Goal: Information Seeking & Learning: Check status

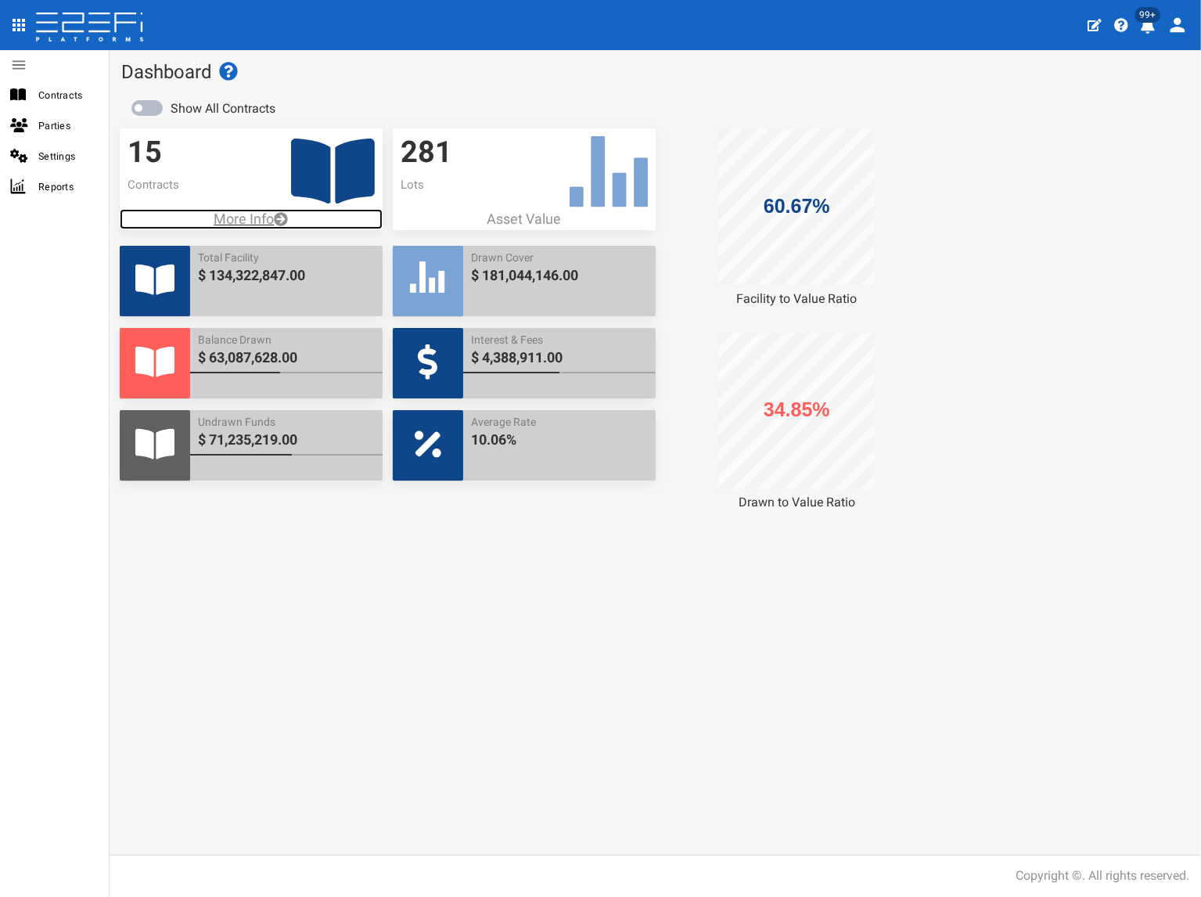
click at [272, 217] on p "More Info" at bounding box center [251, 219] width 263 height 20
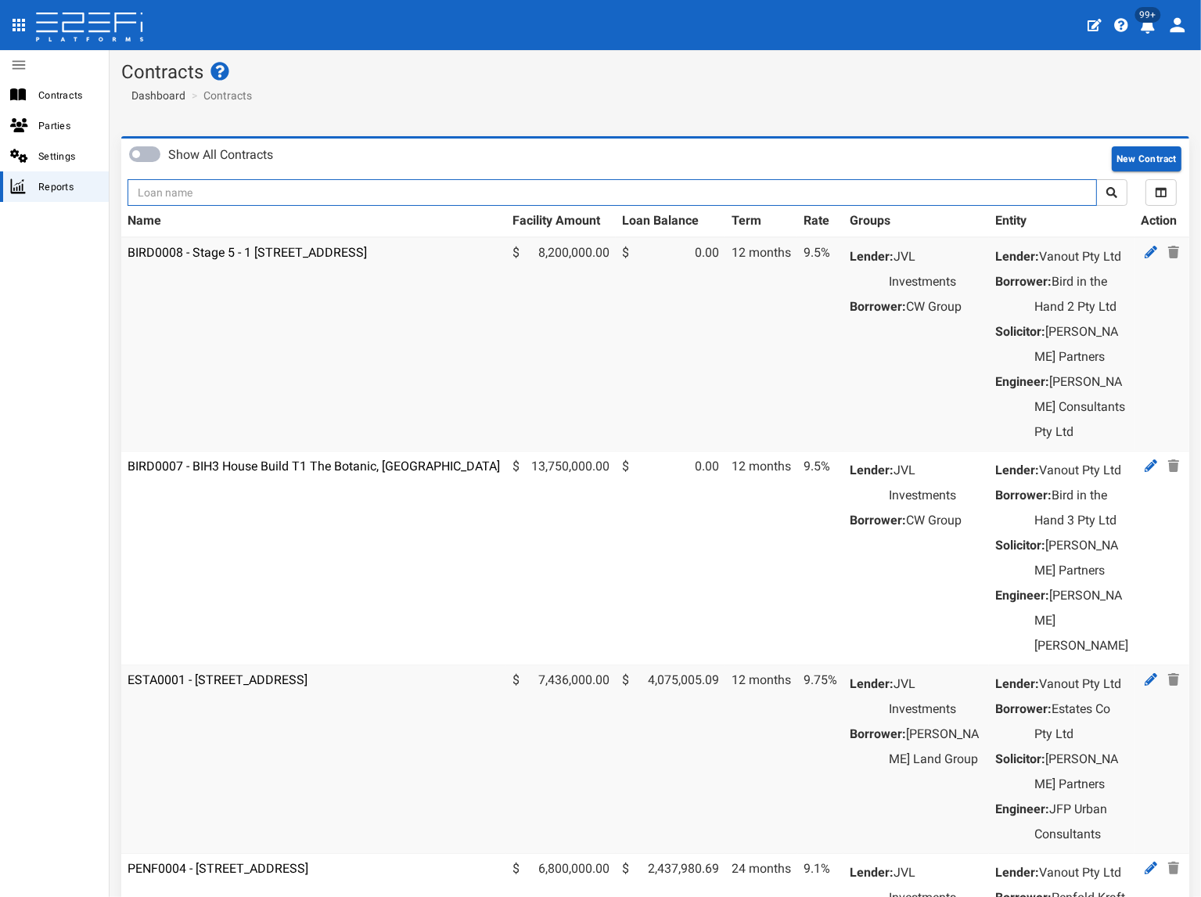
click at [274, 200] on input "text" at bounding box center [613, 192] width 970 height 27
type input "1176"
click at [1096, 179] on button "submit" at bounding box center [1111, 192] width 31 height 27
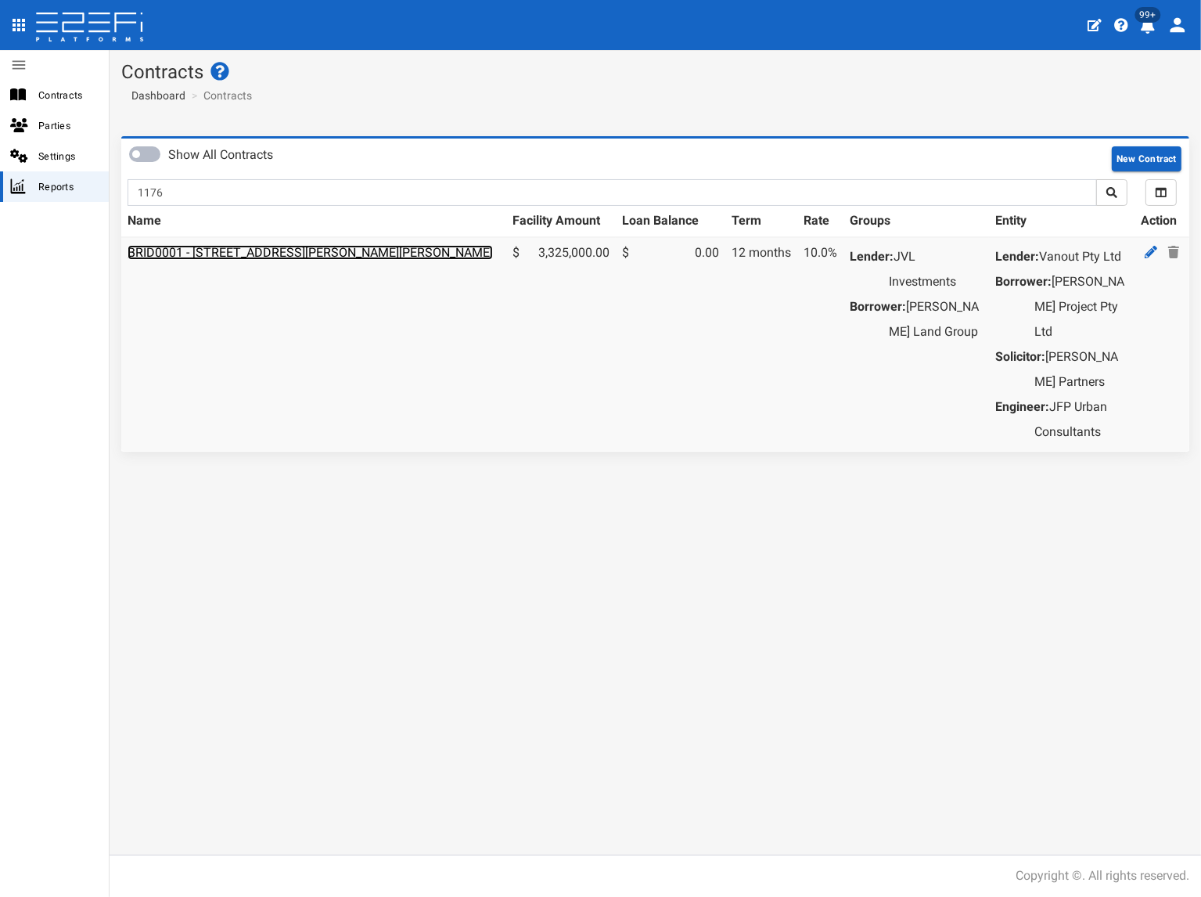
click at [261, 250] on link "BRID0001 - 11 Desertrose Crescent, Bridgeman Downs - 693-1176" at bounding box center [310, 252] width 365 height 15
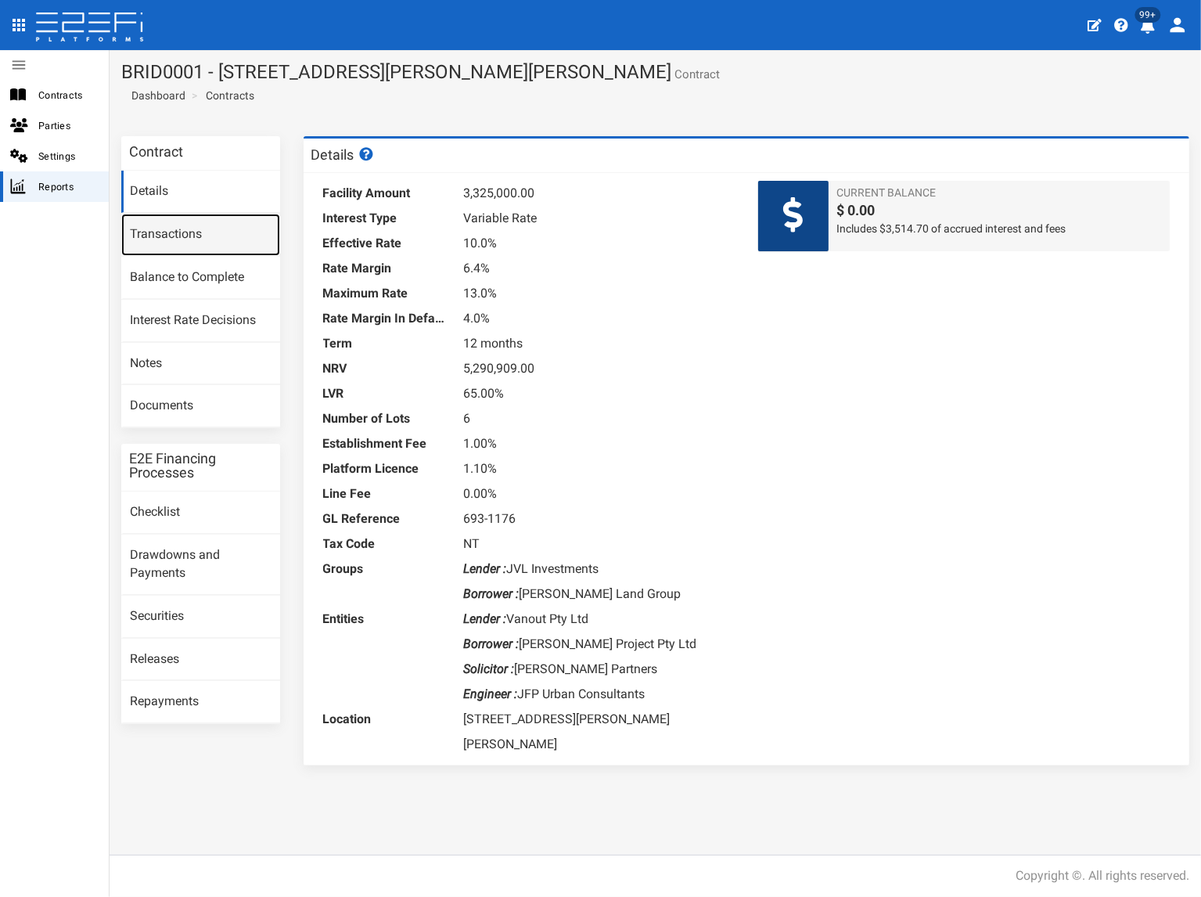
click at [193, 234] on link "Transactions" at bounding box center [200, 235] width 159 height 42
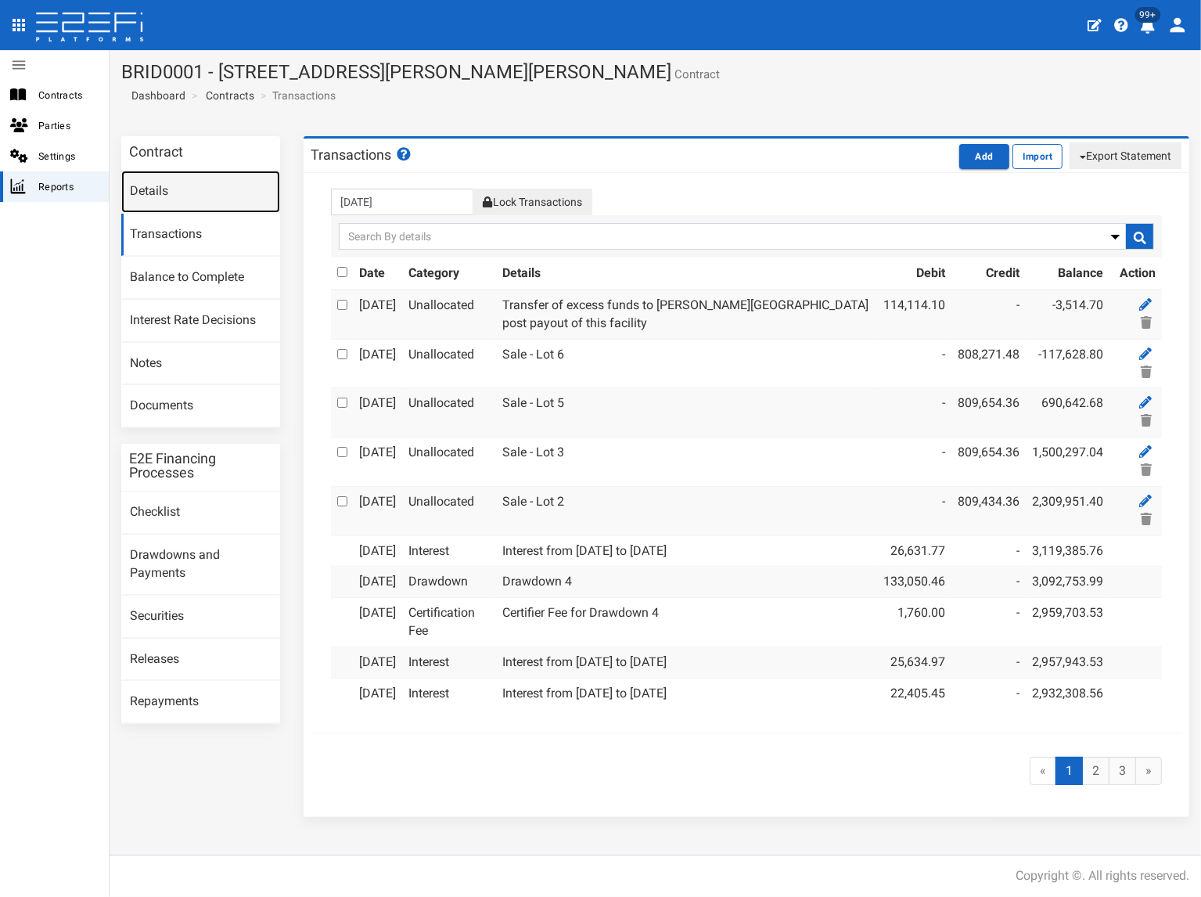
click at [182, 192] on link "Details" at bounding box center [200, 192] width 159 height 42
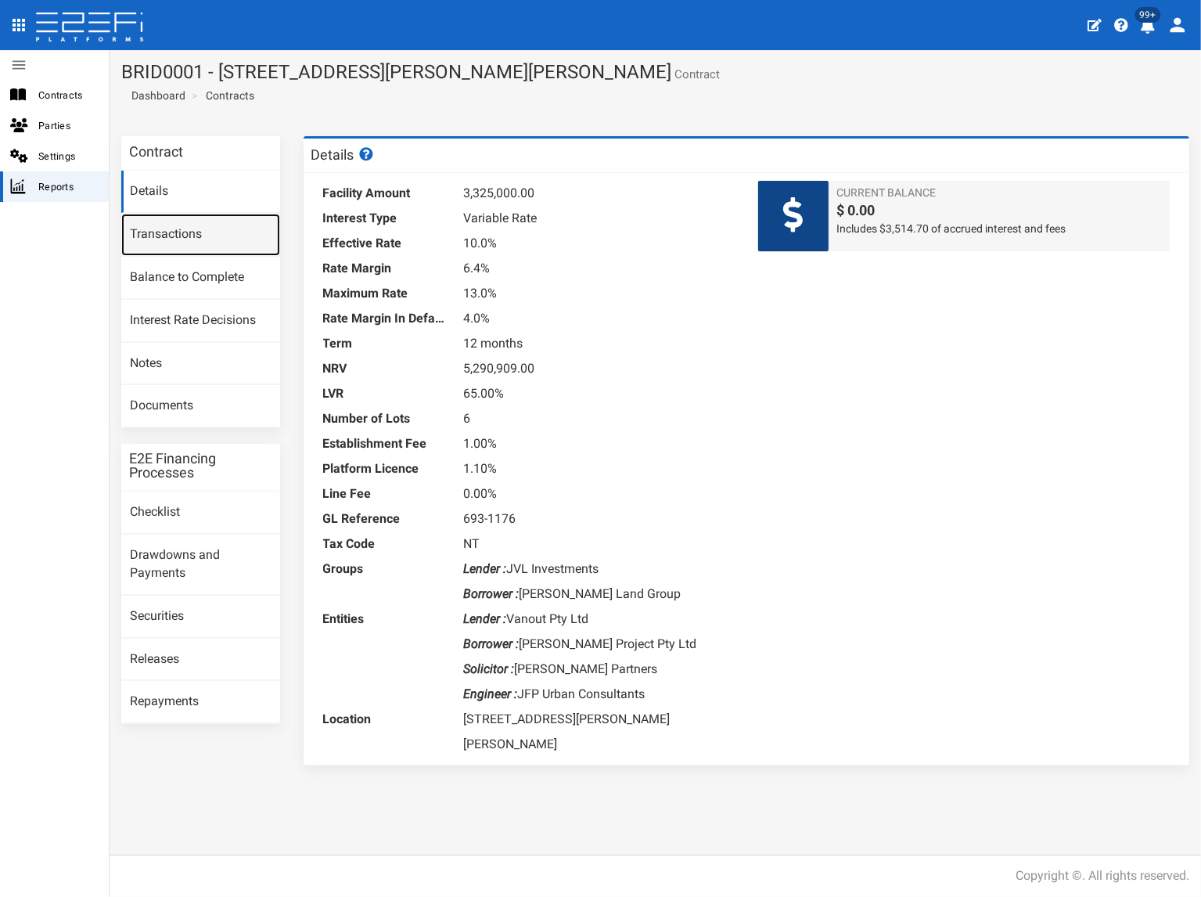
click at [178, 242] on link "Transactions" at bounding box center [200, 235] width 159 height 42
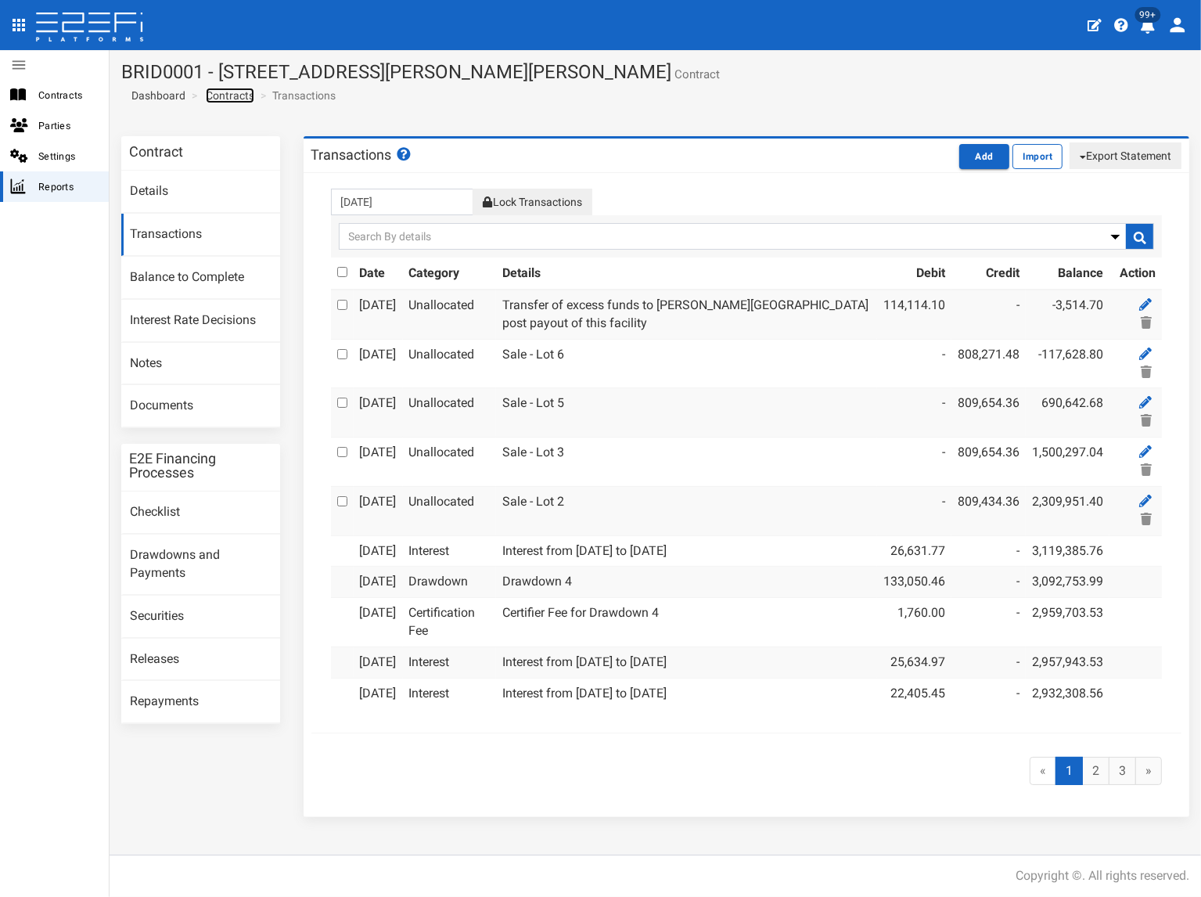
click at [244, 97] on link "Contracts" at bounding box center [230, 96] width 49 height 16
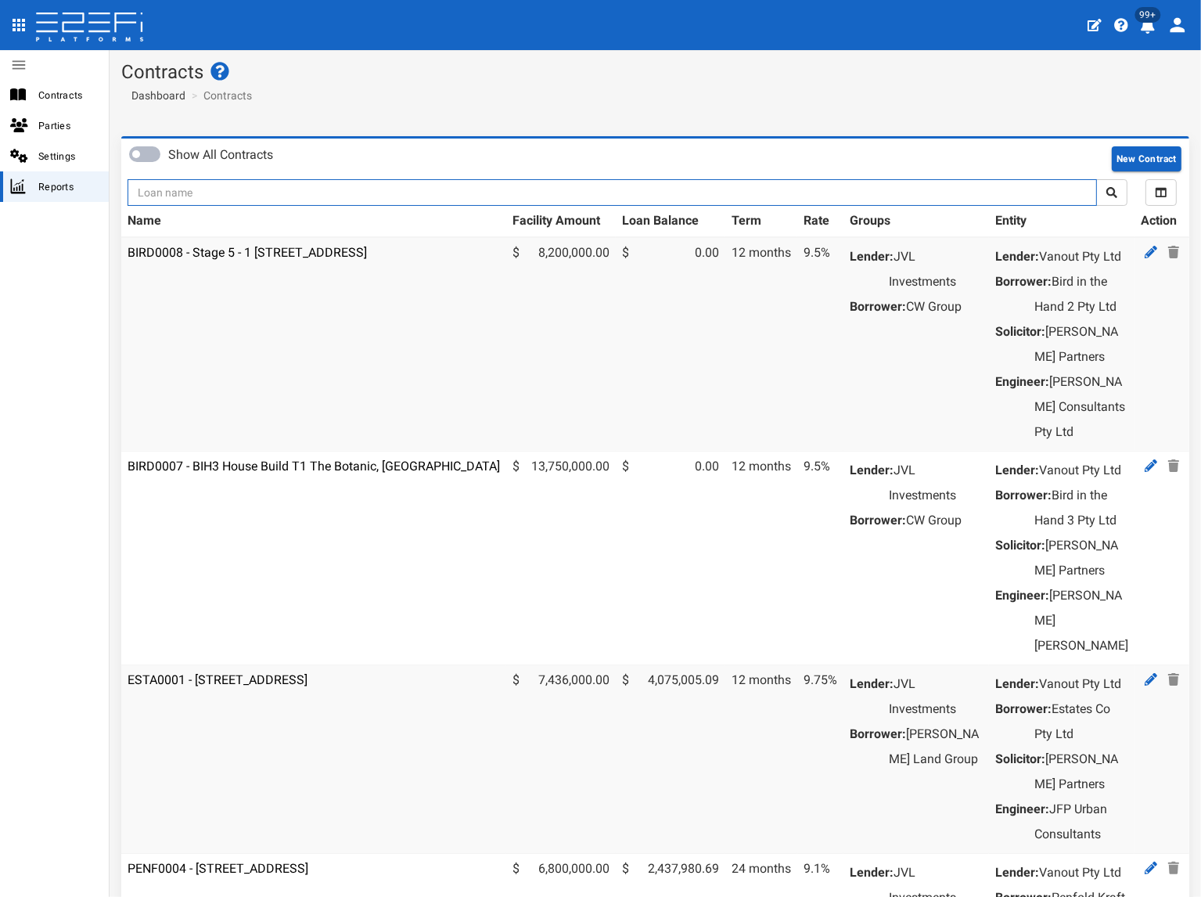
click at [188, 196] on input "text" at bounding box center [613, 192] width 970 height 27
type input "1130"
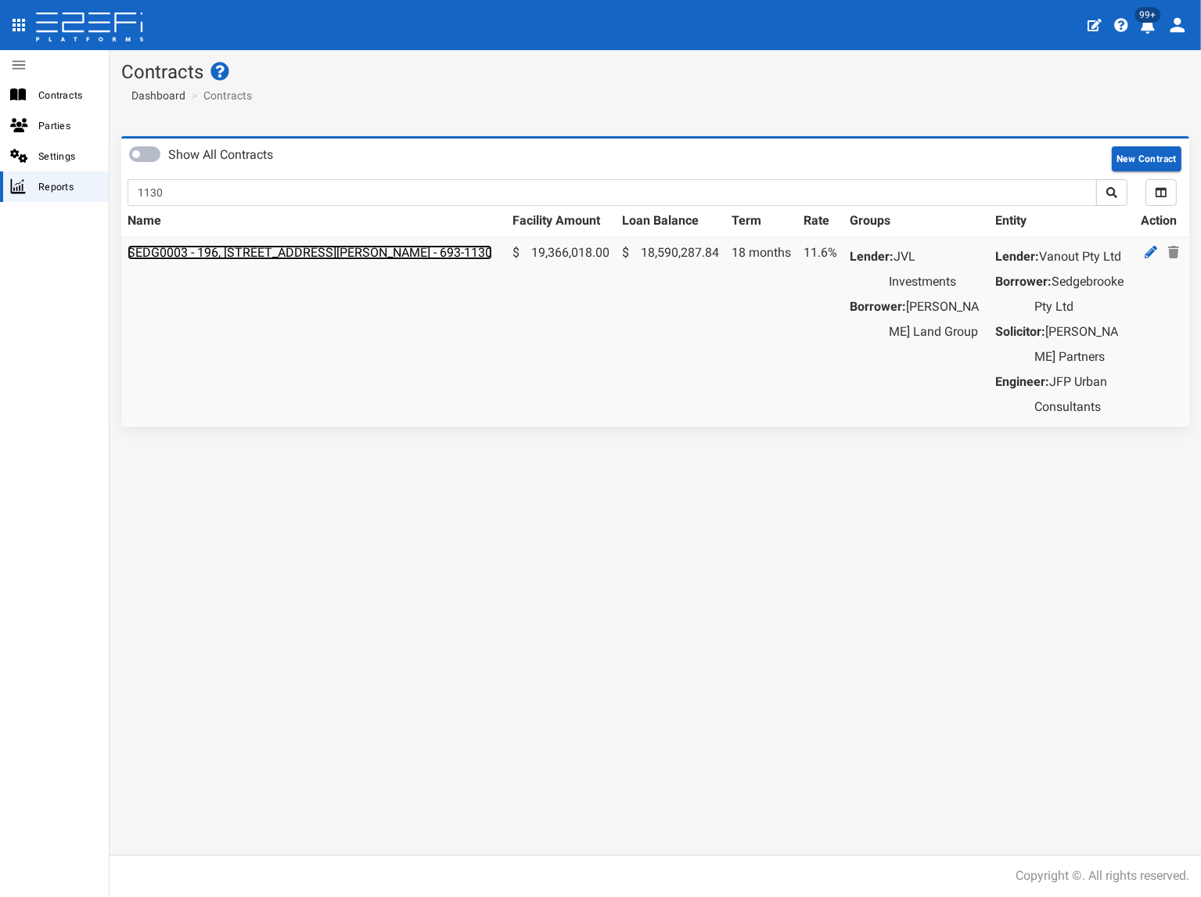
click at [203, 248] on link "SEDG0003 - 196, [STREET_ADDRESS][PERSON_NAME] - 693-1130" at bounding box center [310, 252] width 365 height 15
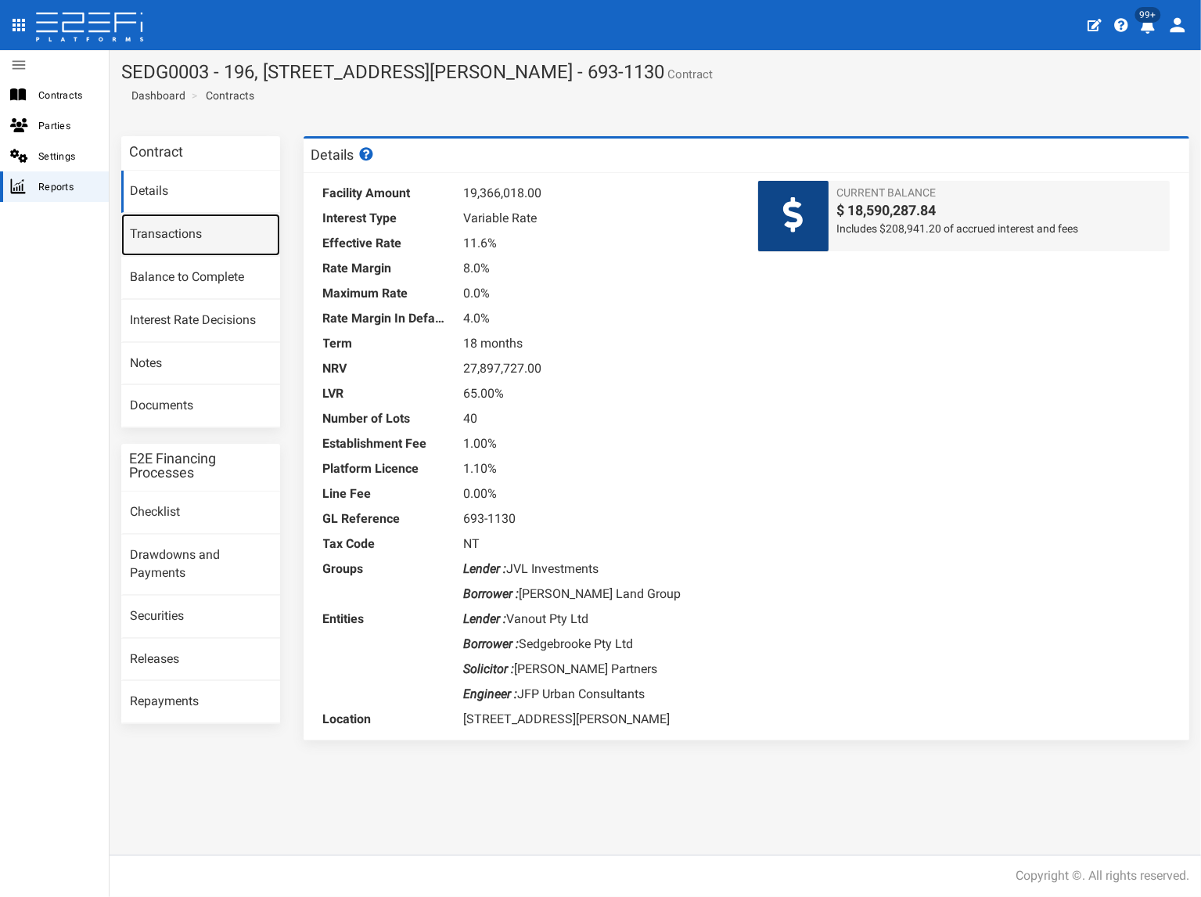
click at [200, 224] on link "Transactions" at bounding box center [200, 235] width 159 height 42
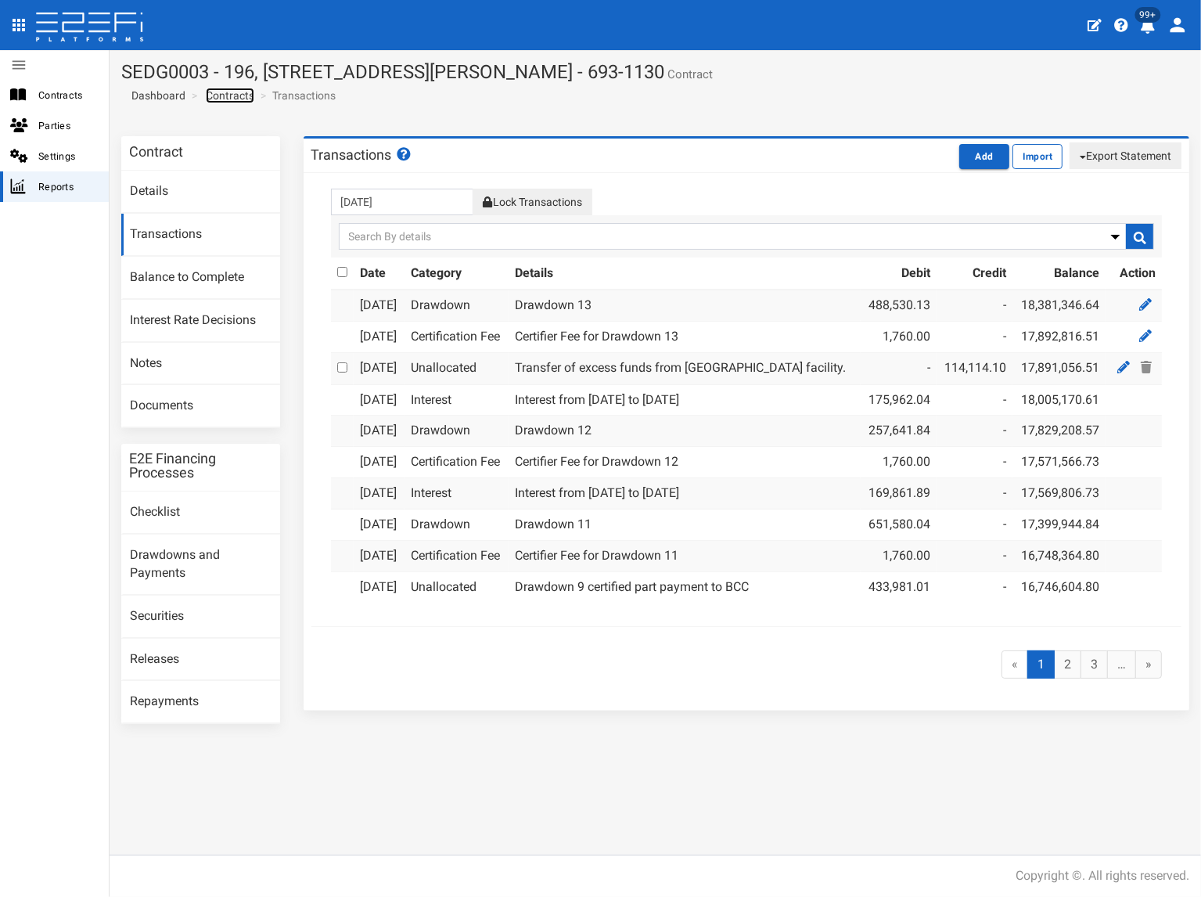
click at [240, 96] on link "Contracts" at bounding box center [230, 96] width 49 height 16
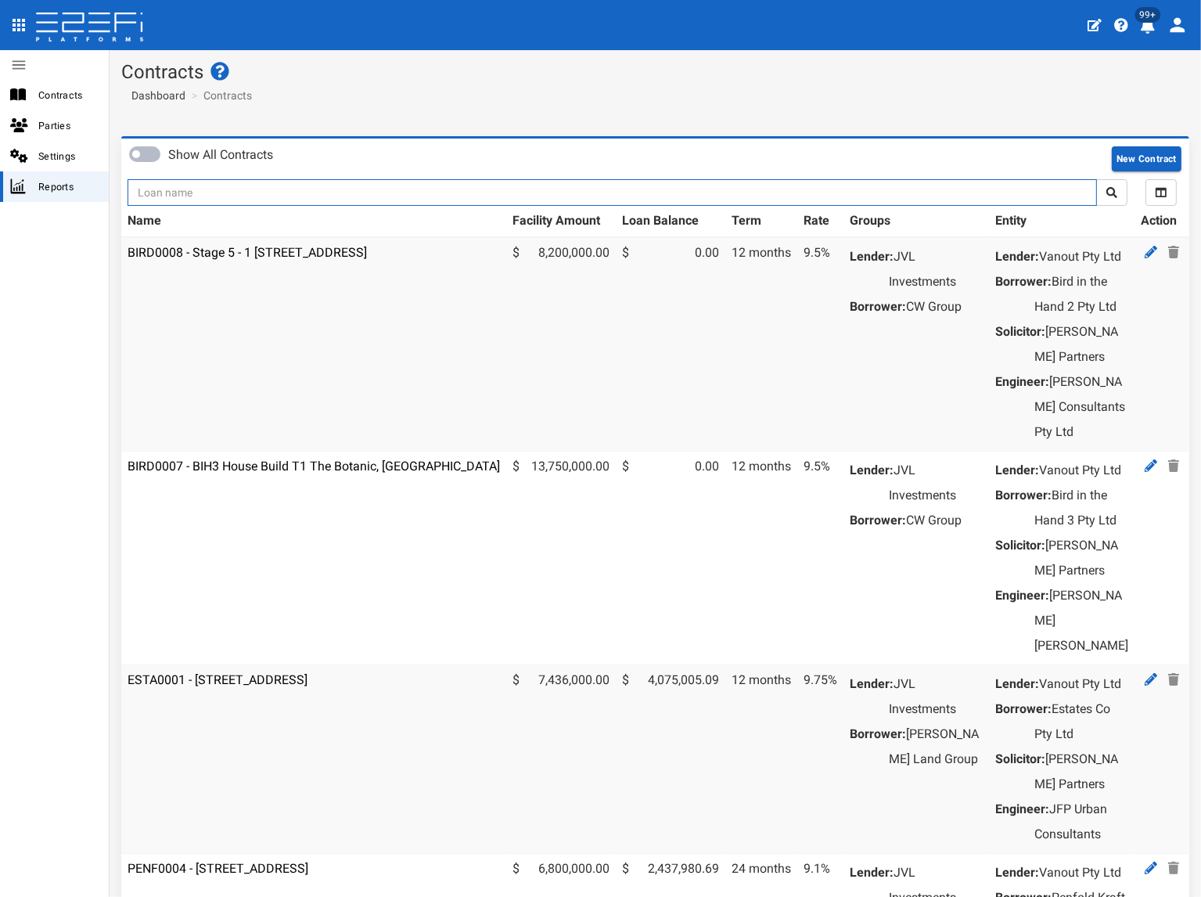
click at [236, 194] on input "text" at bounding box center [613, 192] width 970 height 27
type input "1136"
click at [1096, 179] on button "submit" at bounding box center [1111, 192] width 31 height 27
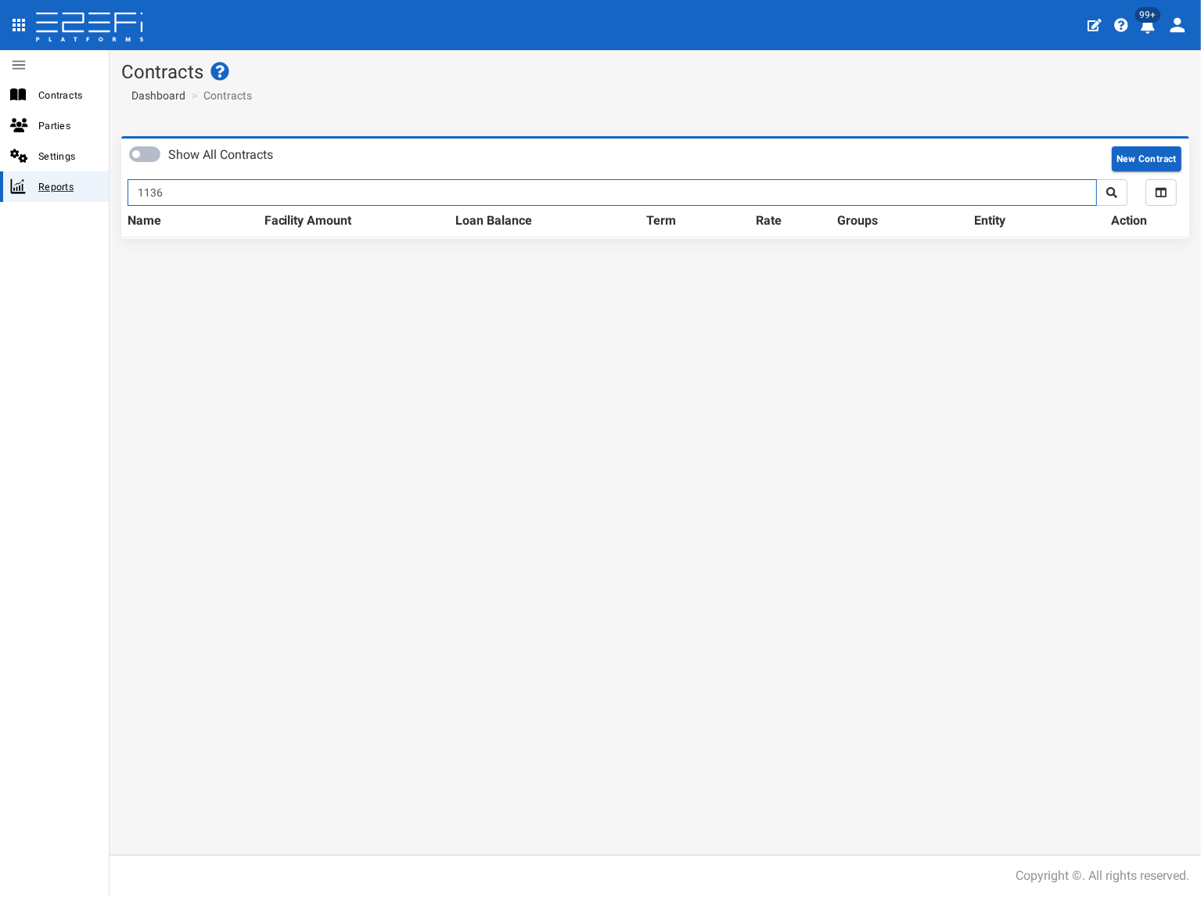
drag, startPoint x: 0, startPoint y: 0, endPoint x: 94, endPoint y: 189, distance: 211.4
click at [94, 189] on div "Contracts Parties Settings Reports Contracts Dashboard Contracts Show All Contr…" at bounding box center [600, 448] width 1201 height 897
type input "1176"
click at [1096, 179] on button "submit" at bounding box center [1111, 192] width 31 height 27
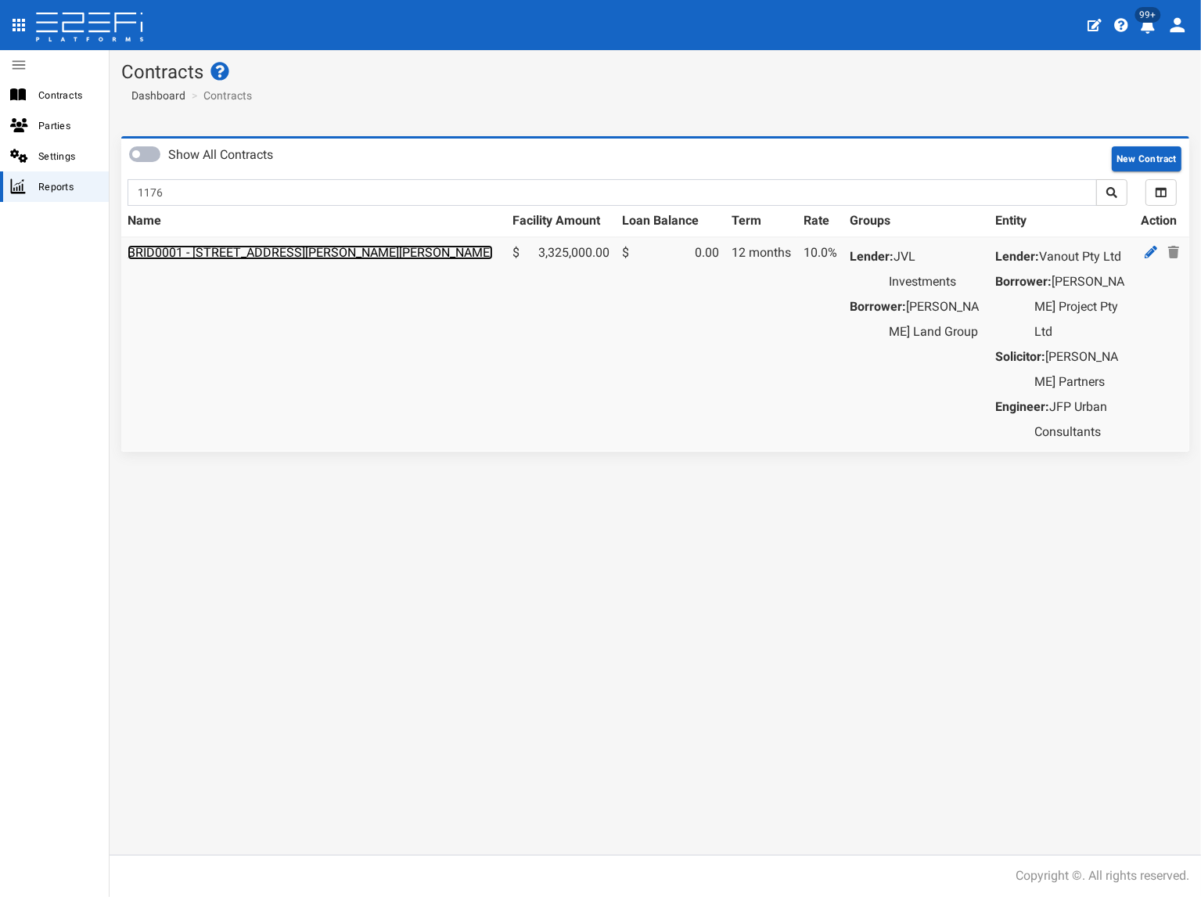
click at [321, 254] on link "BRID0001 - [STREET_ADDRESS][PERSON_NAME][PERSON_NAME]" at bounding box center [310, 252] width 365 height 15
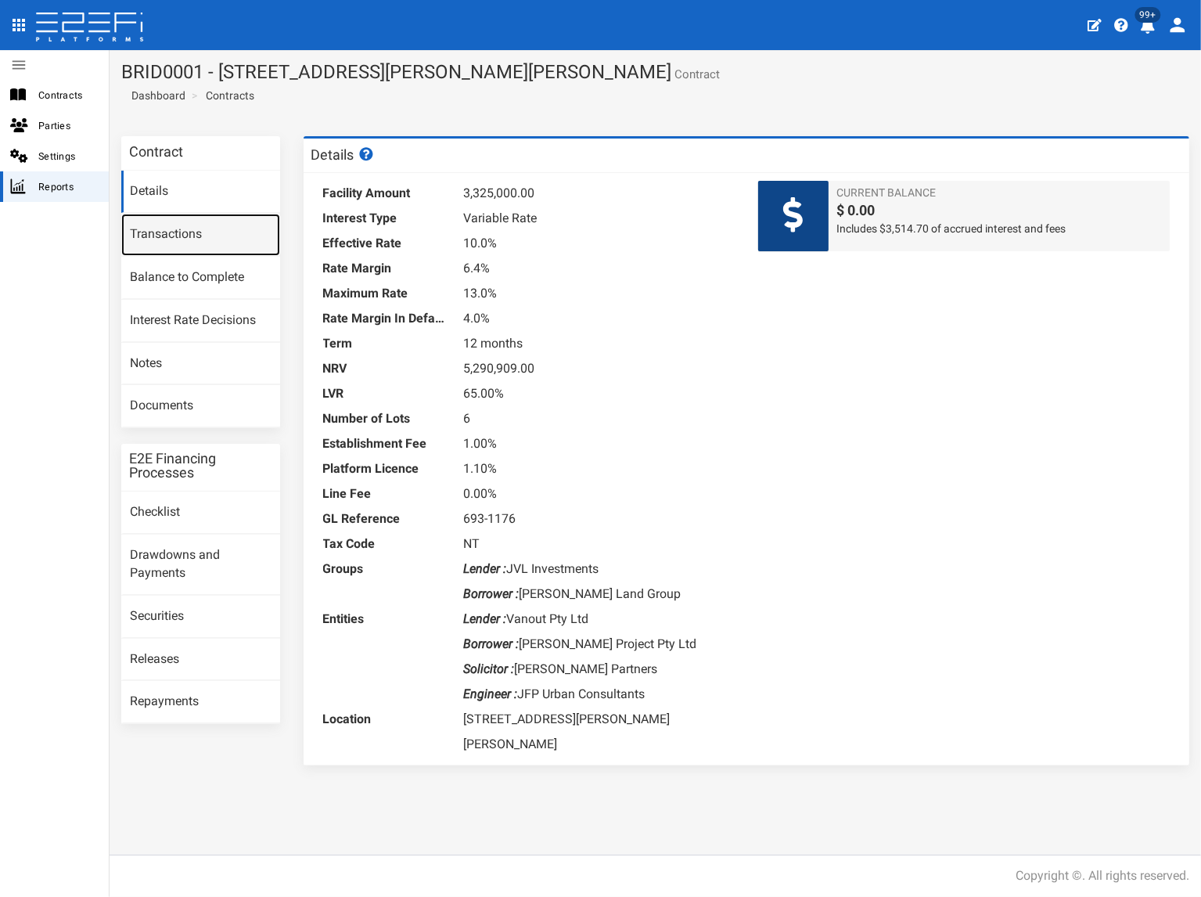
click at [206, 241] on link "Transactions" at bounding box center [200, 235] width 159 height 42
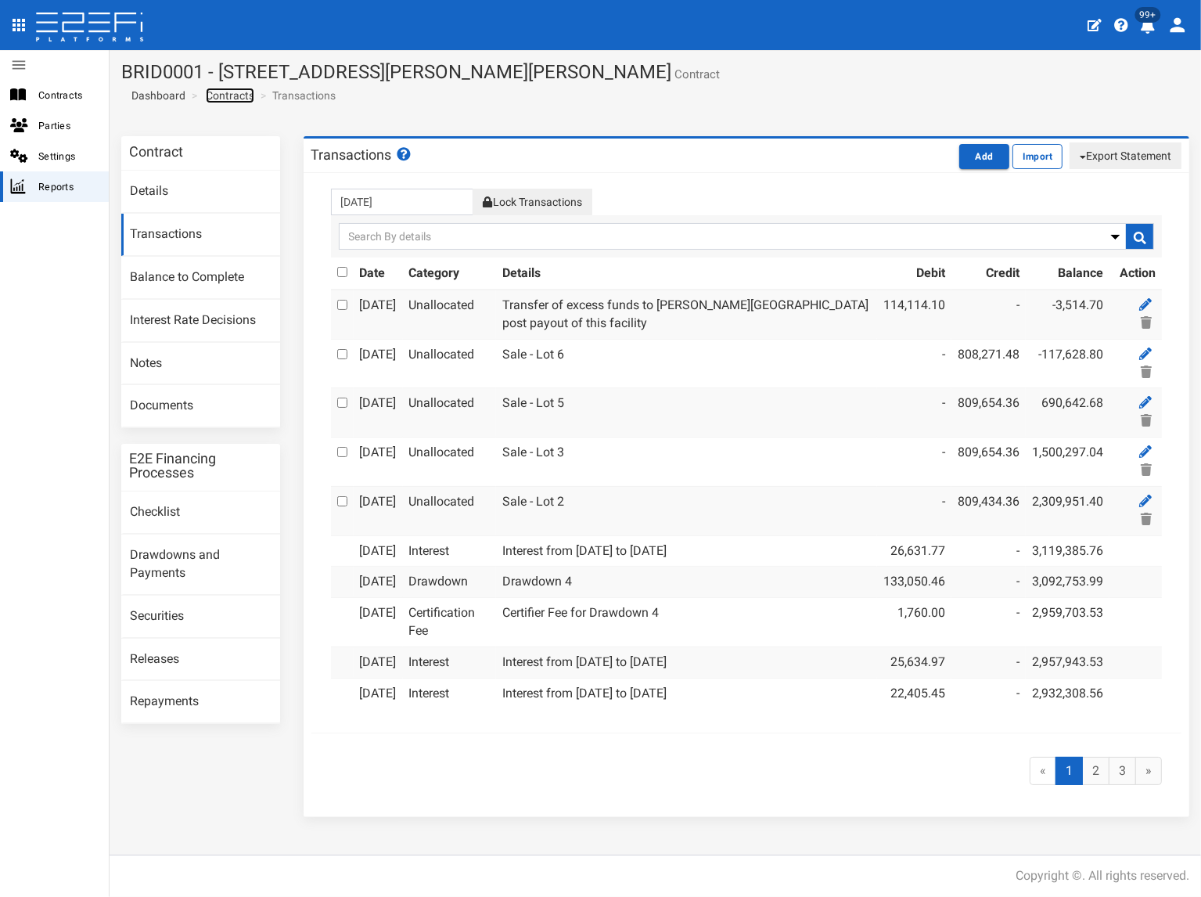
click at [222, 100] on link "Contracts" at bounding box center [230, 96] width 49 height 16
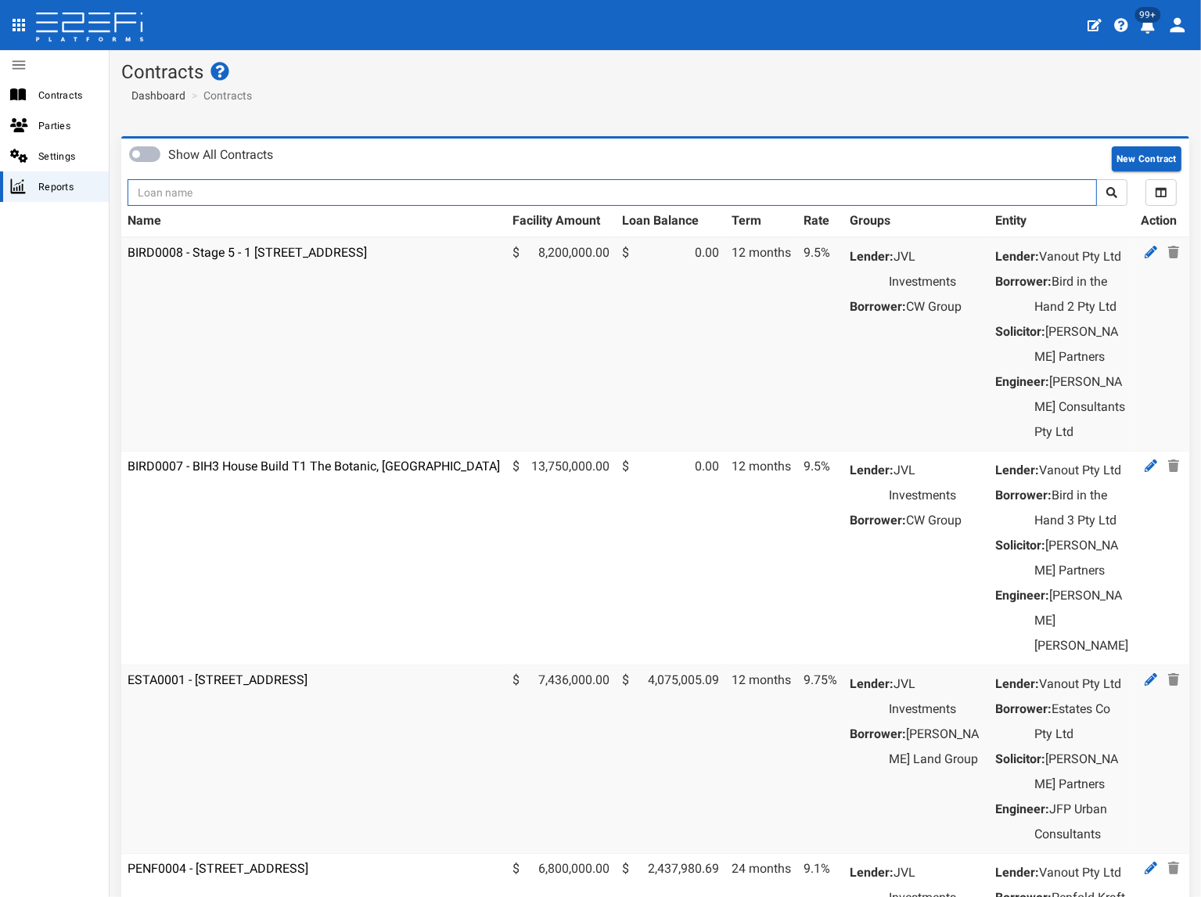
click at [178, 201] on input "text" at bounding box center [613, 192] width 970 height 27
type input "1152"
click at [1096, 179] on button "submit" at bounding box center [1111, 192] width 31 height 27
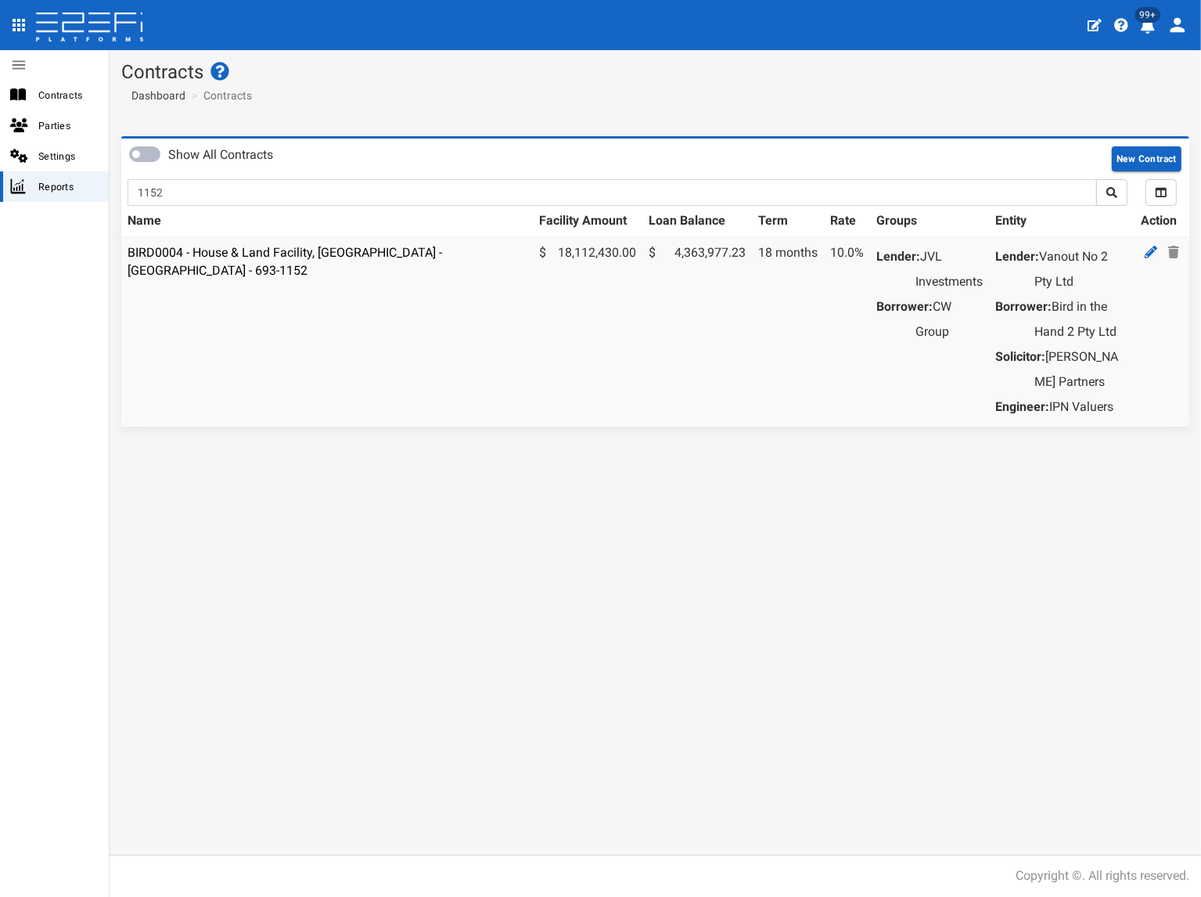
click at [171, 260] on td "BIRD0004 - House & Land Facility, Port Macquarie - VANT02 - 693-1152" at bounding box center [327, 331] width 412 height 189
click at [209, 245] on link "BIRD0004 - House & Land Facility, Port Macquarie - VANT02 - 693-1152" at bounding box center [285, 261] width 315 height 33
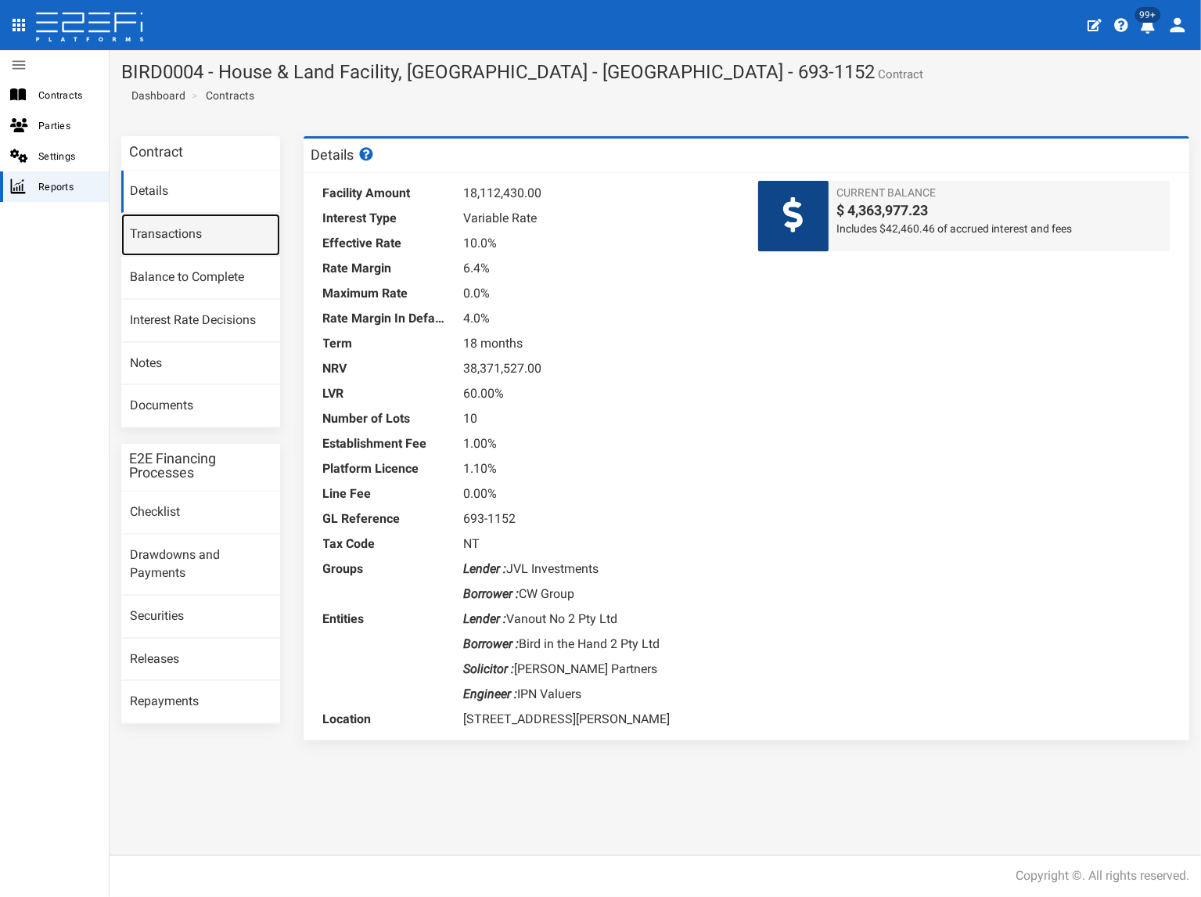
click at [211, 239] on link "Transactions" at bounding box center [200, 235] width 159 height 42
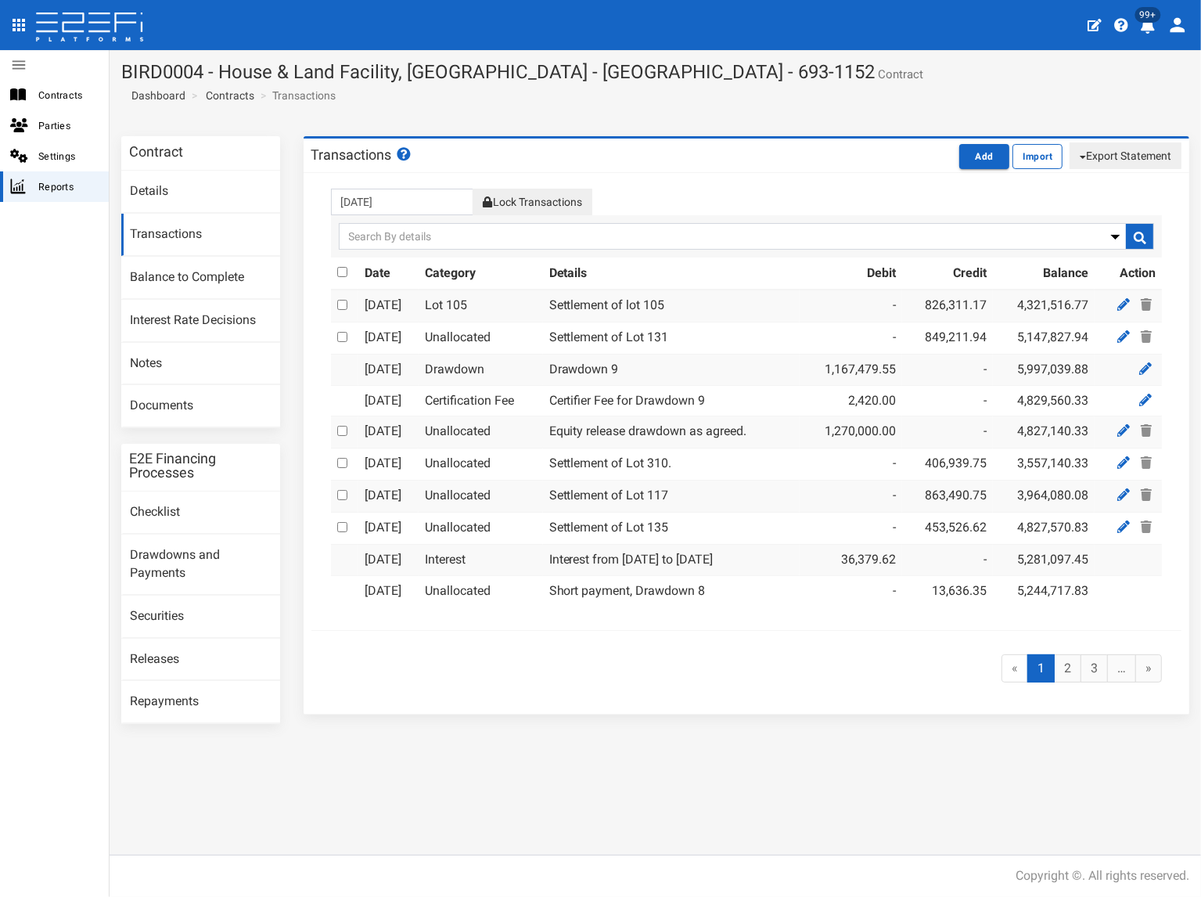
click at [545, 201] on button "Lock Transactions" at bounding box center [532, 202] width 119 height 27
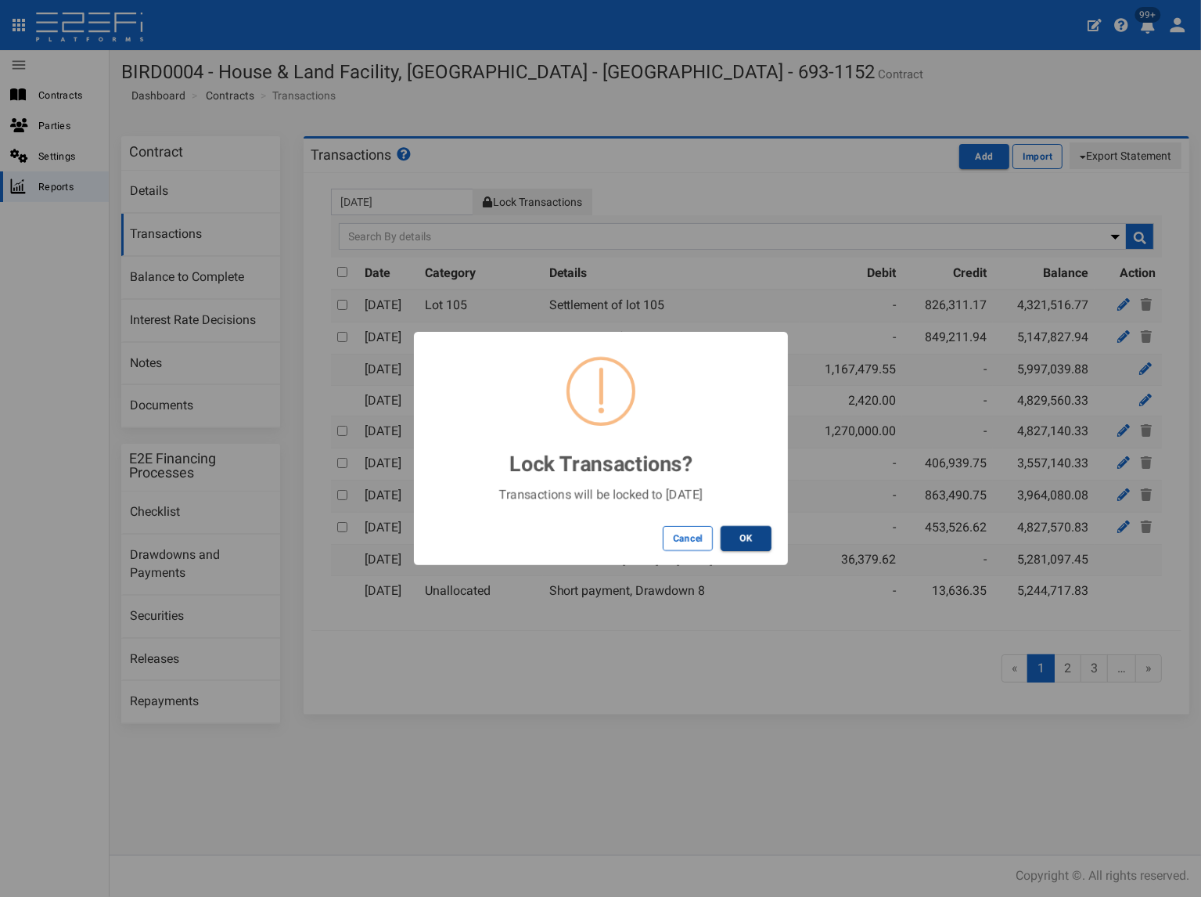
click at [753, 539] on button "OK" at bounding box center [746, 538] width 51 height 25
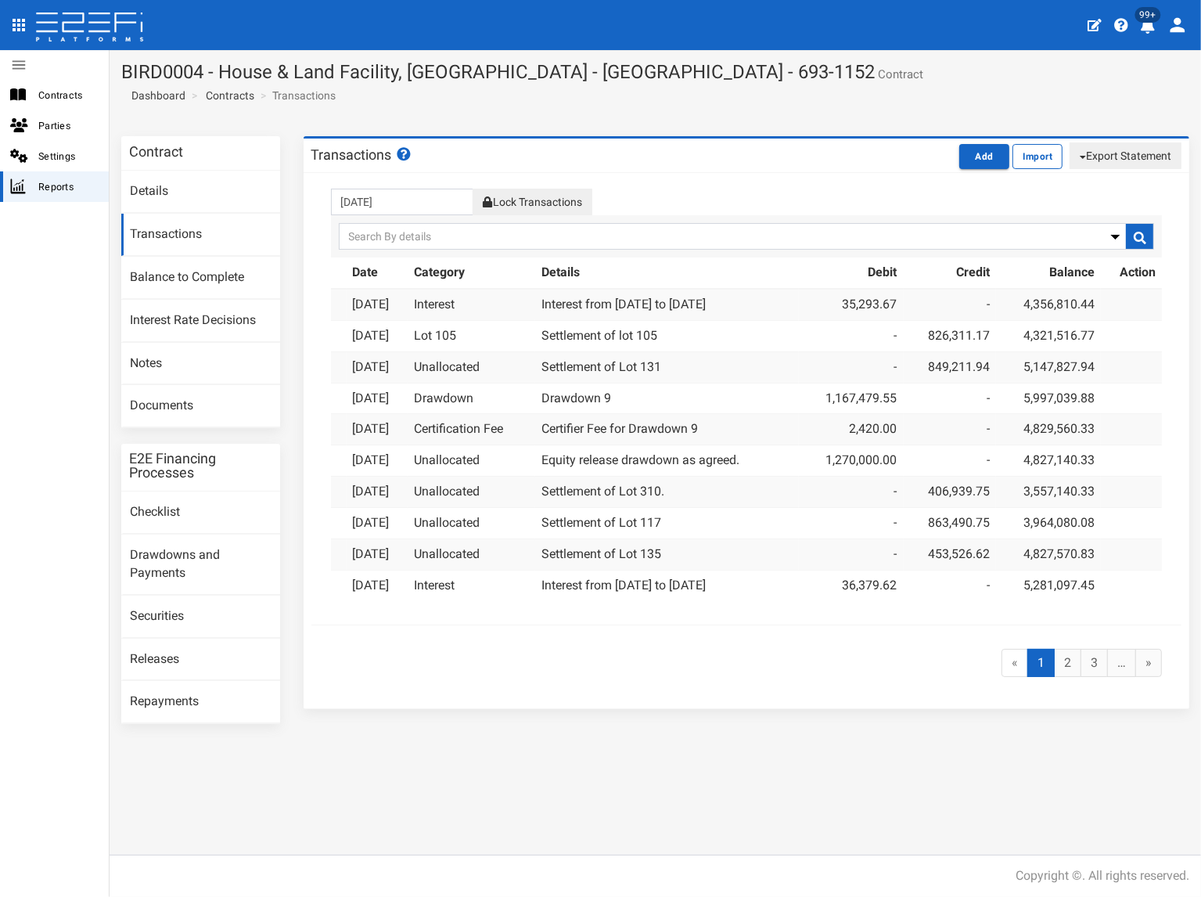
click at [1133, 154] on button "Export Statement" at bounding box center [1126, 155] width 112 height 27
click at [1095, 181] on link "pdf" at bounding box center [1119, 185] width 124 height 20
click at [661, 124] on section "BIRD0004 - House & Land Facility, Port Macquarie - VANT02 - 693-1152 Contract D…" at bounding box center [656, 87] width 1092 height 74
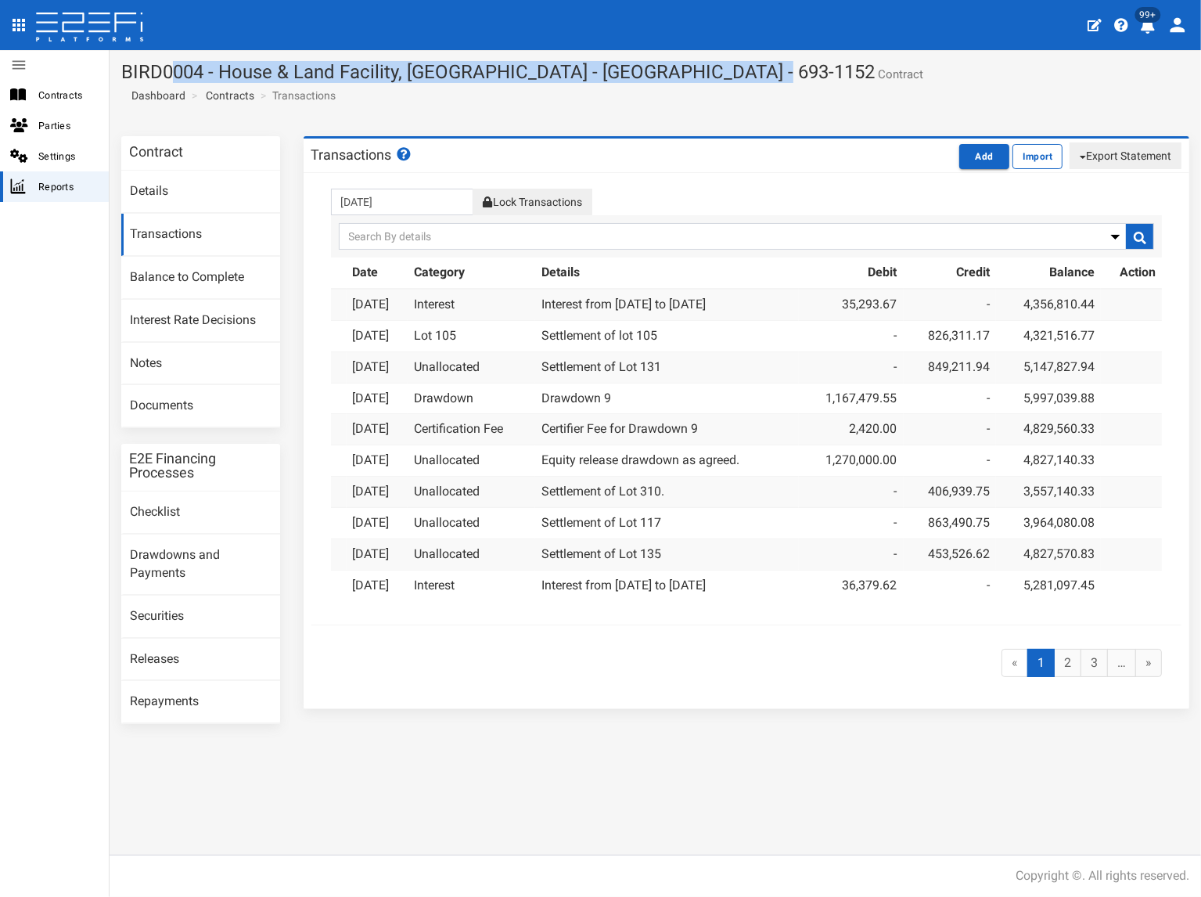
drag, startPoint x: 712, startPoint y: 67, endPoint x: 127, endPoint y: 76, distance: 585.5
click at [122, 74] on h1 "BIRD0004 - House & Land Facility, Port Macquarie - VANT02 - 693-1152 Contract" at bounding box center [655, 72] width 1068 height 20
copy h1 "BIRD0004 - House & Land Facility, Port Macquarie - VANT02 - 693-1152"
click at [200, 403] on link "Documents" at bounding box center [200, 406] width 159 height 42
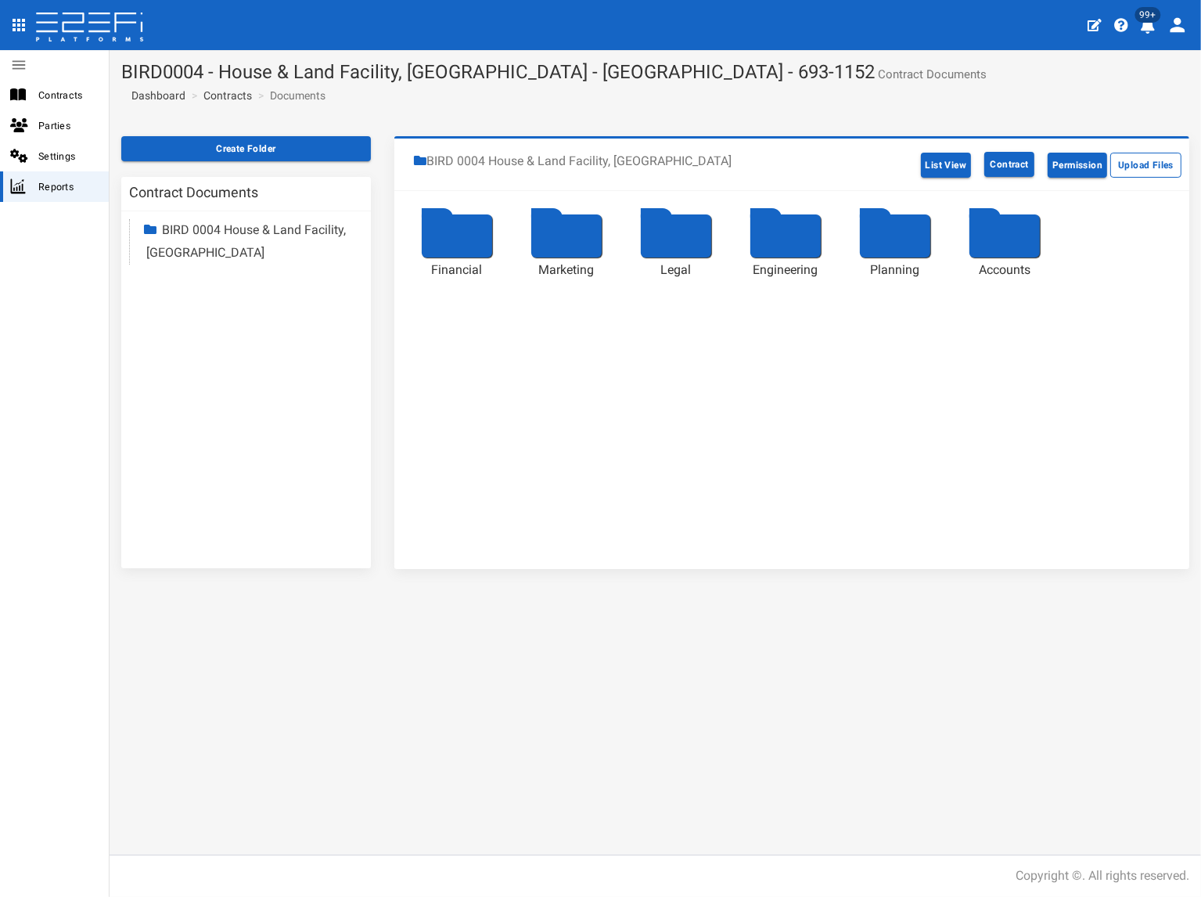
click at [219, 250] on link "BIRD 0004 House & Land Facility, Port Macquarie" at bounding box center [246, 241] width 200 height 38
click at [203, 391] on link "Accounts" at bounding box center [202, 387] width 52 height 15
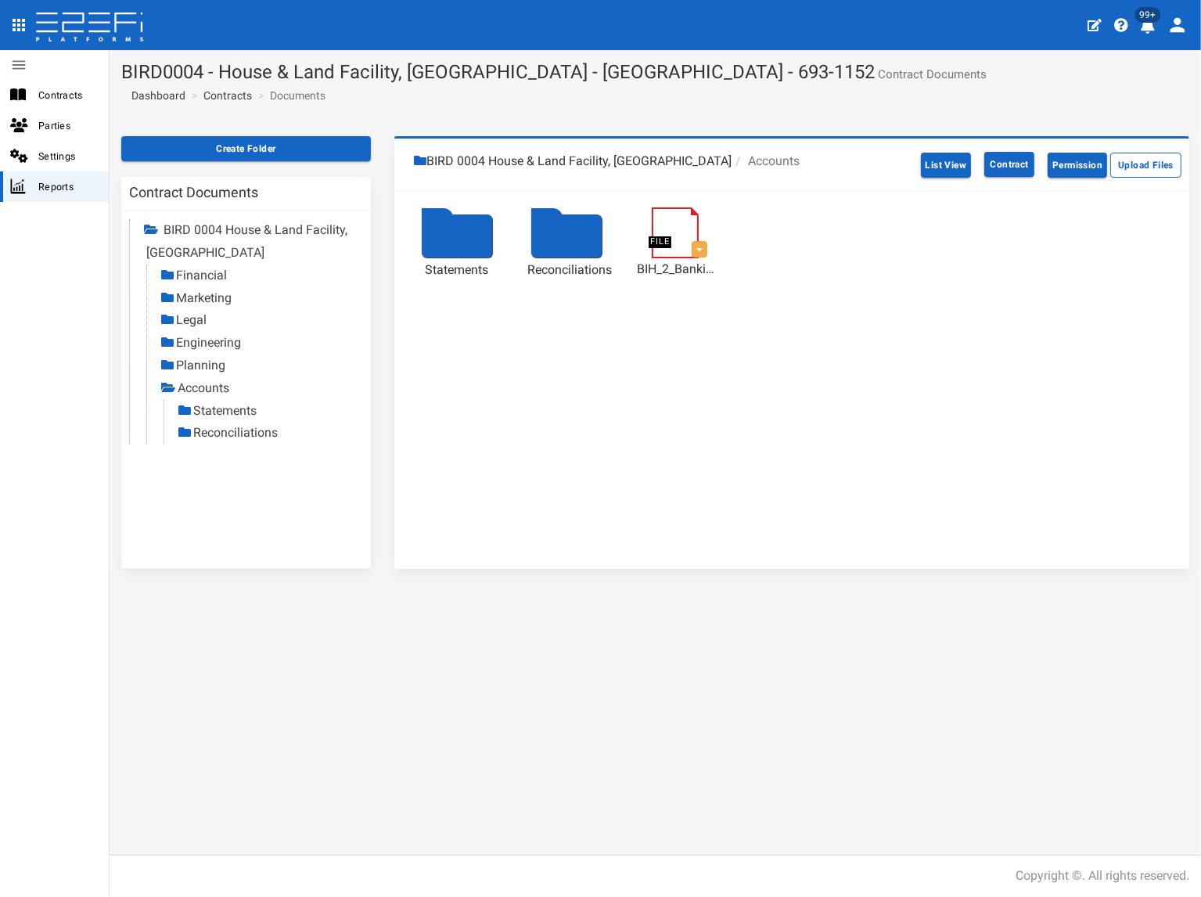
click at [239, 411] on link "Statements" at bounding box center [224, 410] width 63 height 15
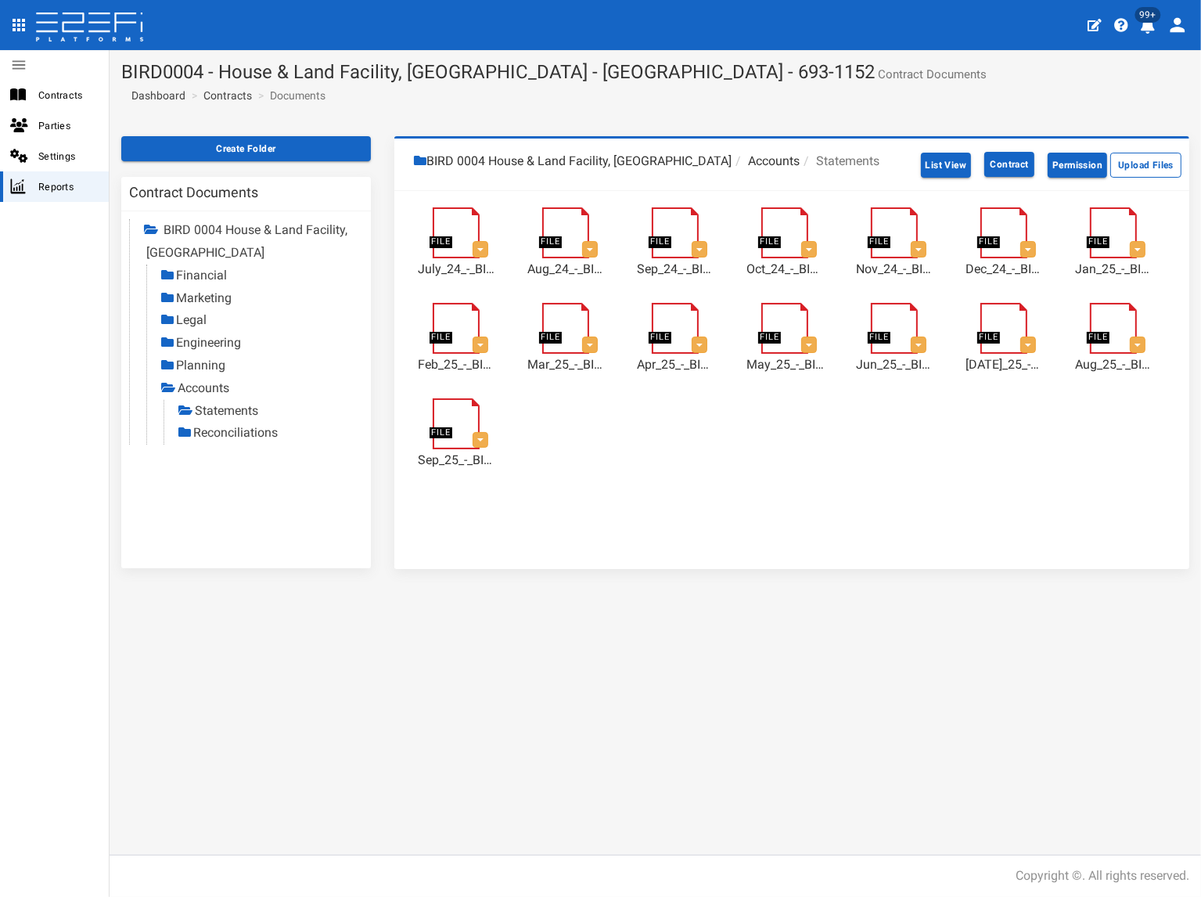
click at [254, 430] on link "Reconciliations" at bounding box center [235, 432] width 85 height 15
click at [232, 431] on link "Reconciliations" at bounding box center [237, 432] width 85 height 15
click at [239, 98] on link "Contracts" at bounding box center [227, 96] width 49 height 16
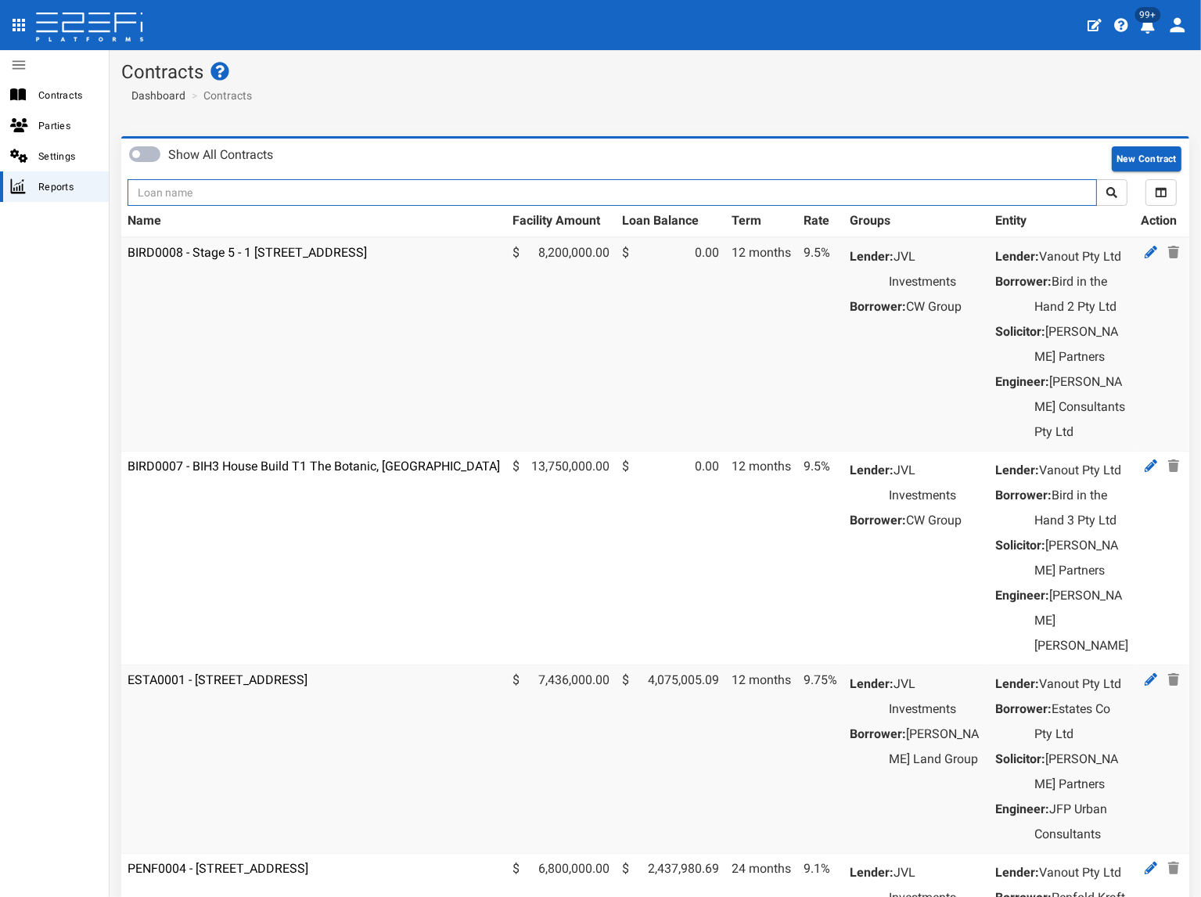
click at [256, 196] on input "text" at bounding box center [613, 192] width 970 height 27
type input "1152"
click at [1096, 179] on button "submit" at bounding box center [1111, 192] width 31 height 27
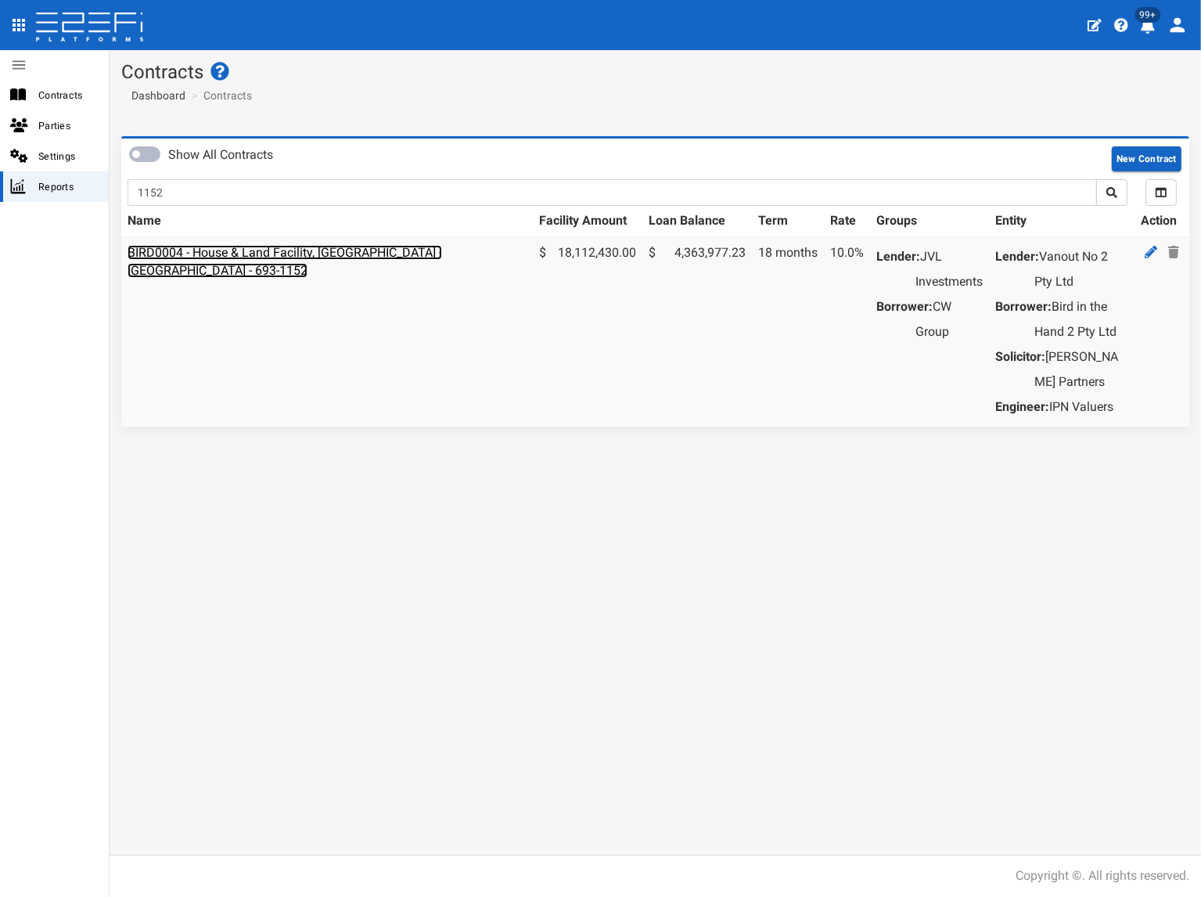
click at [294, 247] on link "BIRD0004 - House & Land Facility, [GEOGRAPHIC_DATA] - [GEOGRAPHIC_DATA] - 693-1…" at bounding box center [285, 261] width 315 height 33
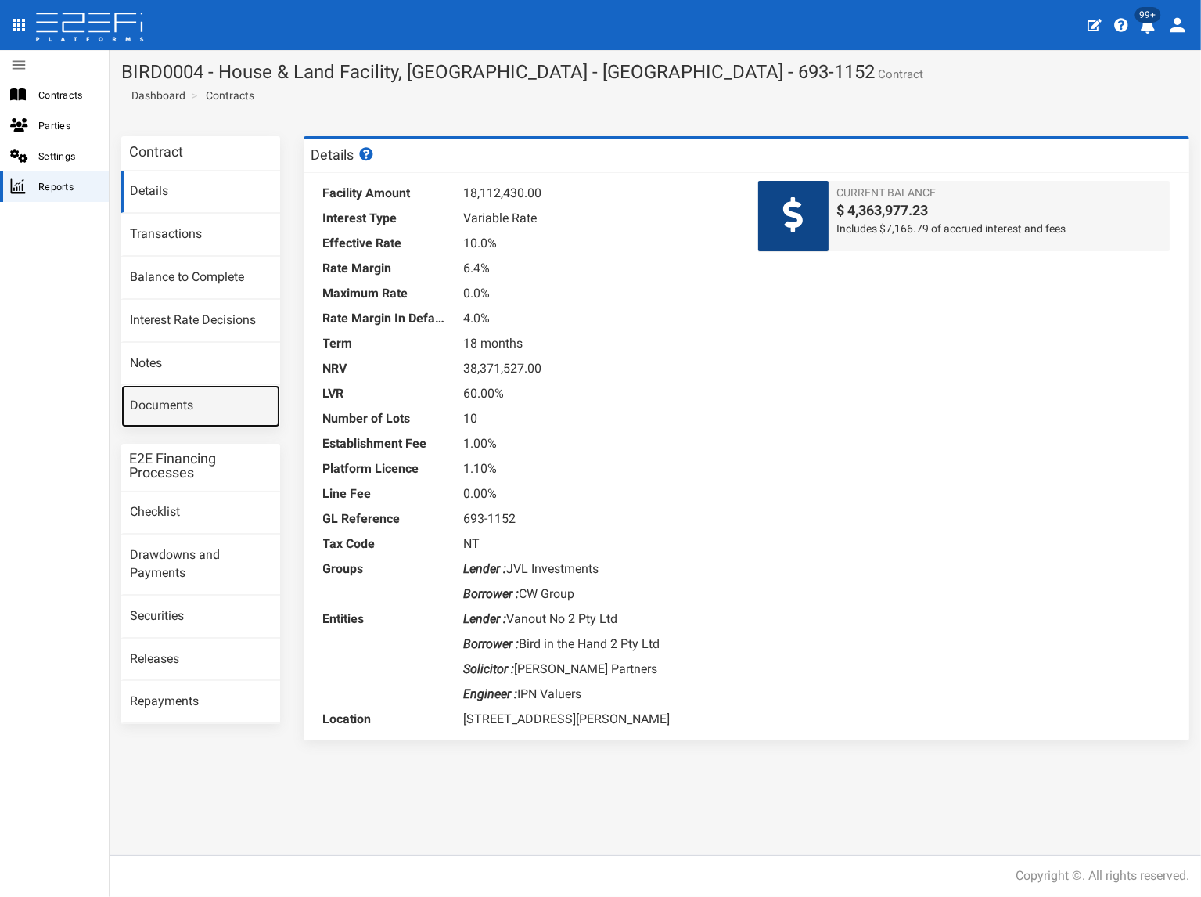
click at [189, 411] on link "Documents" at bounding box center [200, 406] width 159 height 42
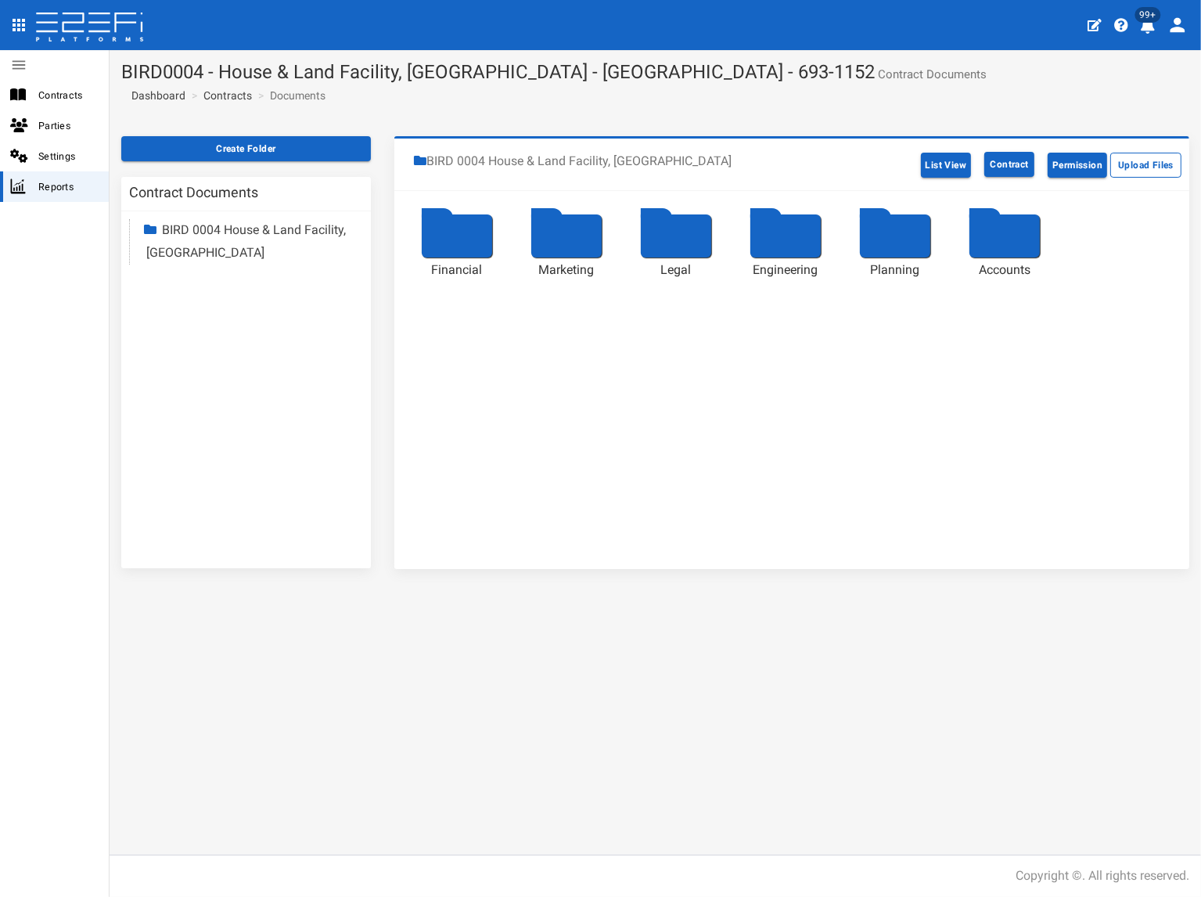
click at [214, 250] on link "BIRD 0004 House & Land Facility, Port Macquarie" at bounding box center [246, 241] width 200 height 38
click at [213, 389] on link "Accounts" at bounding box center [202, 387] width 52 height 15
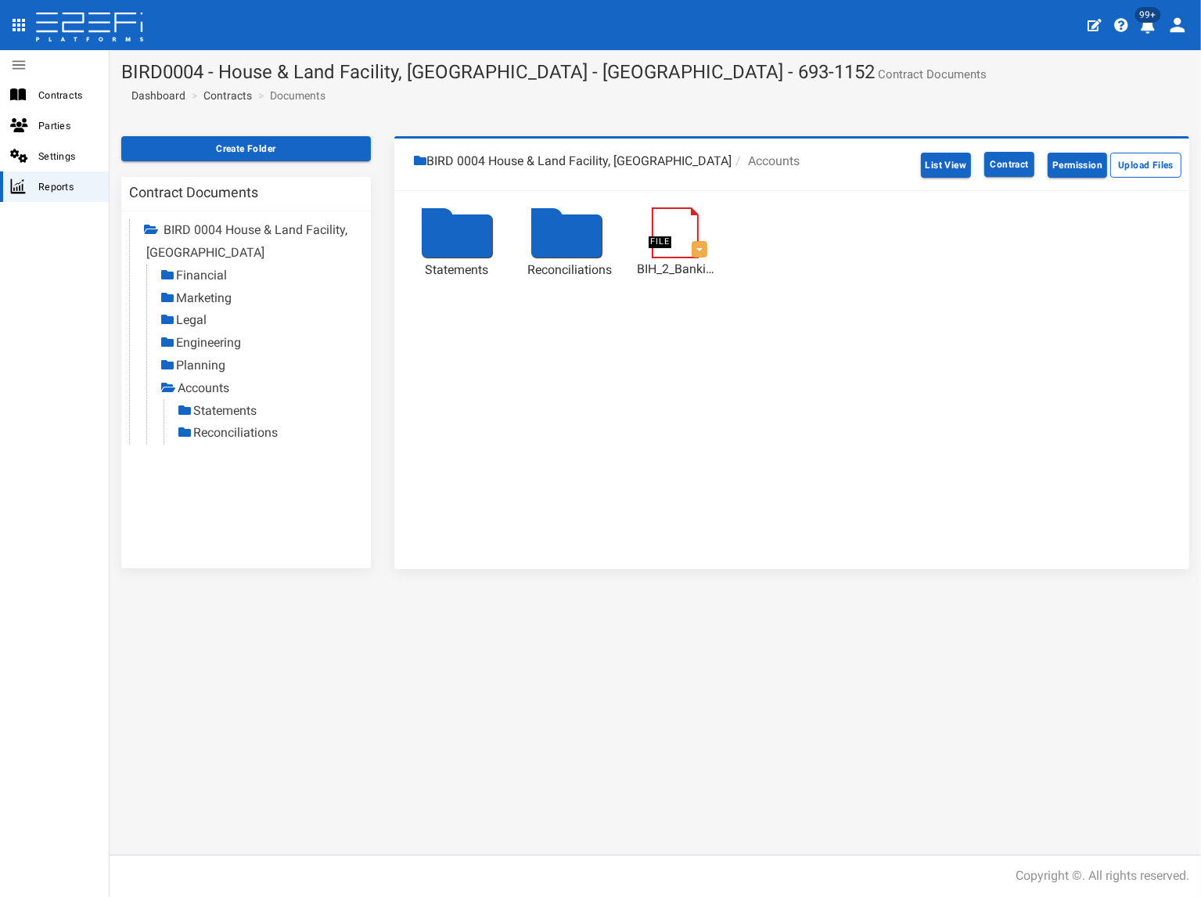
click at [224, 433] on link "Reconciliations" at bounding box center [235, 432] width 85 height 15
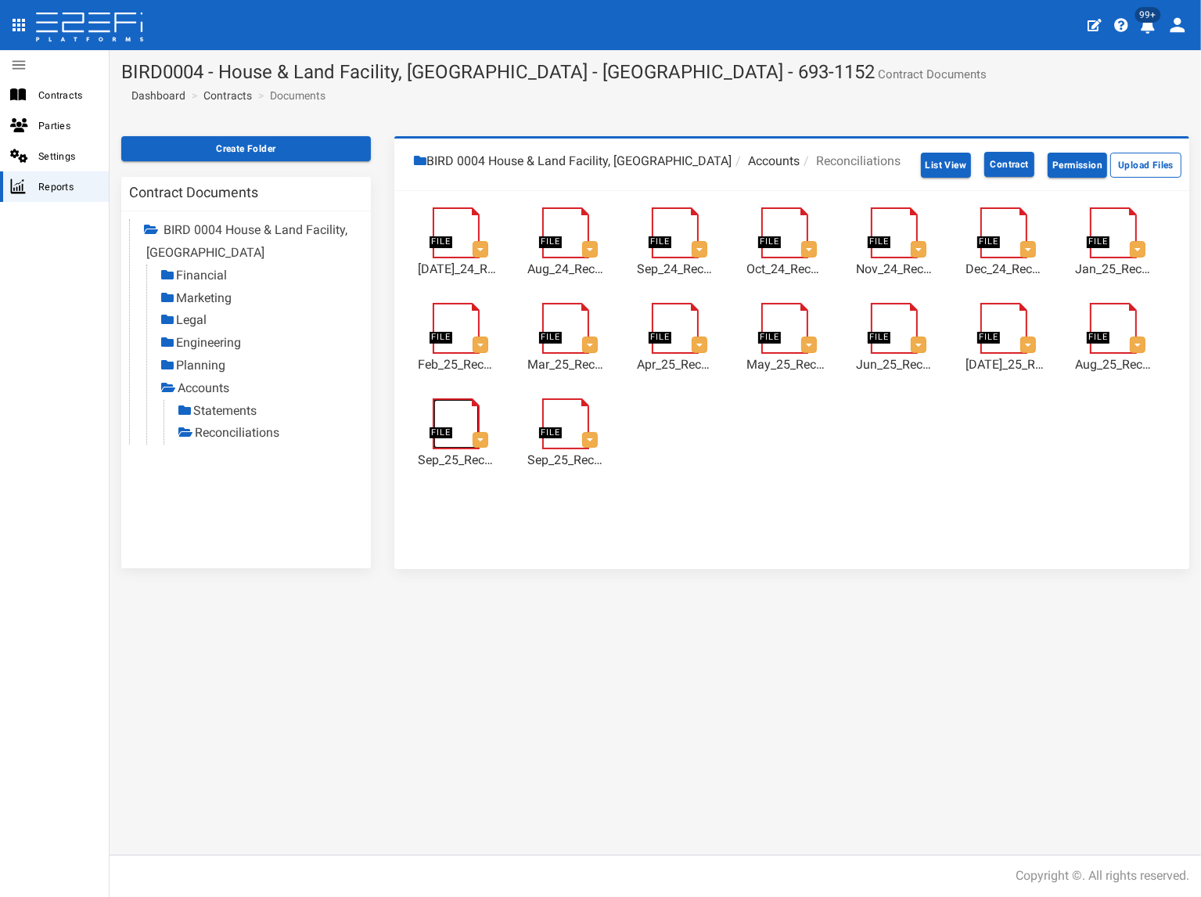
click at [461, 405] on link at bounding box center [464, 405] width 63 height 0
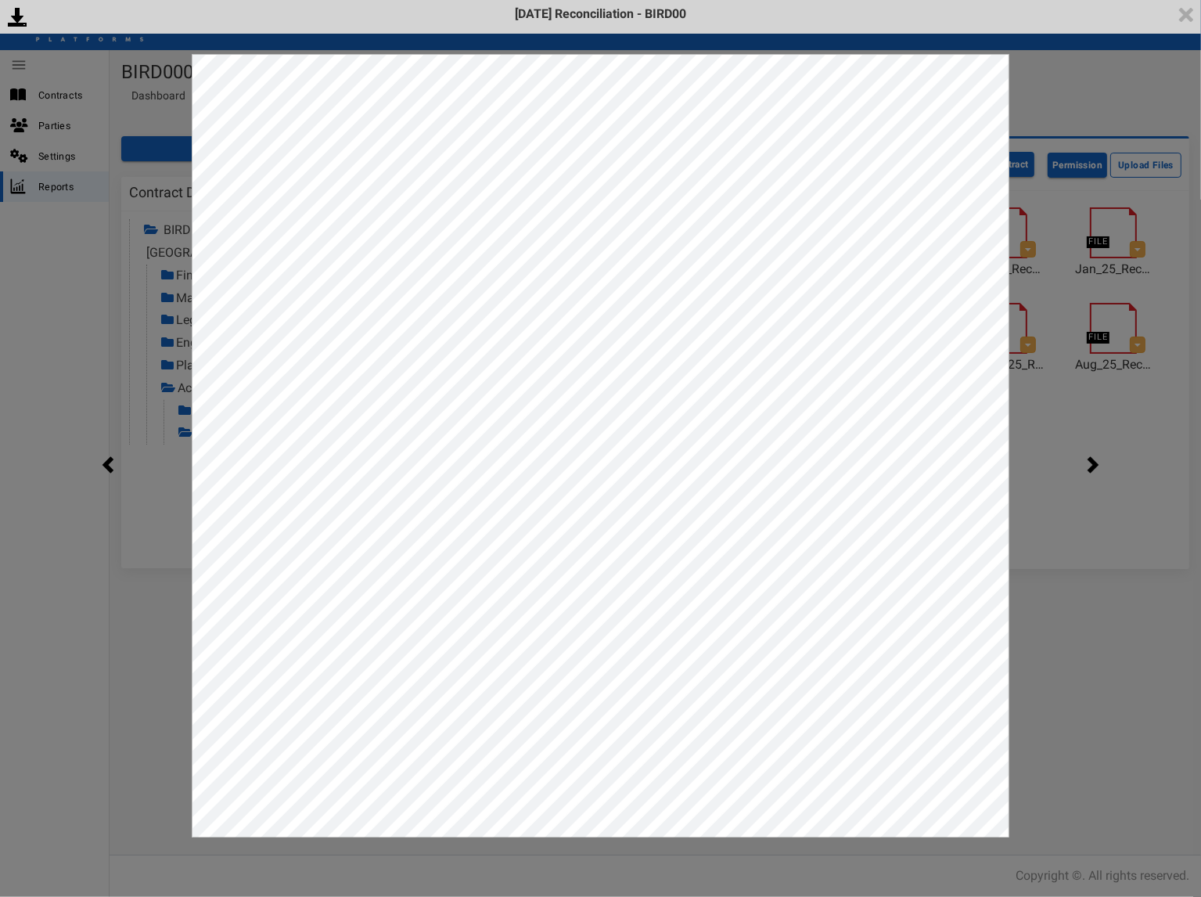
click at [1077, 643] on div "<p>Your browser does not support iframes.</p><script type="text/javascript">ale…" at bounding box center [600, 448] width 1201 height 897
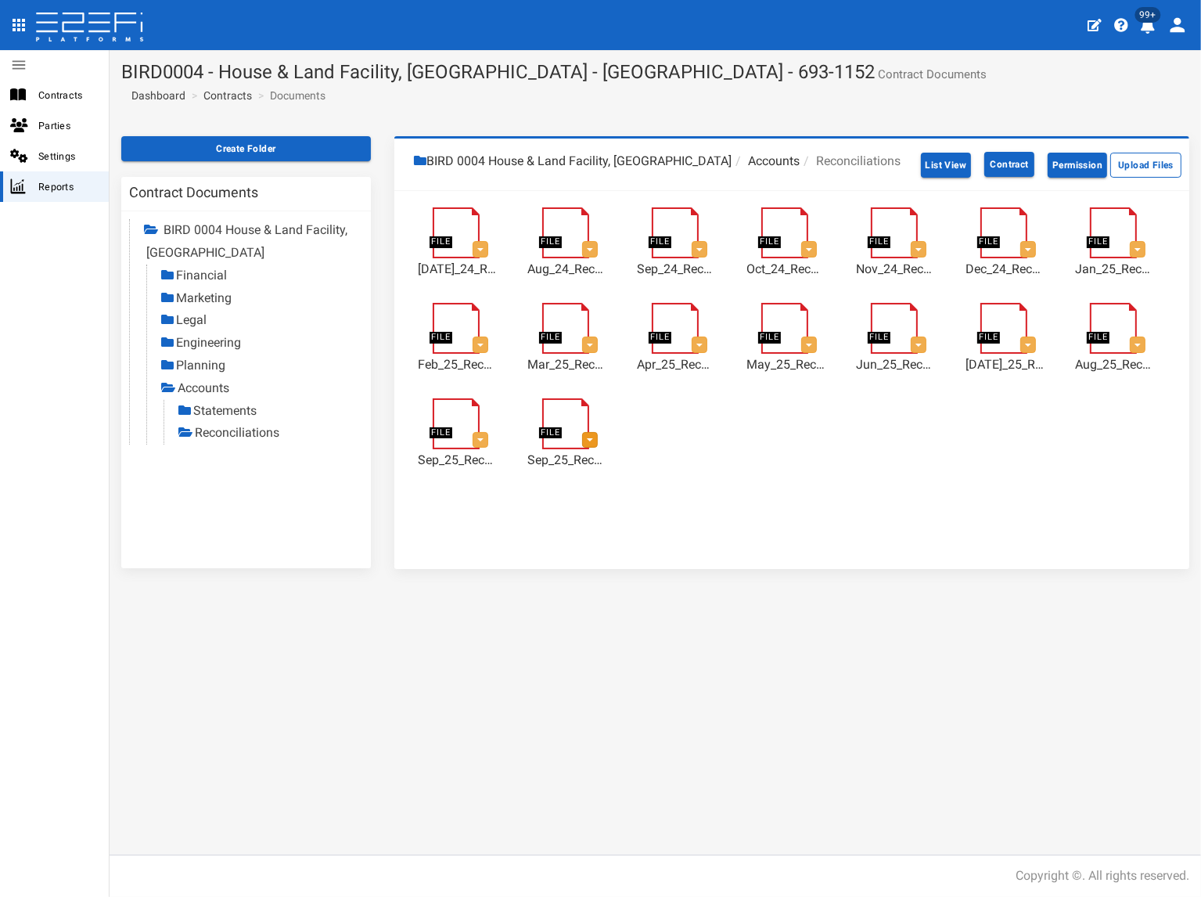
click at [590, 441] on span "button" at bounding box center [590, 439] width 6 height 3
click at [618, 472] on link "Delete" at bounding box center [661, 468] width 124 height 20
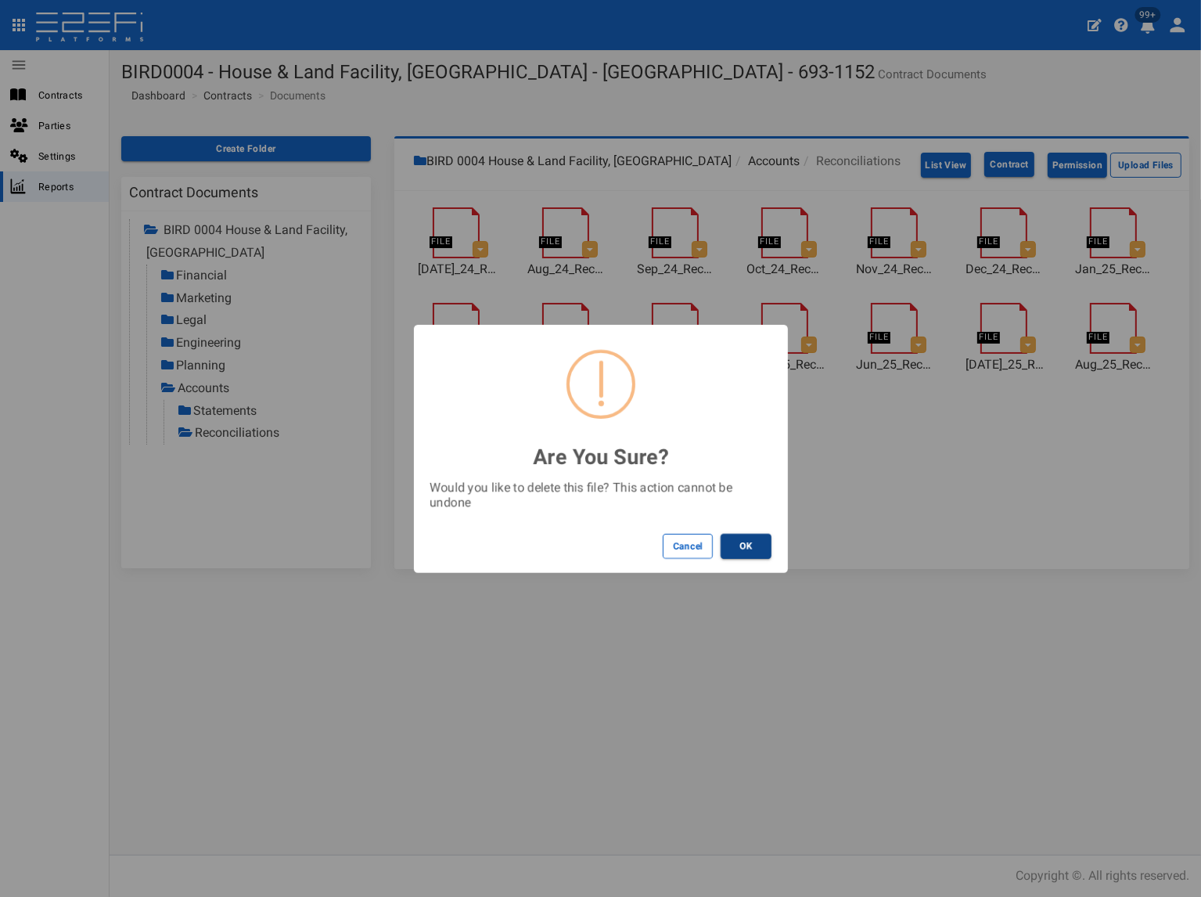
click at [758, 540] on button "OK" at bounding box center [746, 546] width 51 height 25
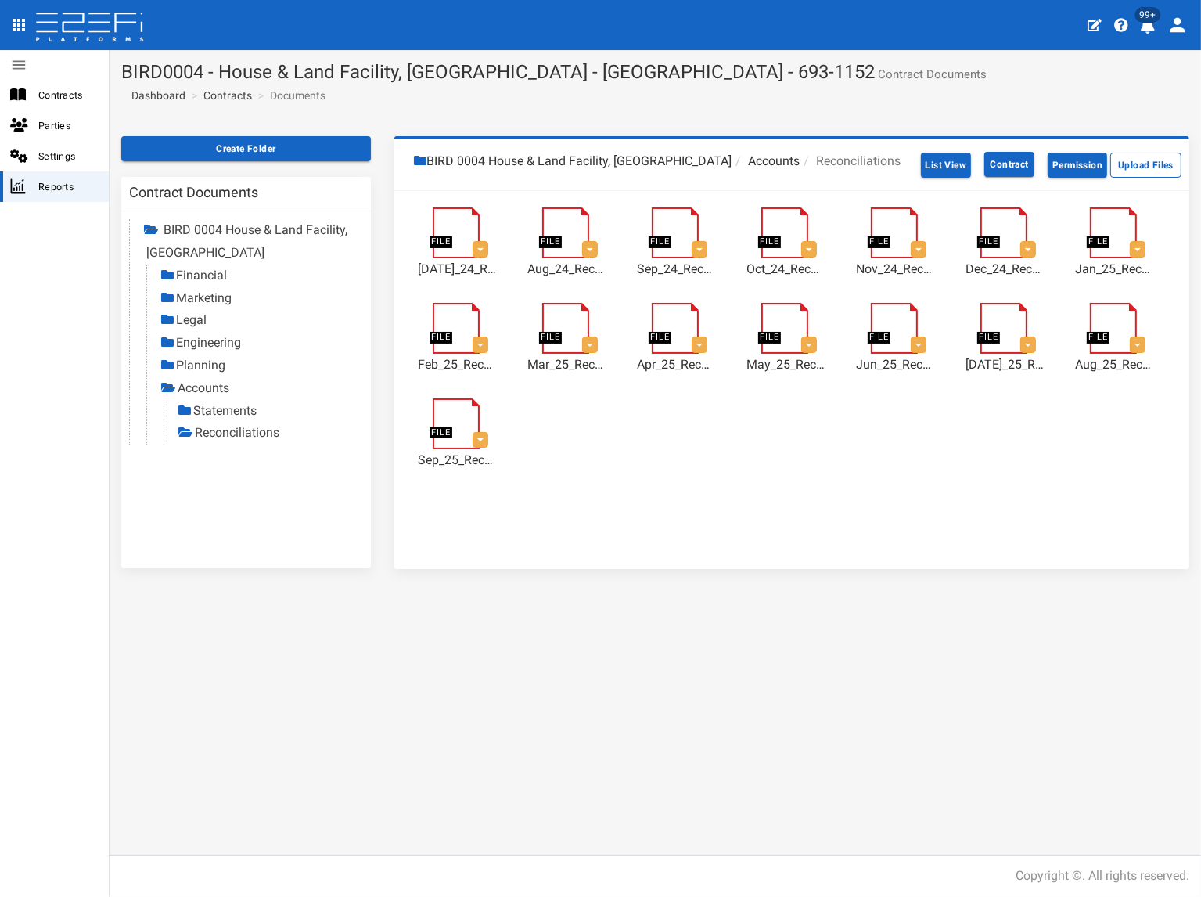
click at [605, 556] on div "BIRD 0004 House & Land Facility, Port Macquarie Accounts Reconciliations List V…" at bounding box center [791, 352] width 795 height 433
click at [213, 409] on link "Statements" at bounding box center [224, 410] width 63 height 15
click at [229, 92] on link "Contracts" at bounding box center [227, 96] width 49 height 16
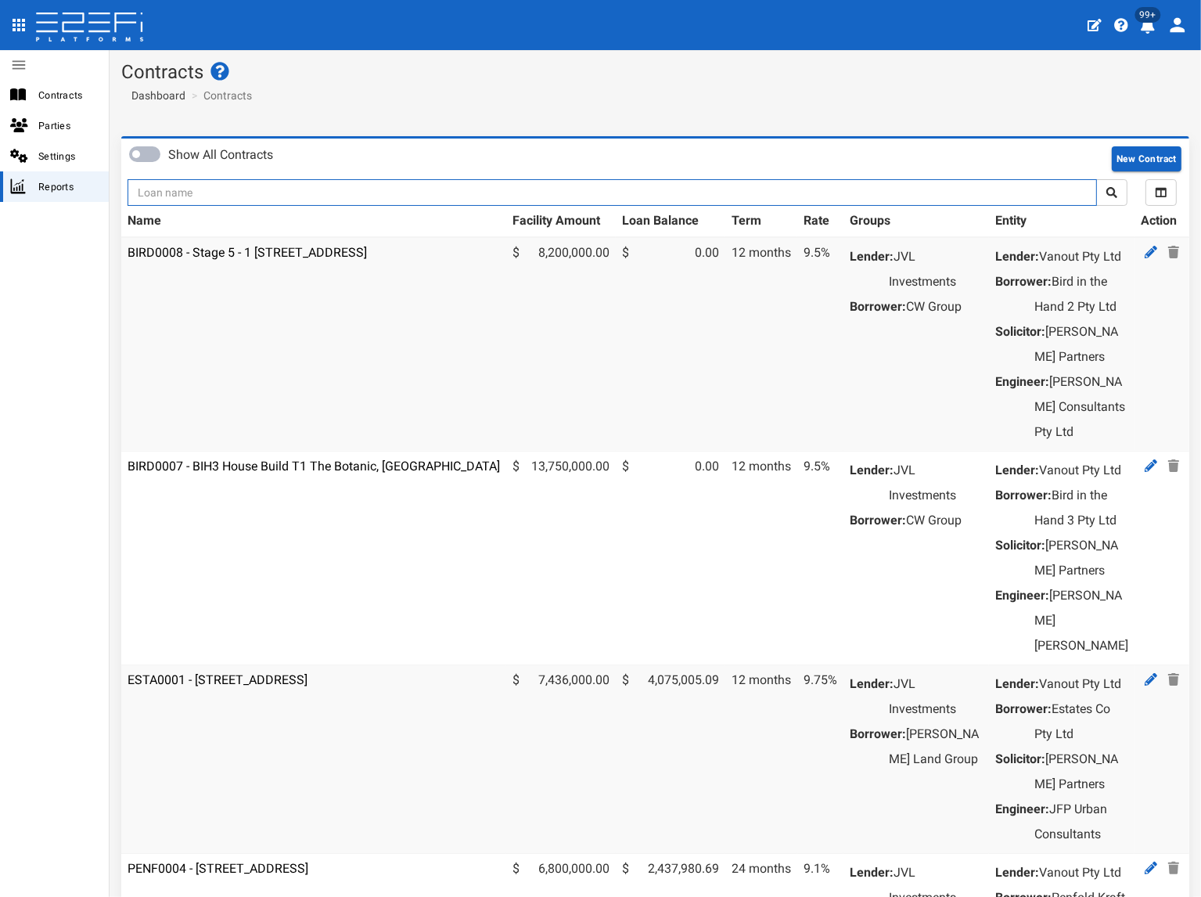
click at [219, 189] on input "text" at bounding box center [613, 192] width 970 height 27
type input "jvl"
click at [1096, 179] on button "submit" at bounding box center [1111, 192] width 31 height 27
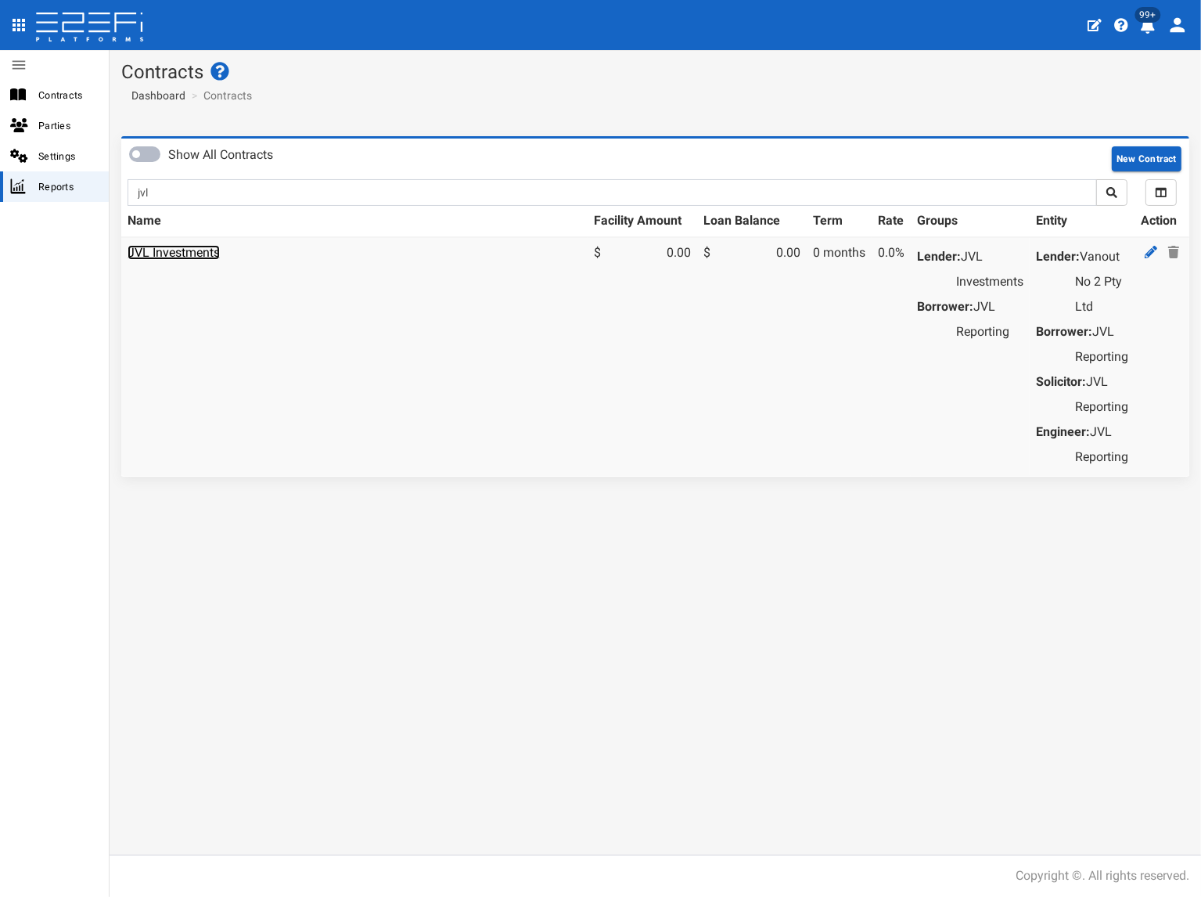
click at [200, 245] on link "JVL Investments" at bounding box center [174, 252] width 92 height 15
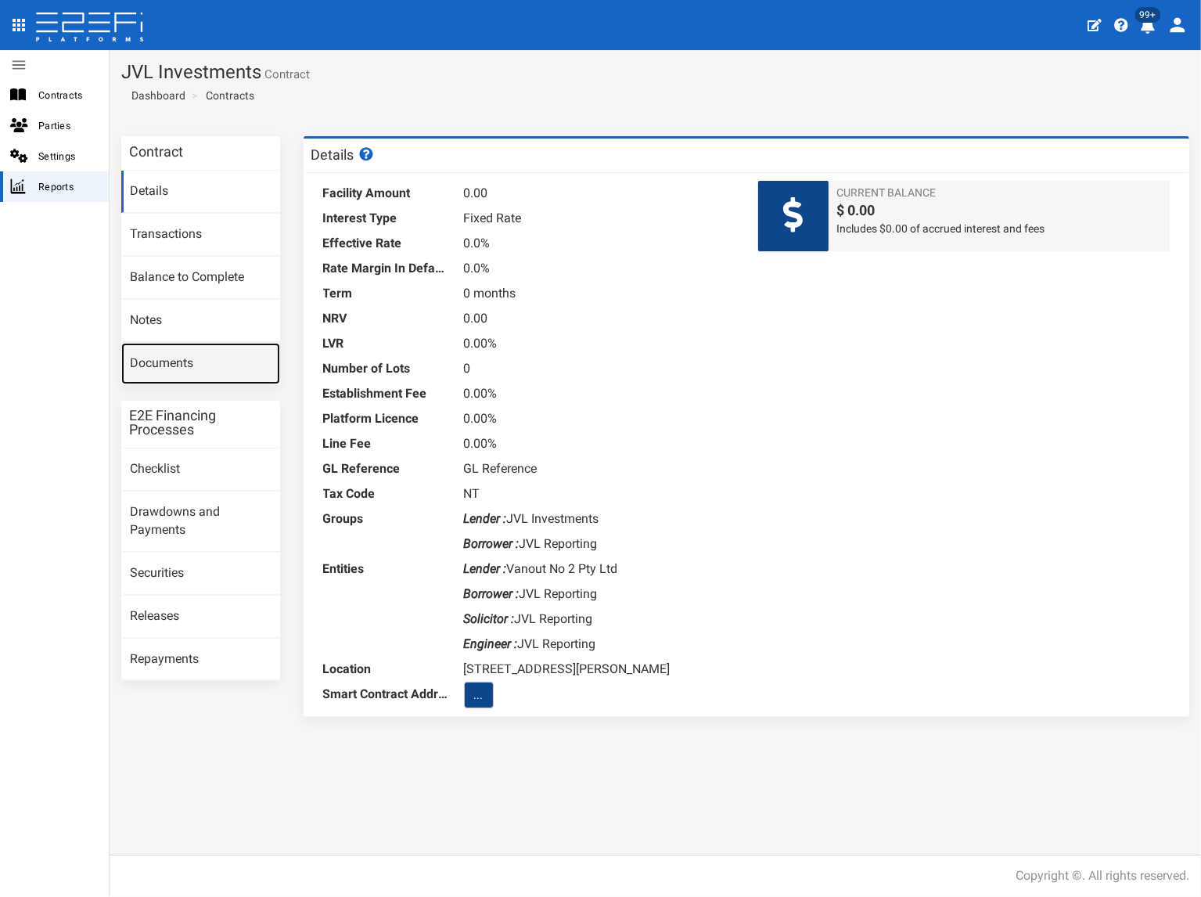
click at [193, 364] on link "Documents" at bounding box center [200, 364] width 159 height 42
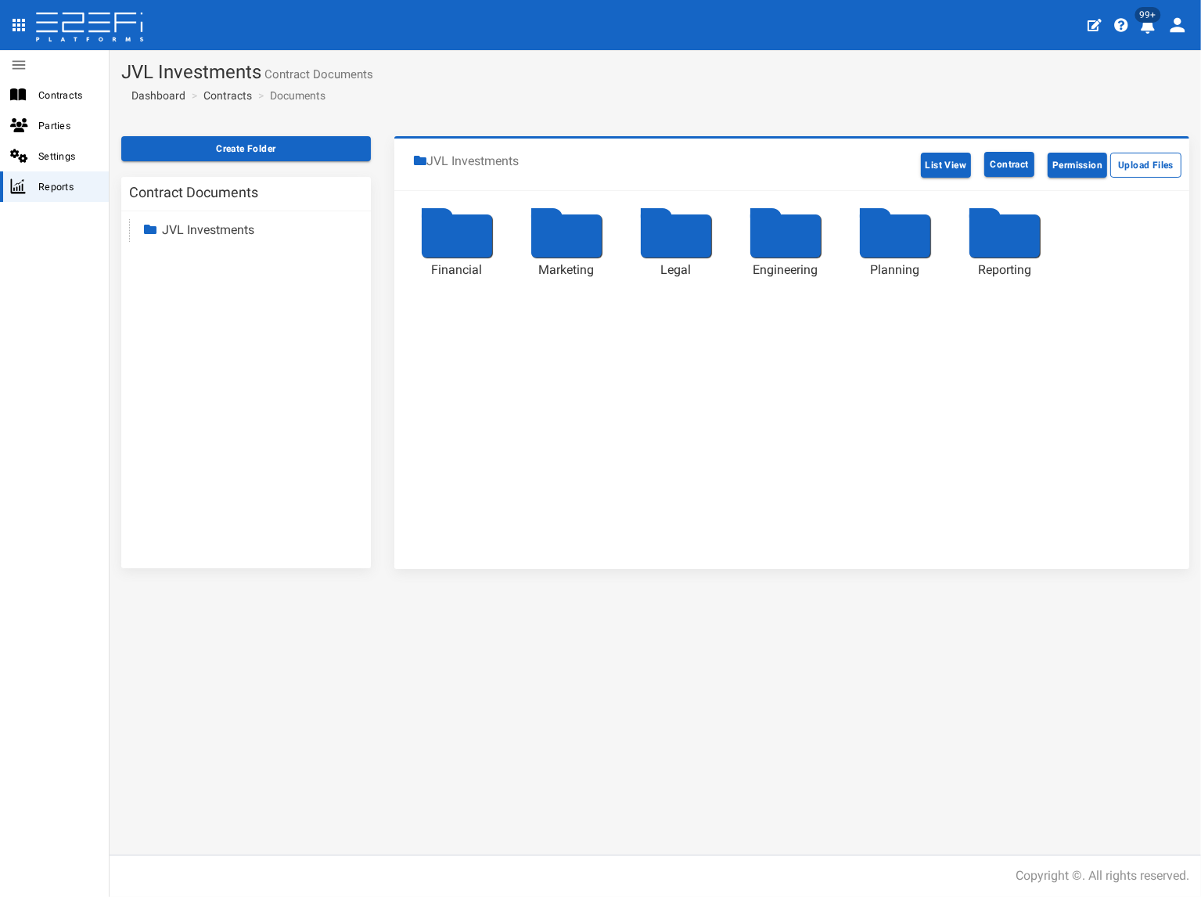
click at [224, 220] on ul "JVL Investments Financial Marketing Legal Engineering Planning Reporting" at bounding box center [246, 230] width 234 height 23
click at [224, 233] on link "JVL Investments" at bounding box center [208, 229] width 92 height 15
click at [222, 362] on link "Reporting" at bounding box center [202, 365] width 53 height 15
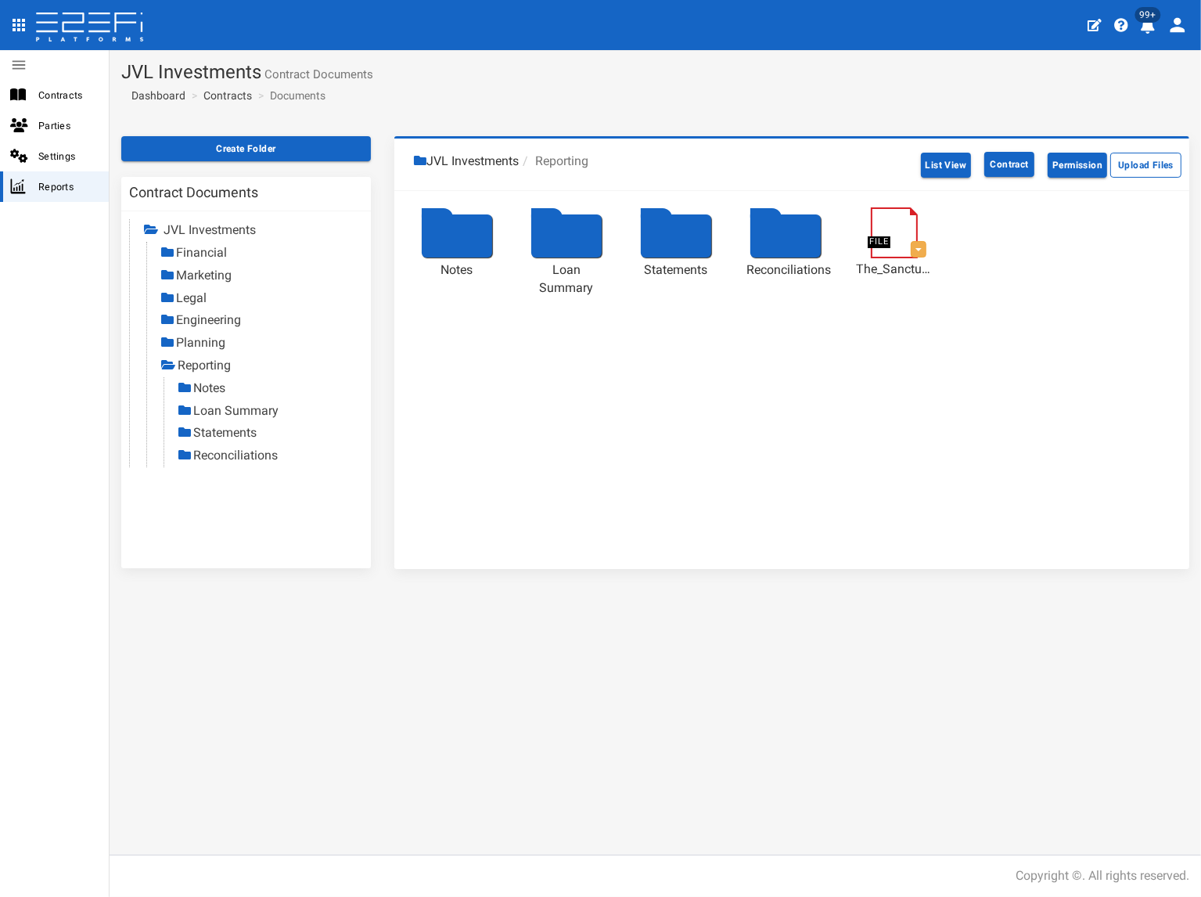
click at [229, 433] on link "Statements" at bounding box center [224, 432] width 63 height 15
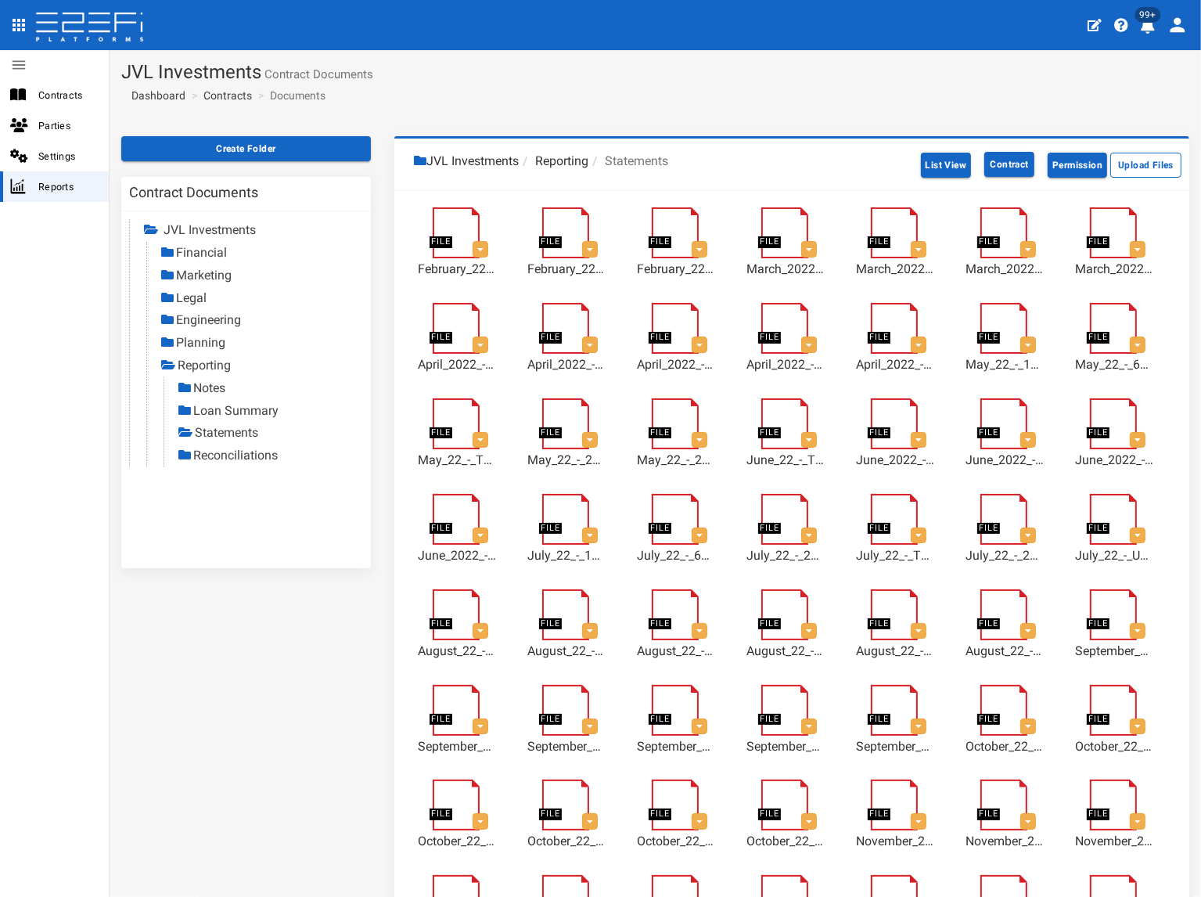
click at [244, 456] on link "Reconciliations" at bounding box center [235, 455] width 85 height 15
click at [242, 98] on link "Contracts" at bounding box center [227, 96] width 49 height 16
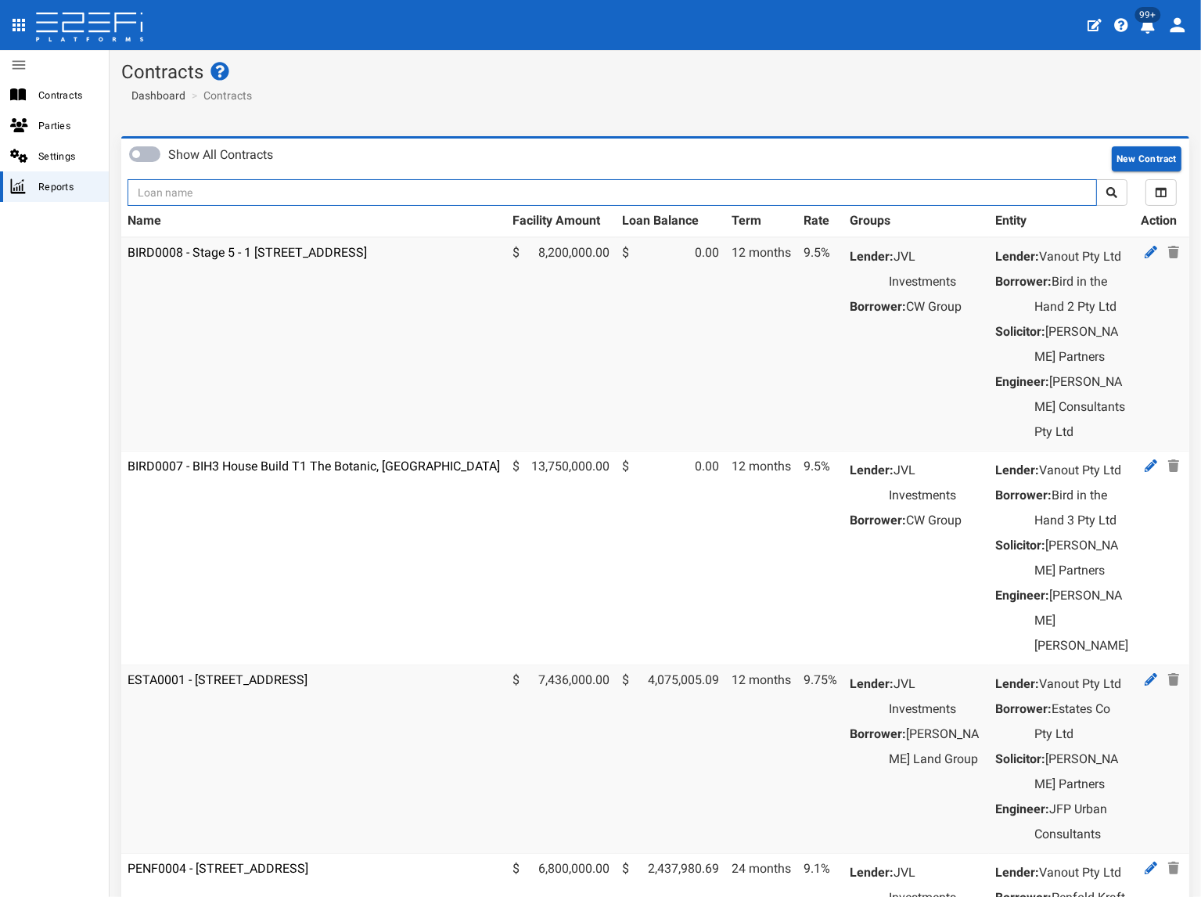
click at [222, 193] on input "text" at bounding box center [613, 192] width 970 height 27
type input "1135"
click at [1096, 179] on button "submit" at bounding box center [1111, 192] width 31 height 27
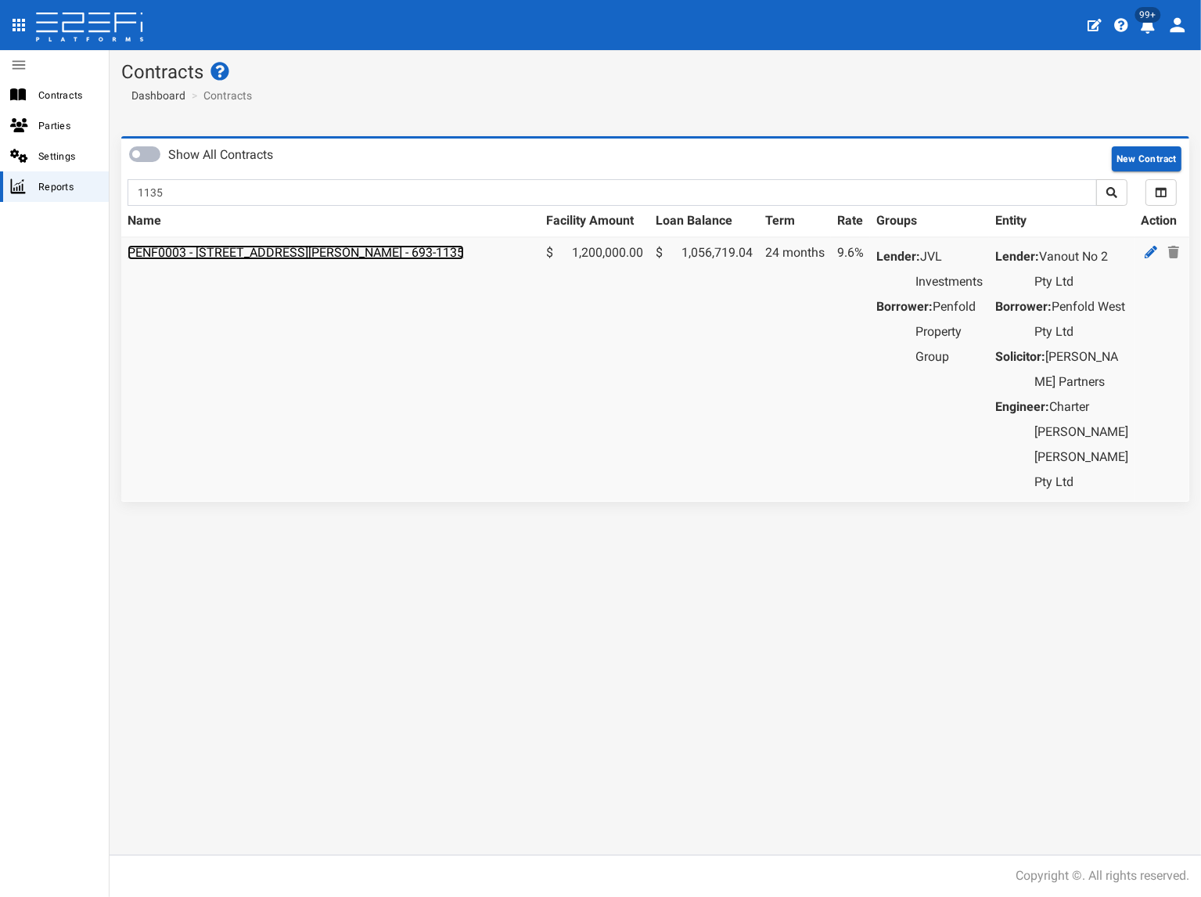
click at [235, 250] on link "PENF0003 - [STREET_ADDRESS][PERSON_NAME] - 693-1135" at bounding box center [296, 252] width 337 height 15
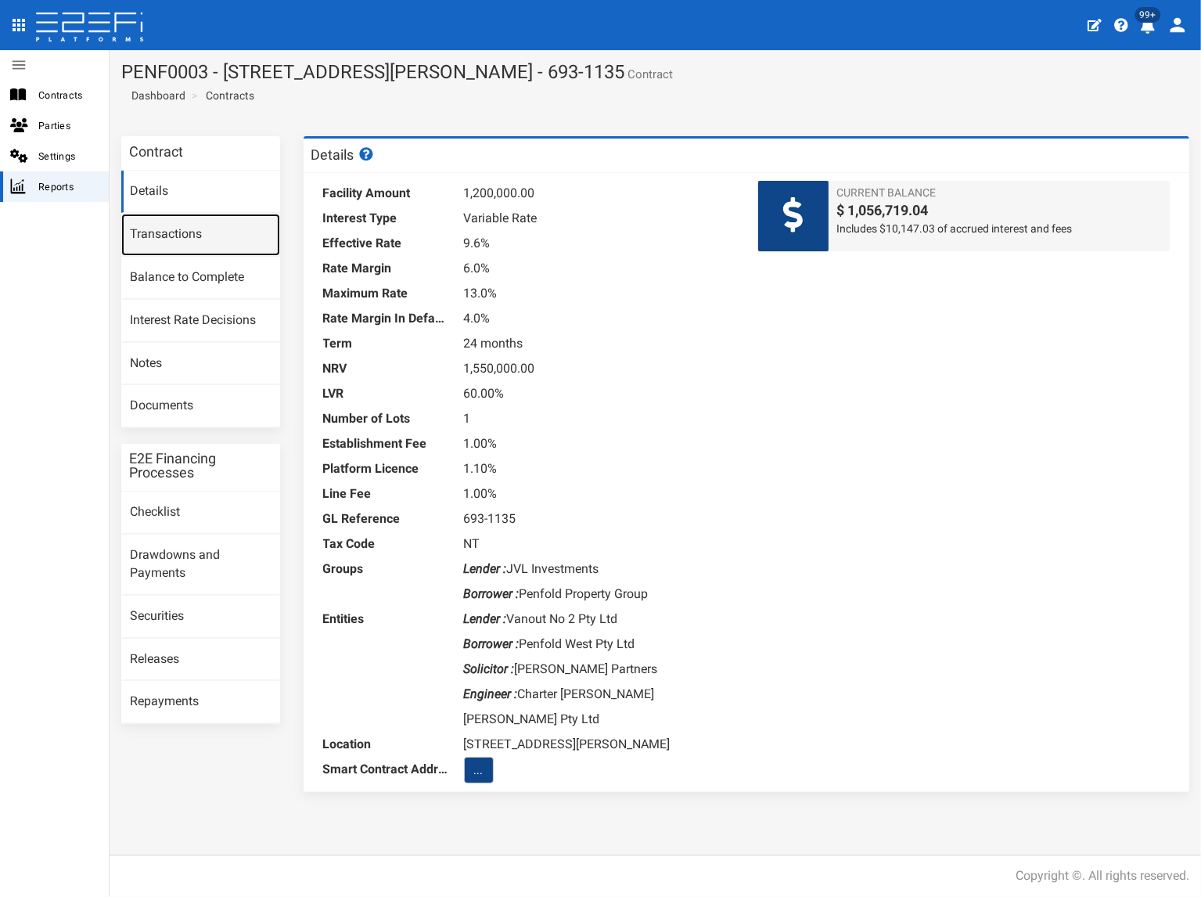
click at [231, 239] on link "Transactions" at bounding box center [200, 235] width 159 height 42
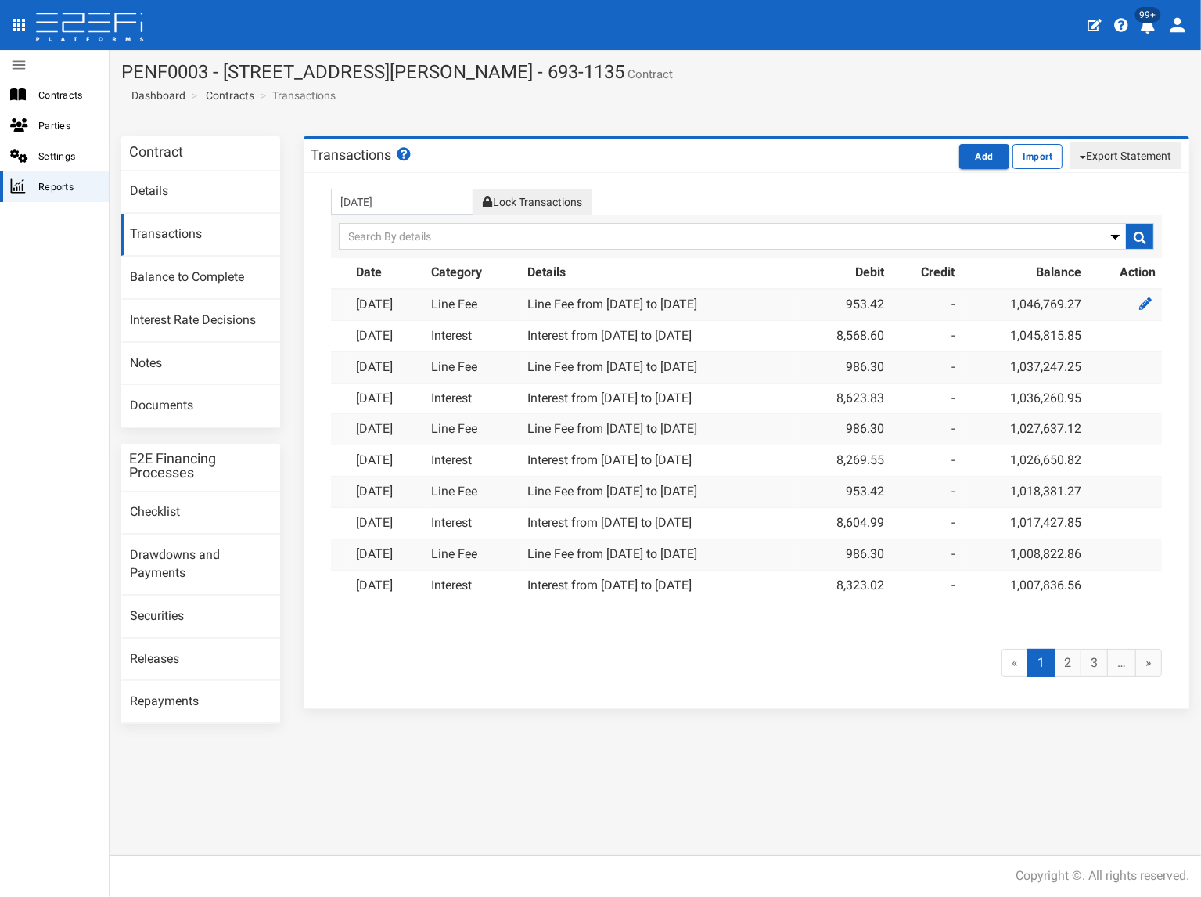
click at [529, 195] on button "Lock Transactions" at bounding box center [532, 202] width 119 height 27
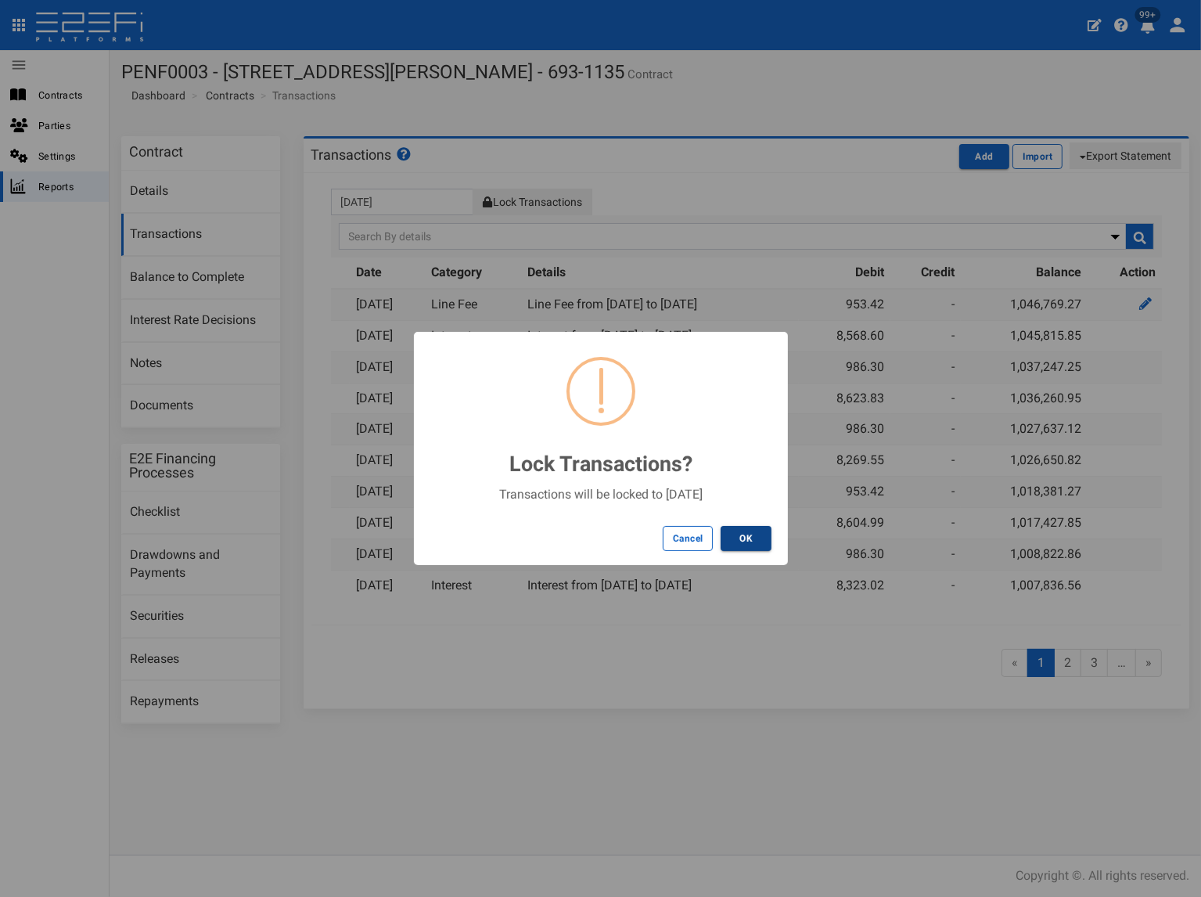
click at [747, 536] on button "OK" at bounding box center [746, 538] width 51 height 25
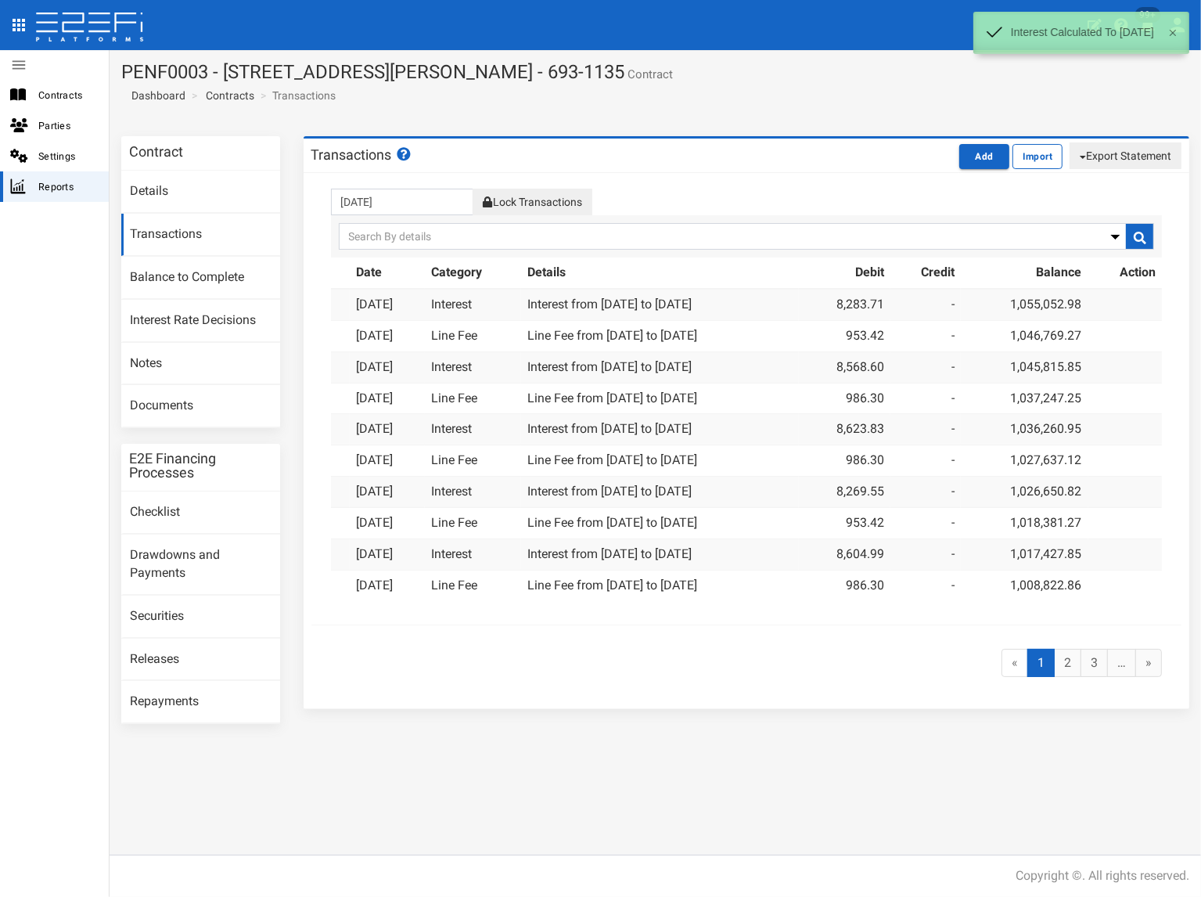
click at [1133, 157] on button "Export Statement" at bounding box center [1126, 155] width 112 height 27
click at [1099, 184] on link "pdf" at bounding box center [1119, 185] width 124 height 20
click at [680, 107] on section "PENF0003 - [STREET_ADDRESS][PERSON_NAME] - 693-1135 Contract Dashboard Contract…" at bounding box center [656, 87] width 1092 height 74
drag, startPoint x: 669, startPoint y: 78, endPoint x: 123, endPoint y: 62, distance: 546.5
click at [123, 62] on h1 "PENF0003 - [STREET_ADDRESS][PERSON_NAME] - 693-1135 Contract" at bounding box center [655, 72] width 1068 height 20
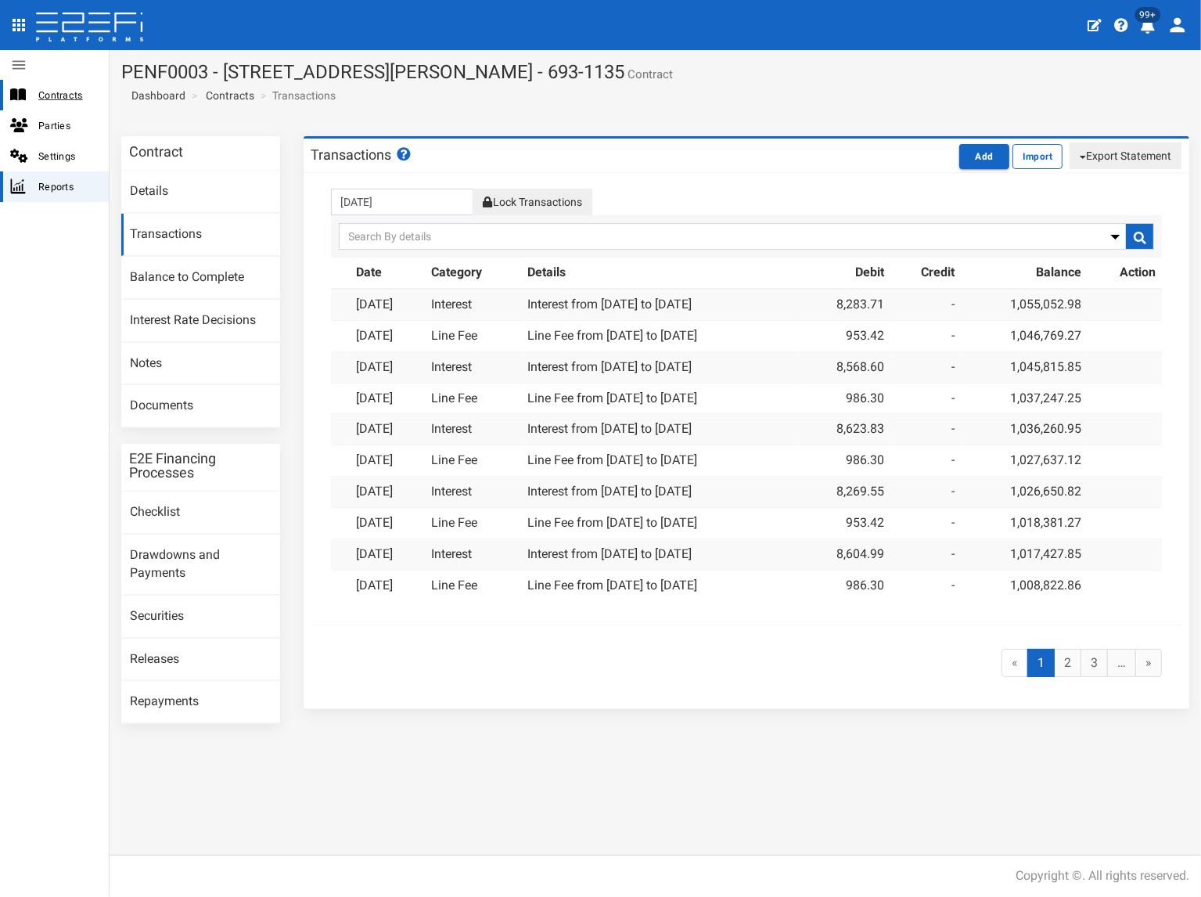
copy h1 "PENF0003 - [STREET_ADDRESS][PERSON_NAME] - 693-1135"
click at [171, 402] on link "Documents" at bounding box center [200, 406] width 159 height 42
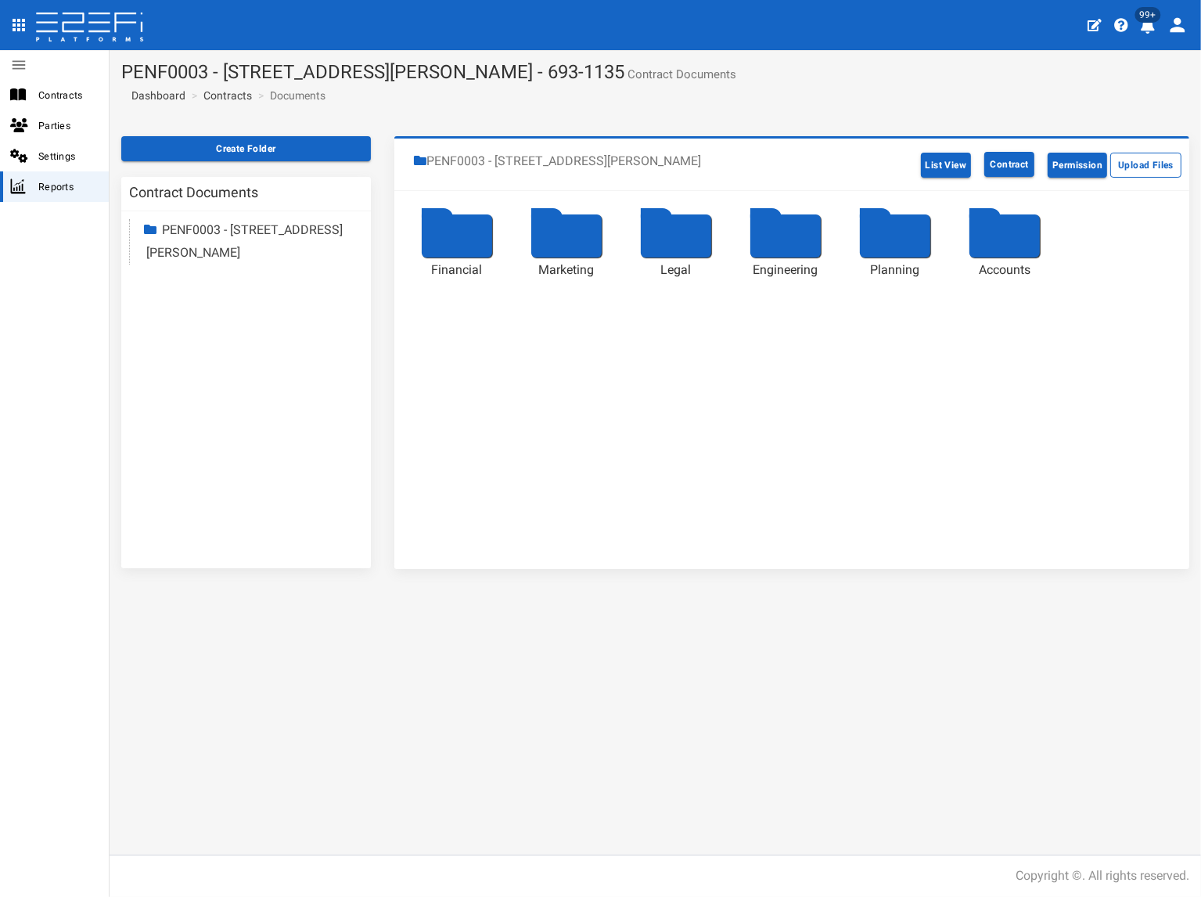
click at [202, 250] on link "PENF0003 - [STREET_ADDRESS][PERSON_NAME]" at bounding box center [244, 241] width 196 height 38
click at [212, 386] on link "Accounts" at bounding box center [202, 387] width 52 height 15
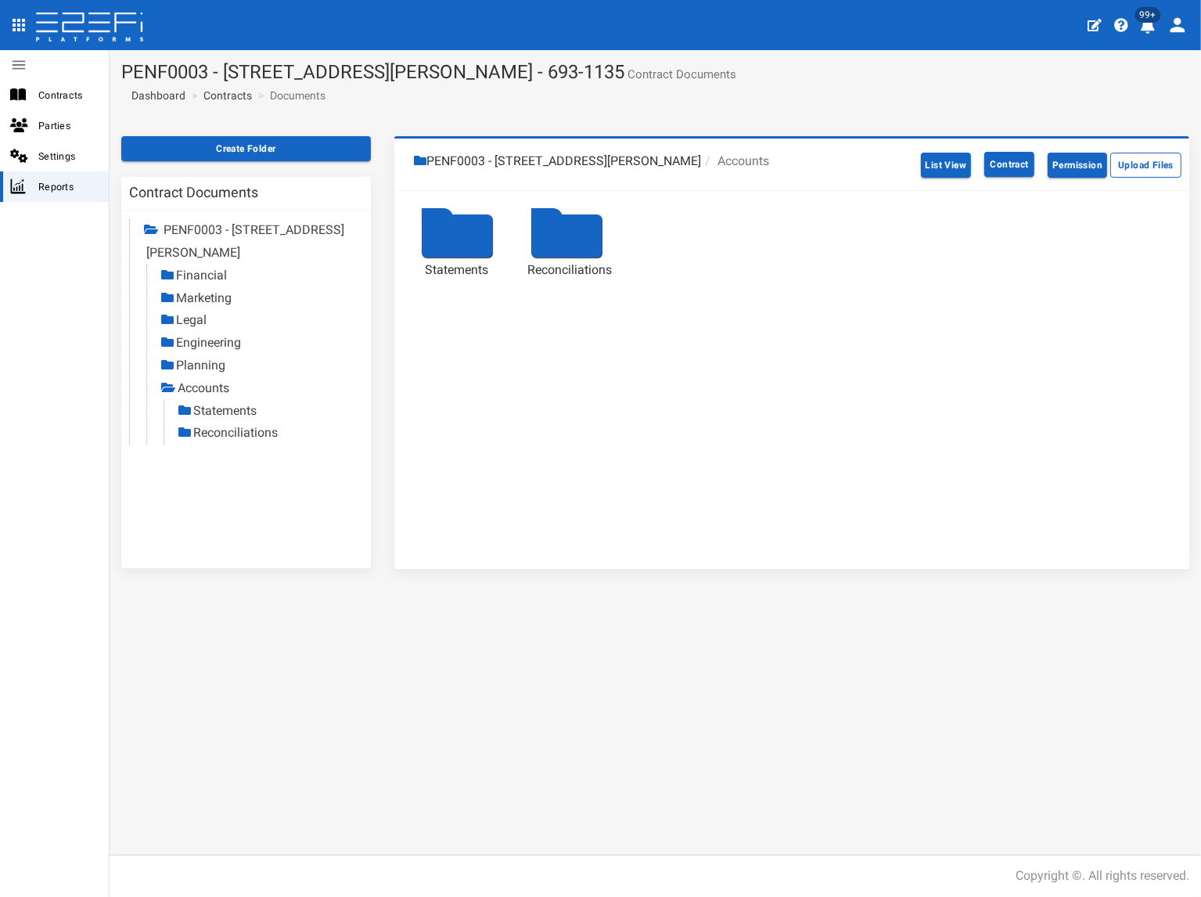
click at [232, 406] on link "Statements" at bounding box center [224, 410] width 63 height 15
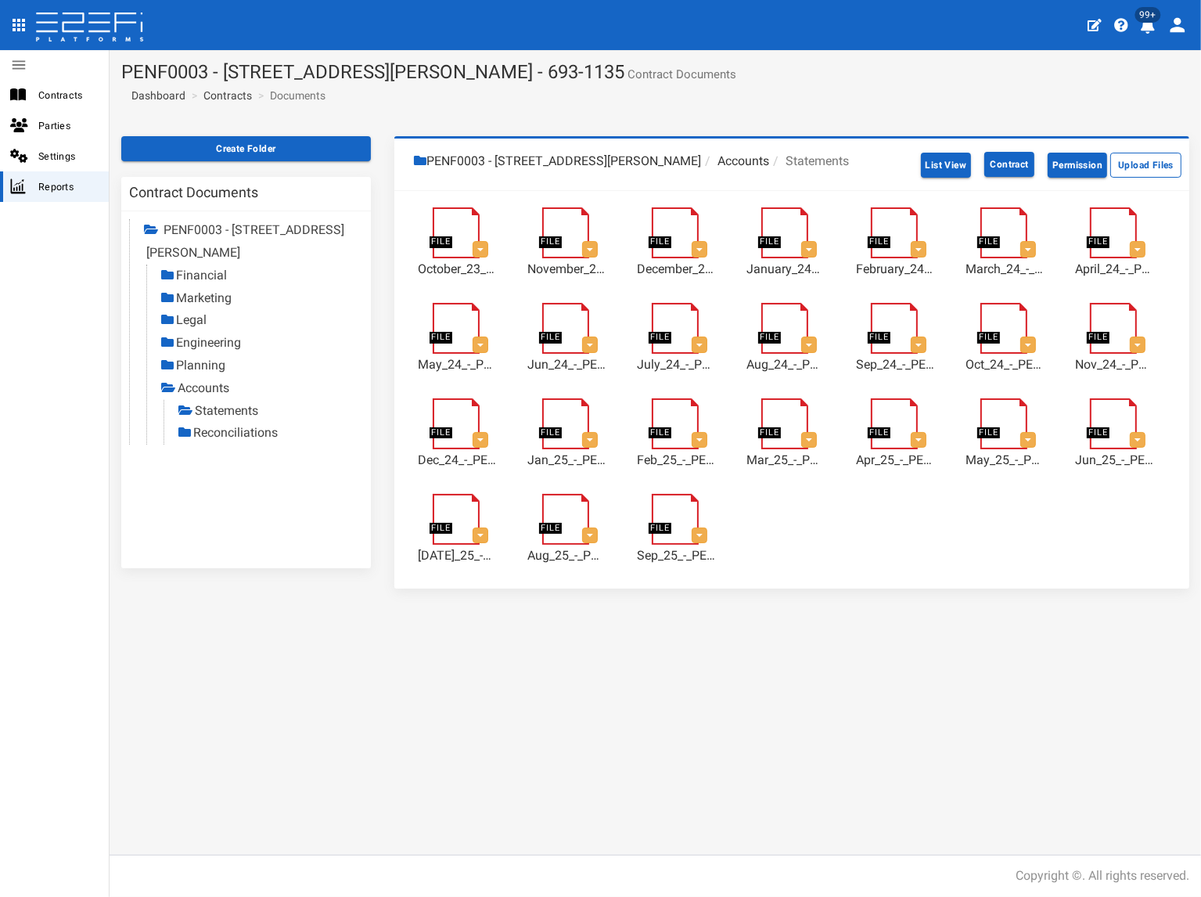
drag, startPoint x: 270, startPoint y: 436, endPoint x: 229, endPoint y: 474, distance: 56.5
click at [270, 436] on link "Reconciliations" at bounding box center [235, 432] width 85 height 15
click at [243, 93] on link "Contracts" at bounding box center [227, 96] width 49 height 16
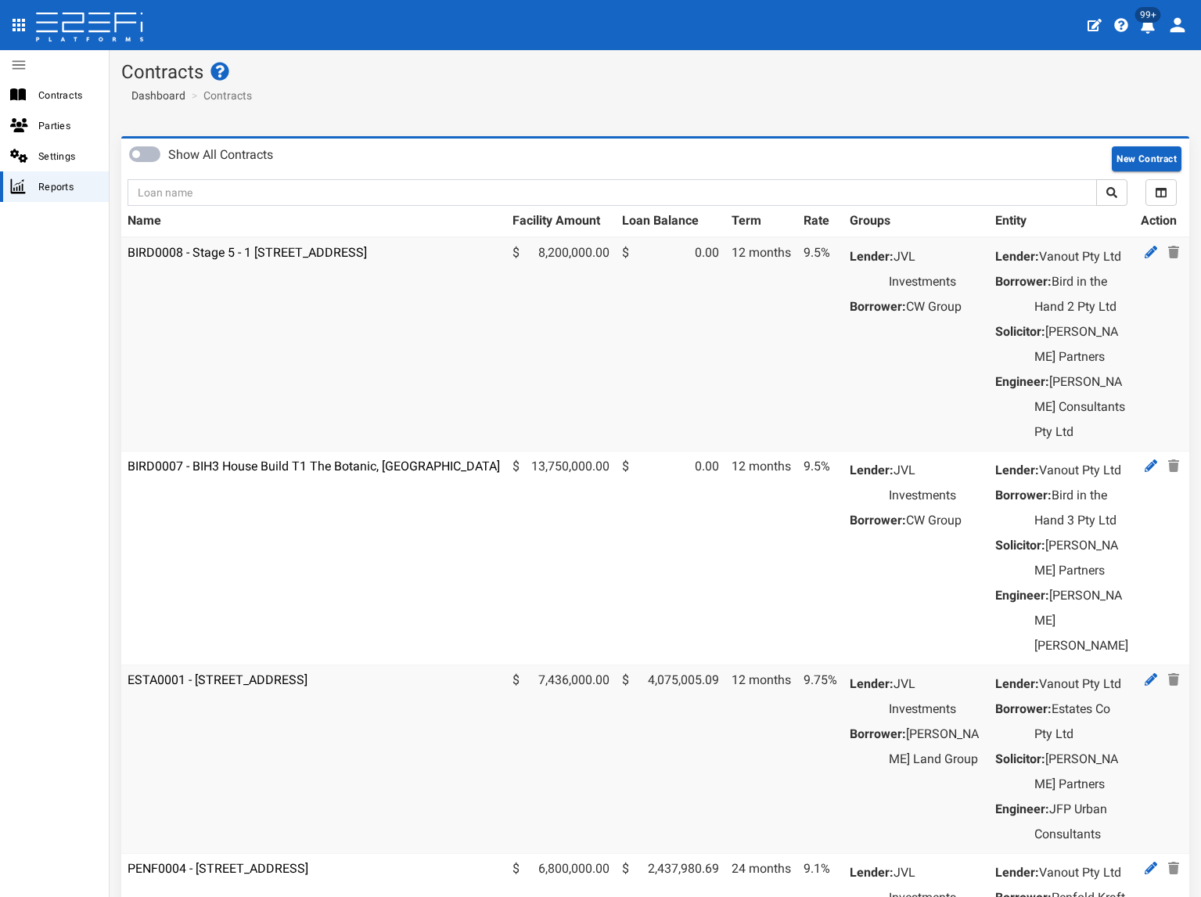
click at [221, 185] on input "text" at bounding box center [613, 192] width 970 height 27
type input "jvl"
click at [1096, 179] on button "submit" at bounding box center [1111, 192] width 31 height 27
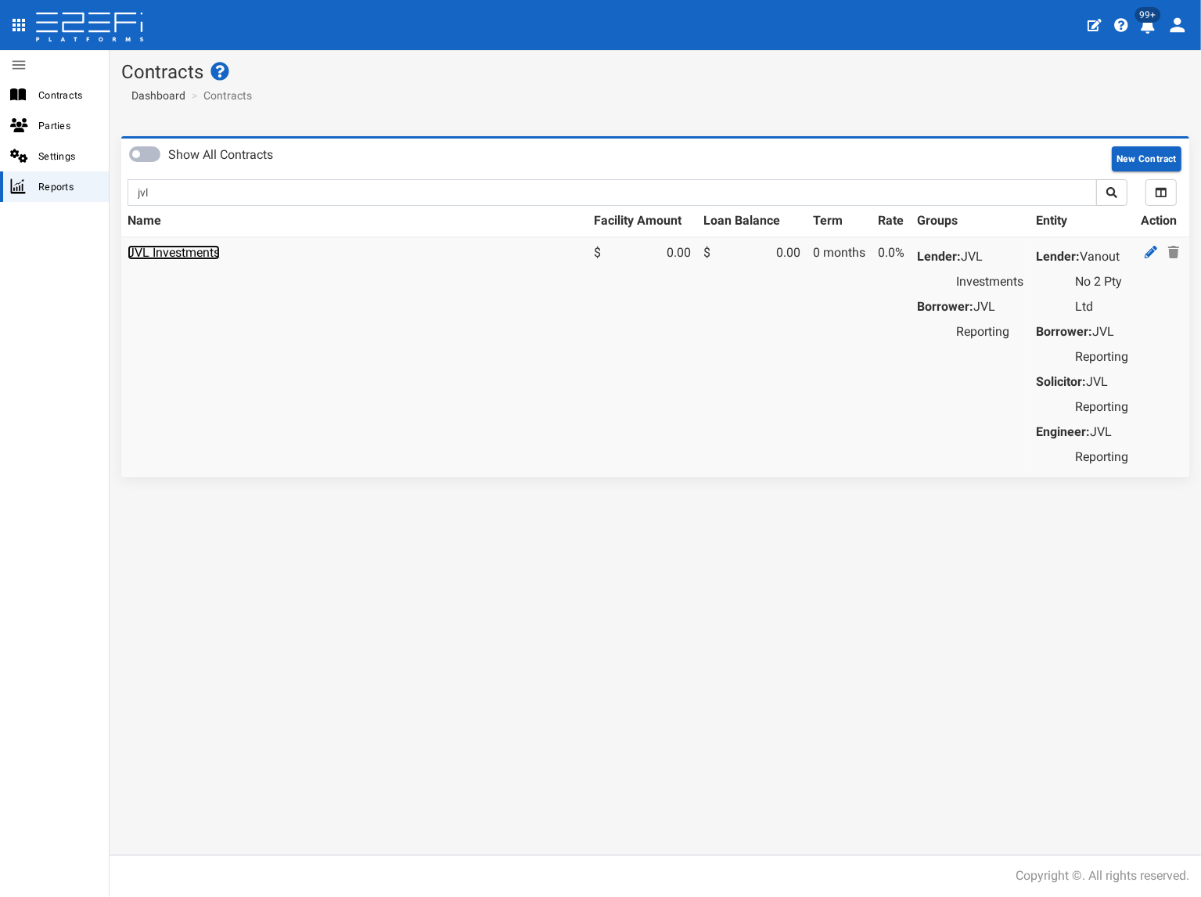
click at [194, 252] on link "JVL Investments" at bounding box center [174, 252] width 92 height 15
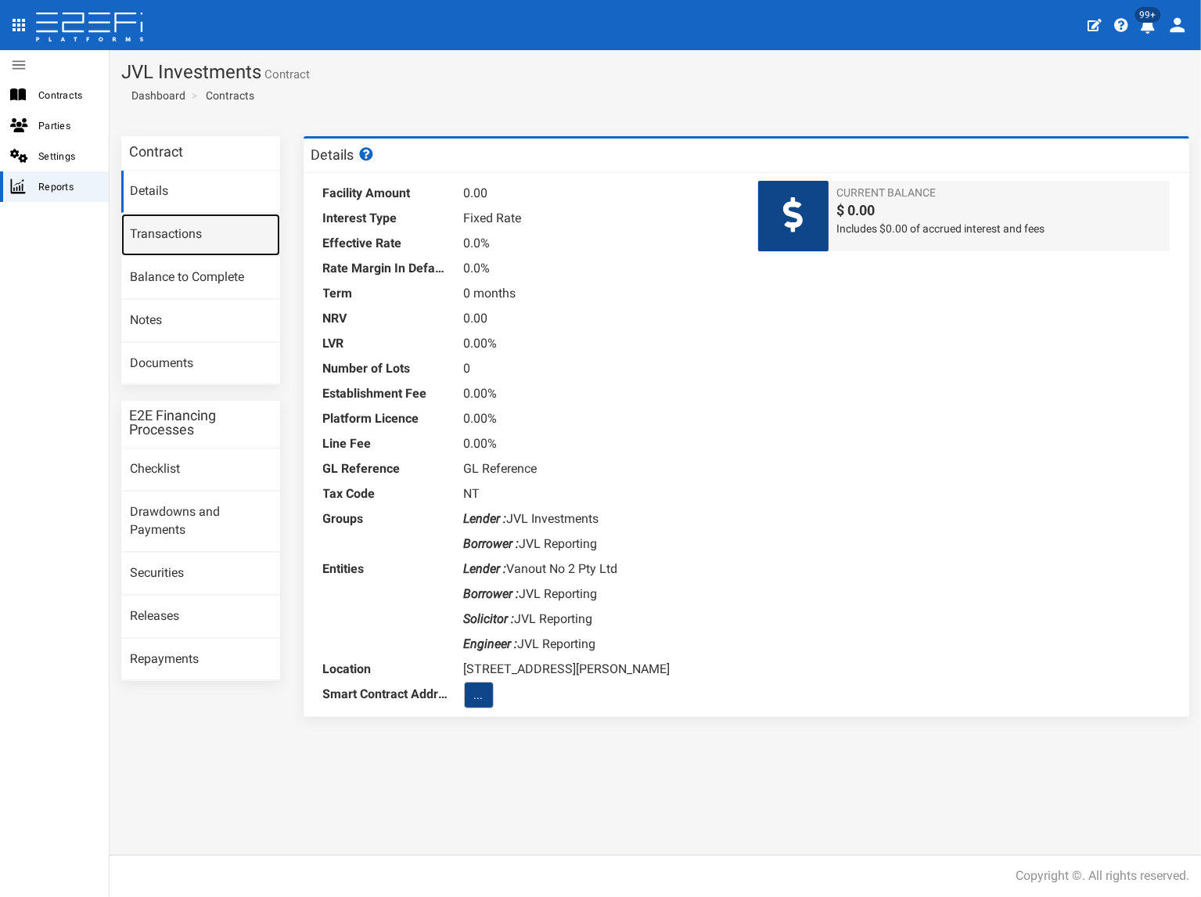
click at [195, 233] on link "Transactions" at bounding box center [200, 235] width 159 height 42
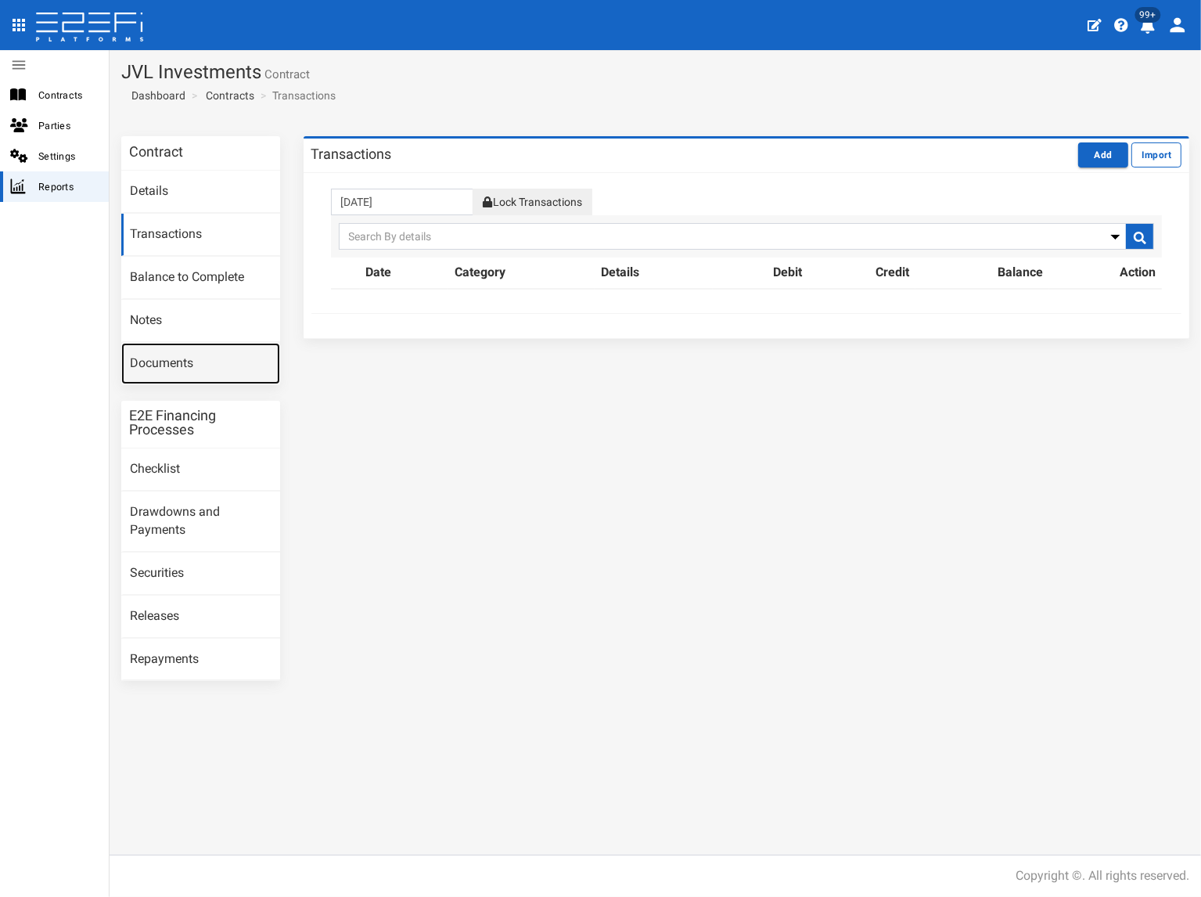
click at [196, 366] on link "Documents" at bounding box center [200, 364] width 159 height 42
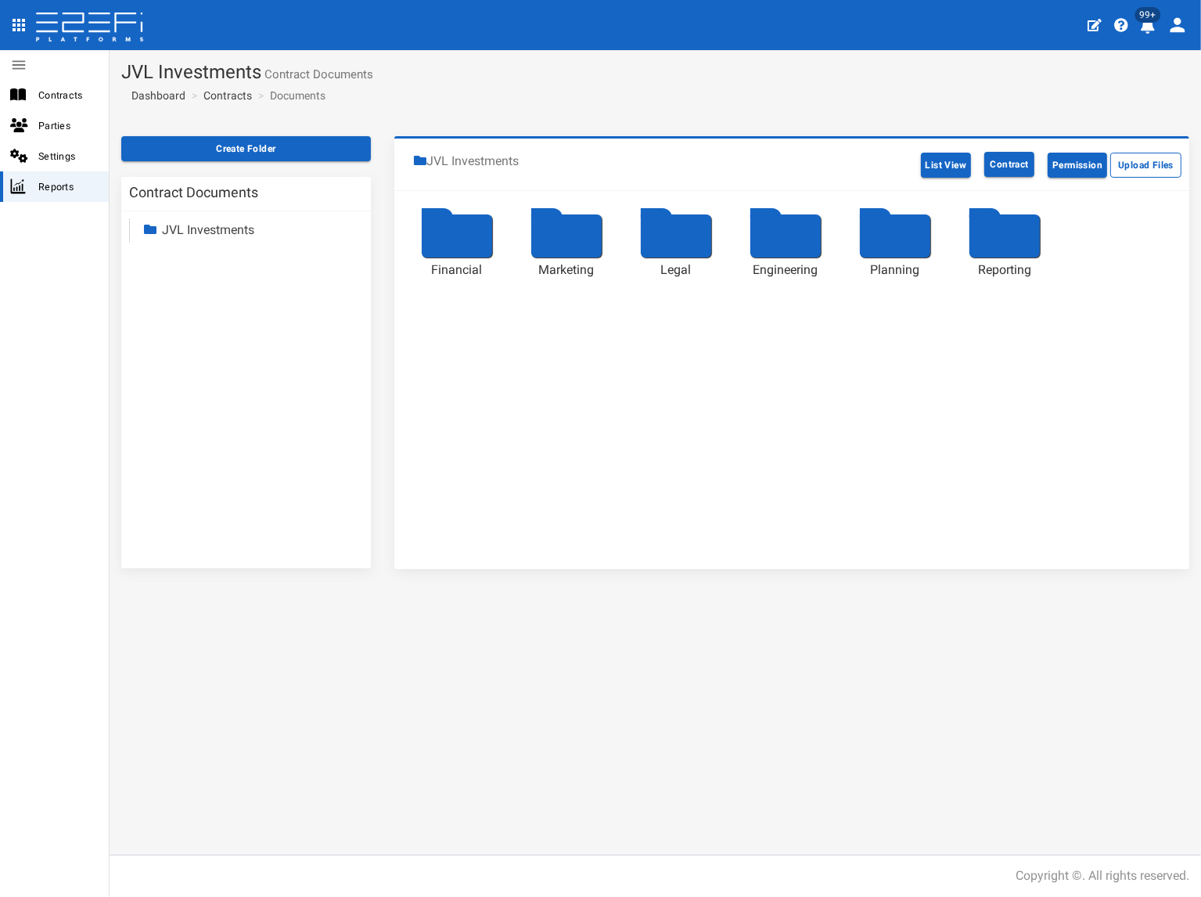
click at [238, 231] on link "JVL Investments" at bounding box center [208, 229] width 92 height 15
click at [219, 365] on link "Reporting" at bounding box center [202, 365] width 53 height 15
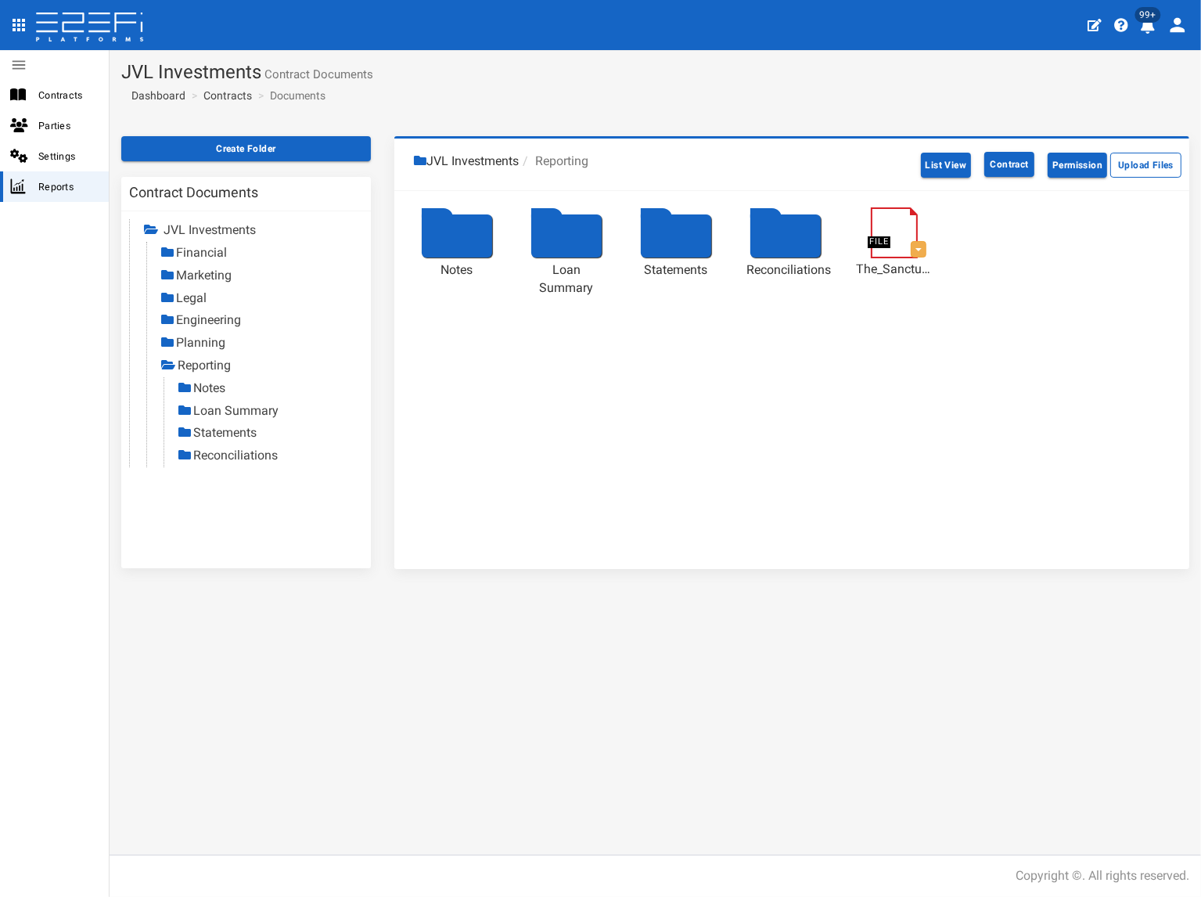
click at [229, 433] on link "Statements" at bounding box center [224, 432] width 63 height 15
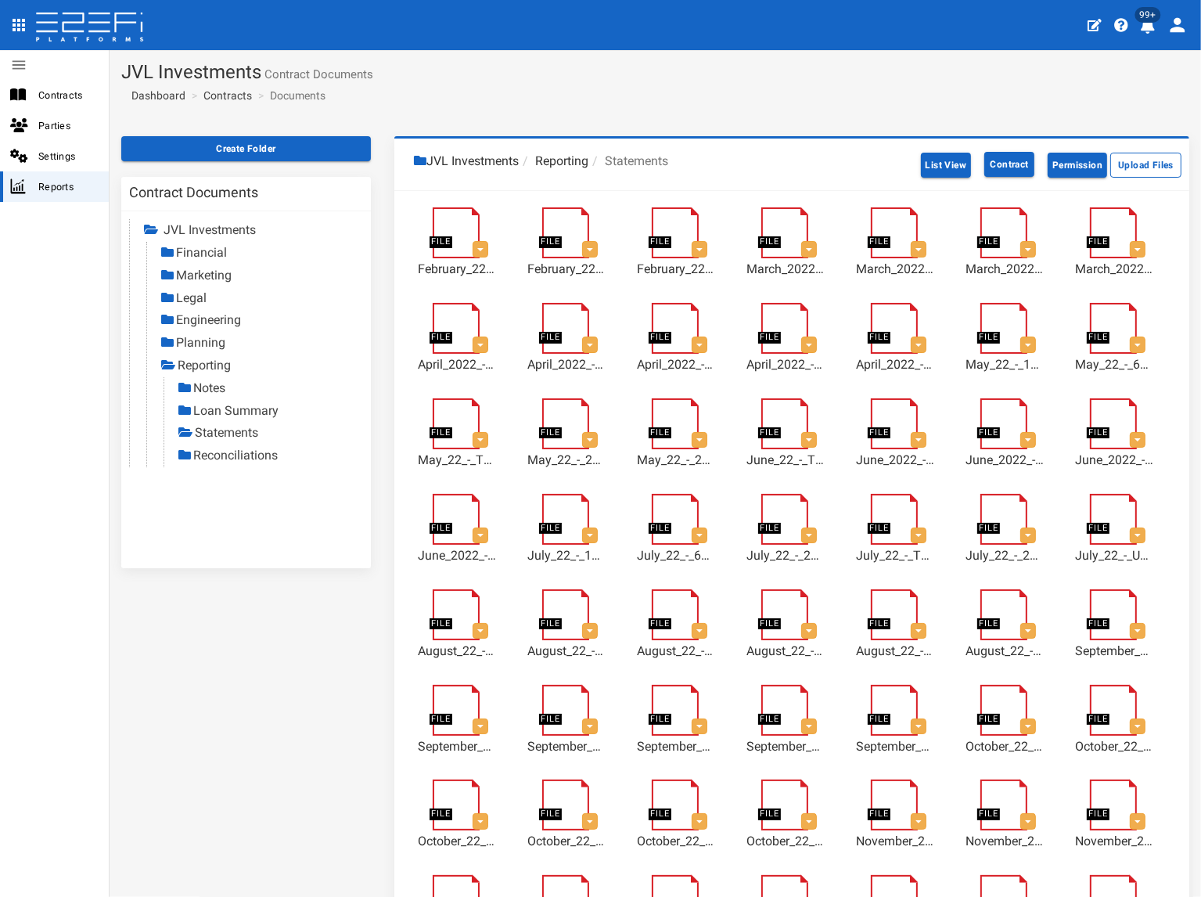
click at [269, 456] on link "Reconciliations" at bounding box center [235, 455] width 85 height 15
click at [242, 98] on link "Contracts" at bounding box center [227, 96] width 49 height 16
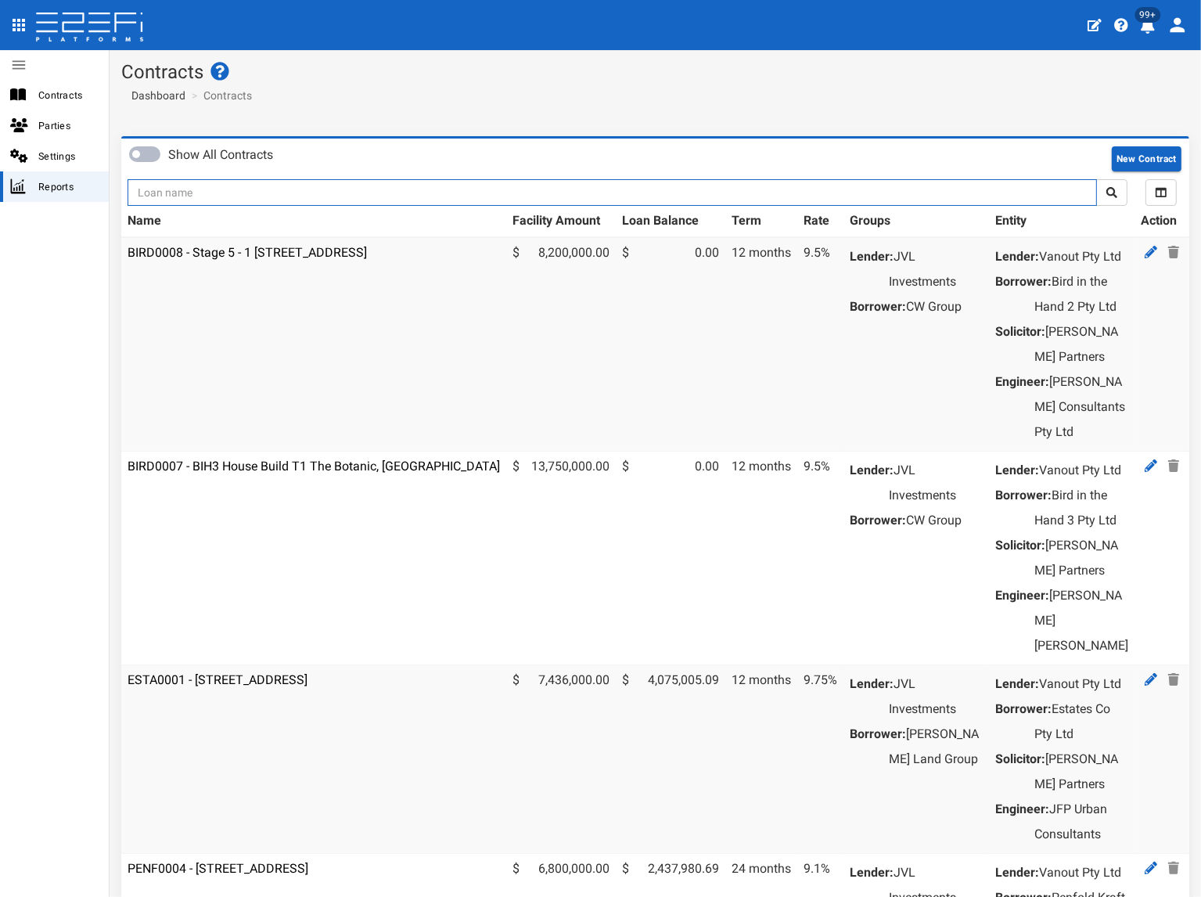
click at [210, 200] on input "text" at bounding box center [613, 192] width 970 height 27
type input "1135"
click at [1096, 179] on button "submit" at bounding box center [1111, 192] width 31 height 27
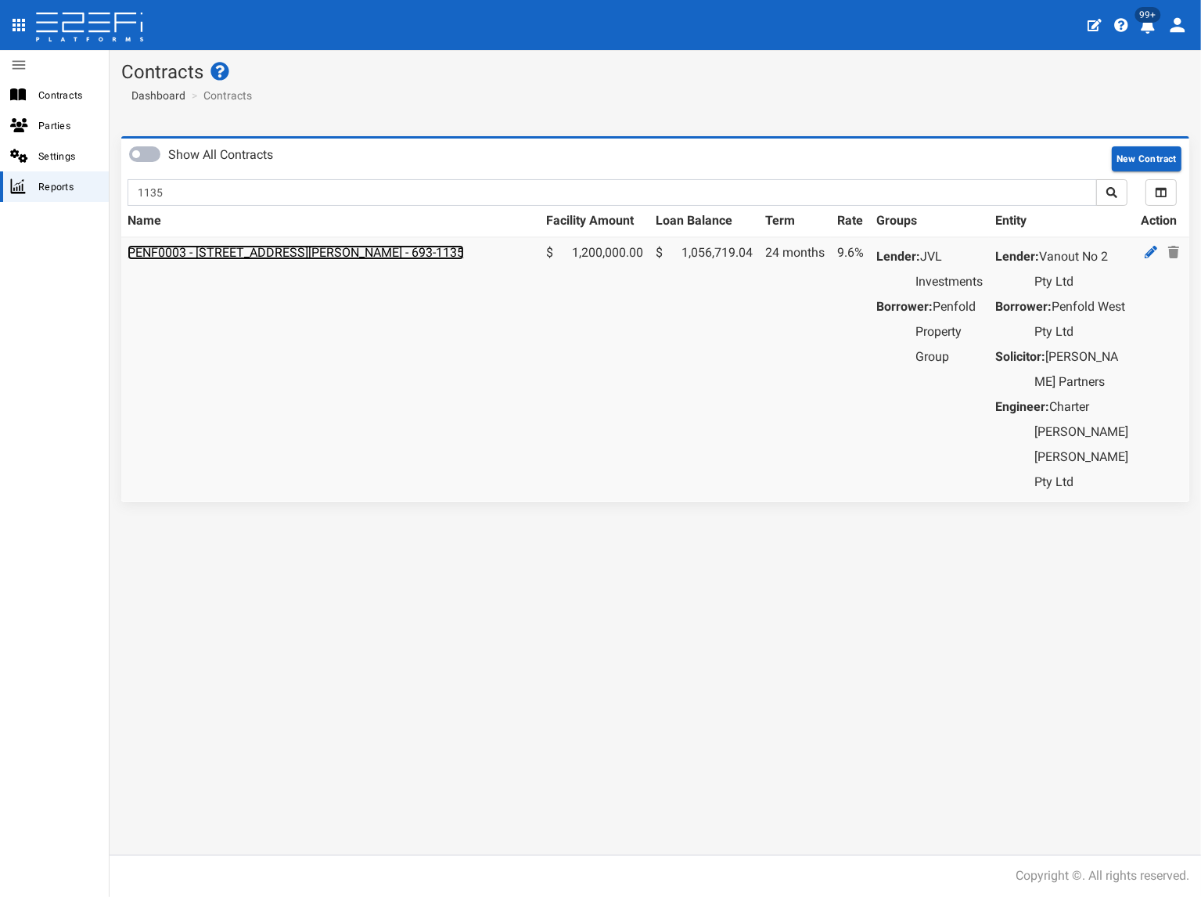
click at [247, 255] on link "PENF0003 - [STREET_ADDRESS][PERSON_NAME] - 693-1135" at bounding box center [296, 252] width 337 height 15
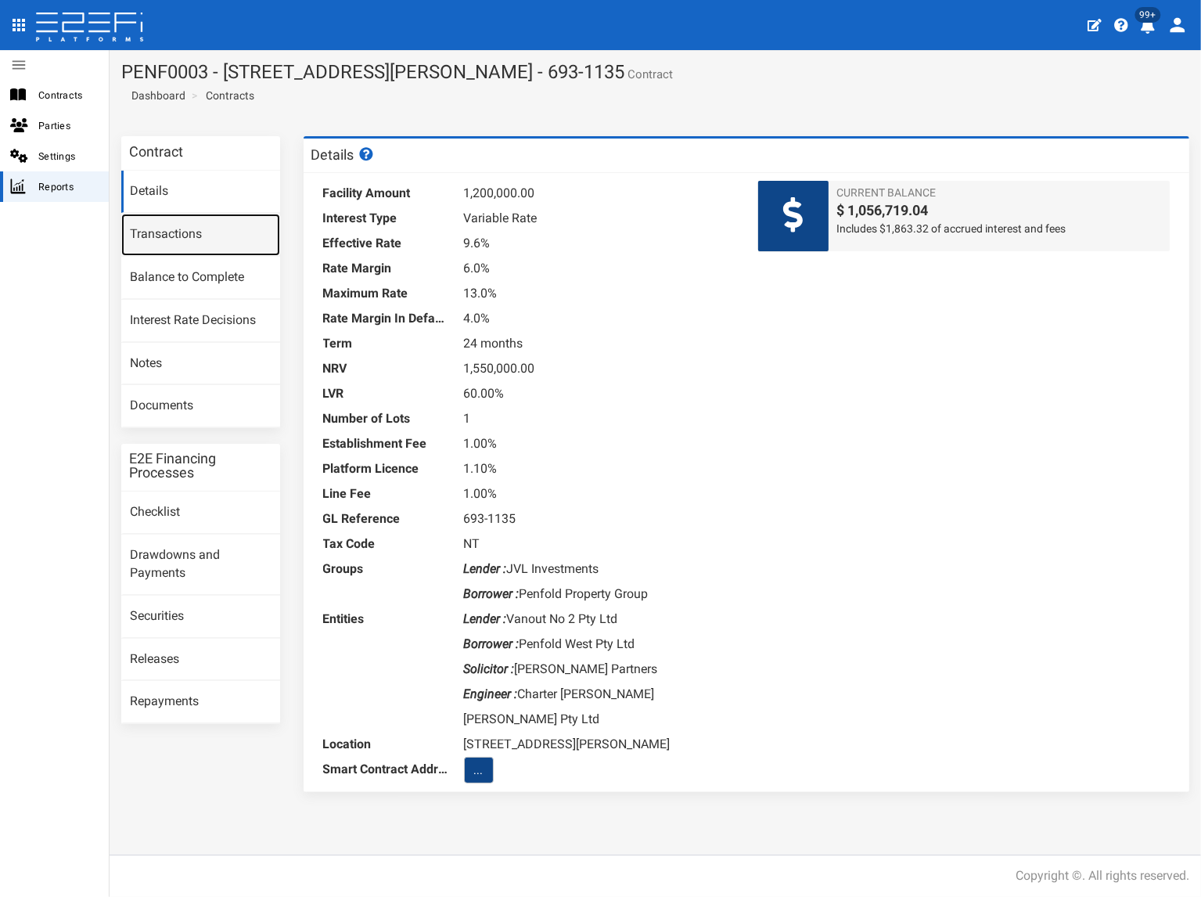
click at [220, 239] on link "Transactions" at bounding box center [200, 235] width 159 height 42
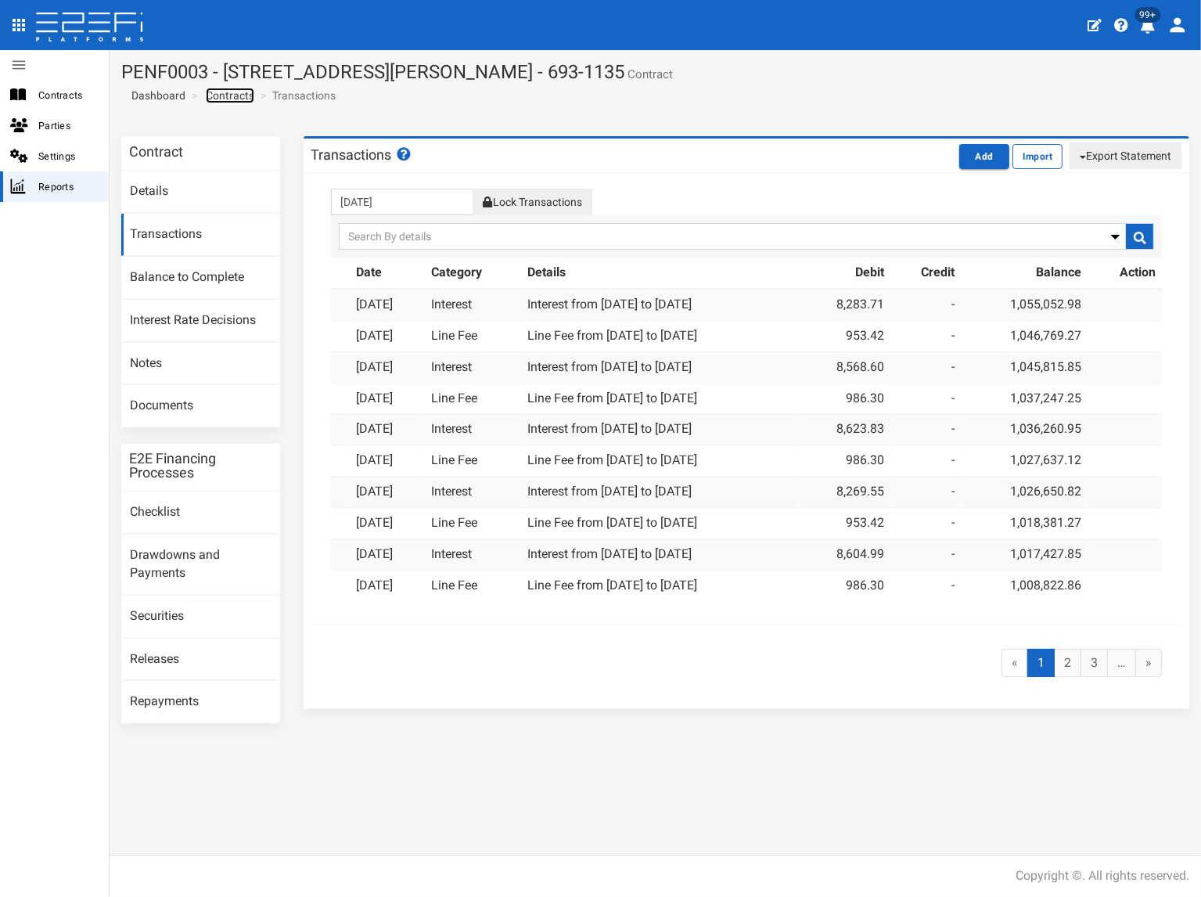
click at [244, 93] on link "Contracts" at bounding box center [230, 96] width 49 height 16
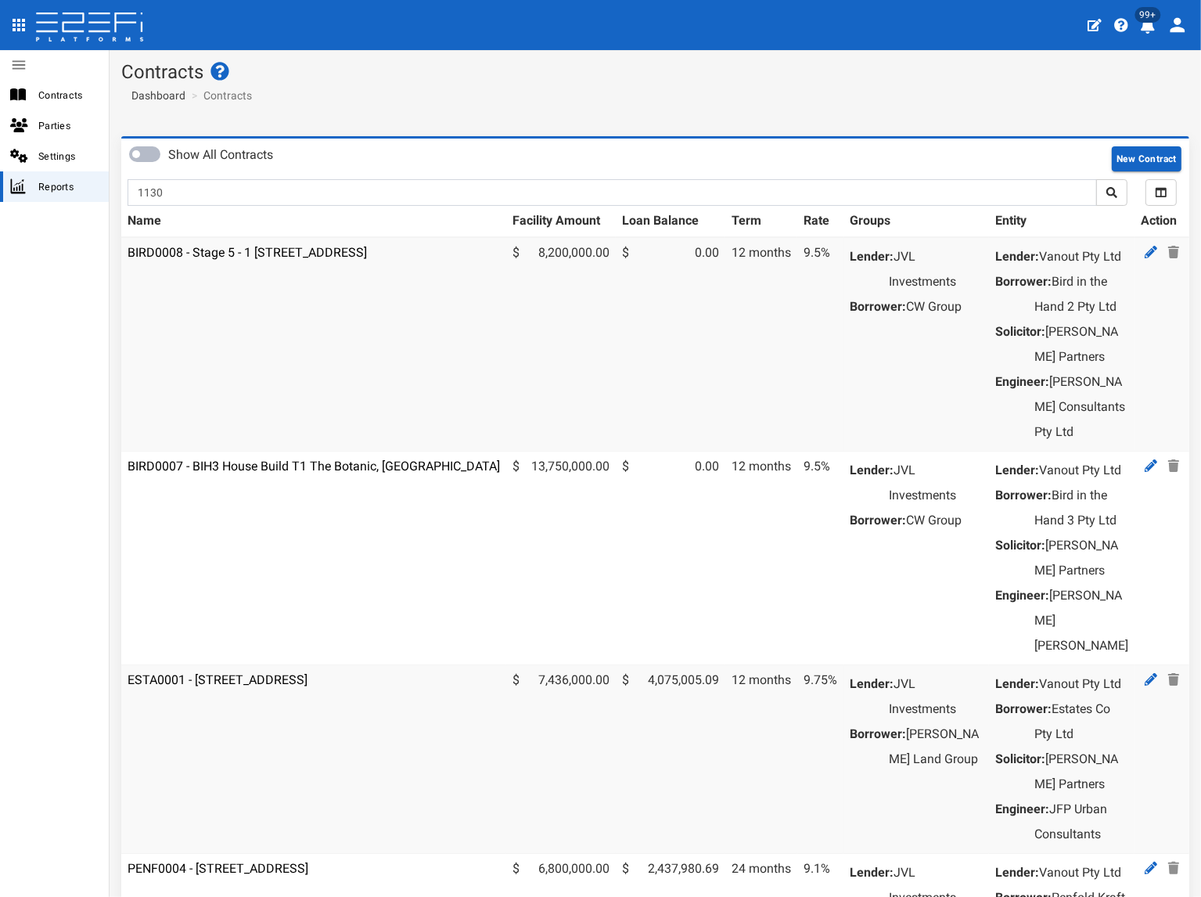
type input "1130"
click at [1096, 179] on button "submit" at bounding box center [1111, 192] width 31 height 27
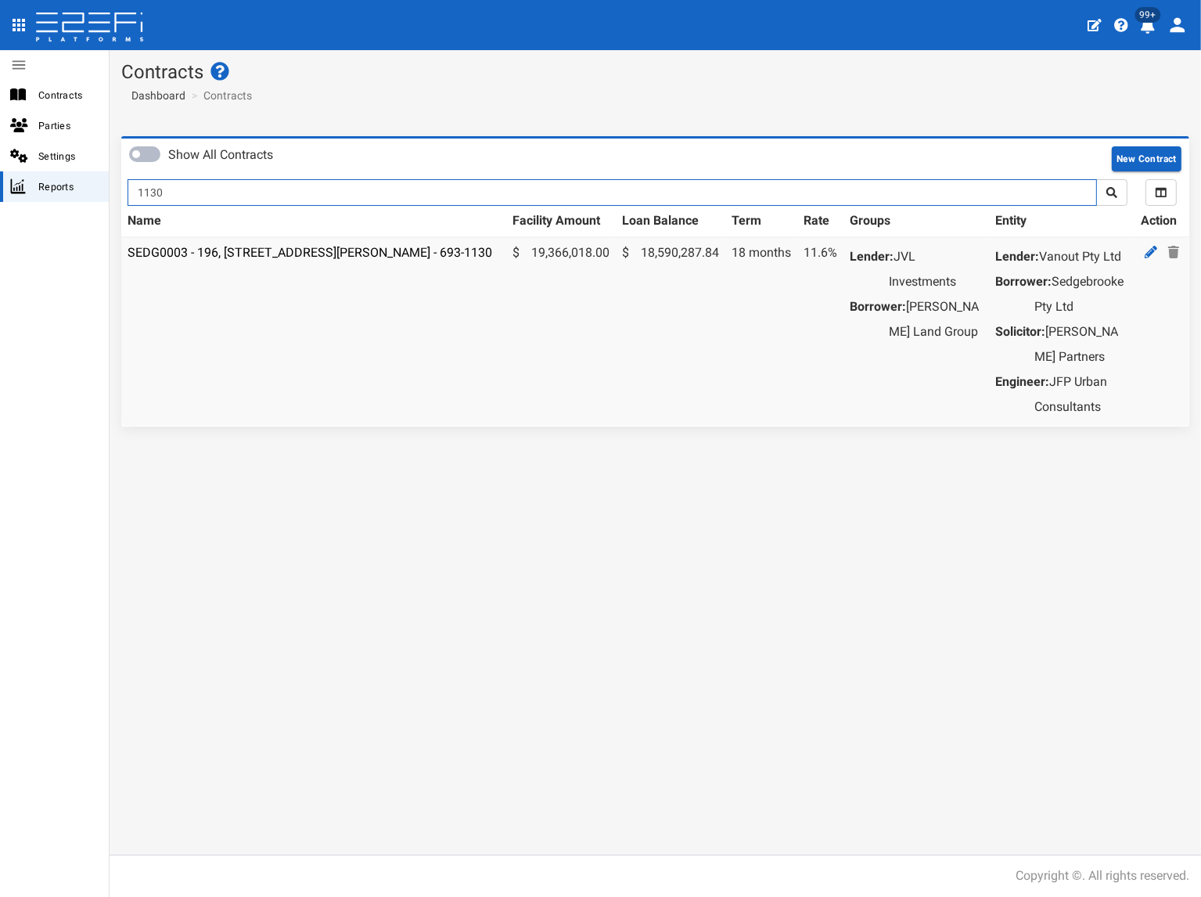
drag, startPoint x: 189, startPoint y: 193, endPoint x: 137, endPoint y: 189, distance: 52.6
click at [137, 189] on input "1130" at bounding box center [613, 192] width 970 height 27
type input "1176"
click at [1096, 179] on button "submit" at bounding box center [1111, 192] width 31 height 27
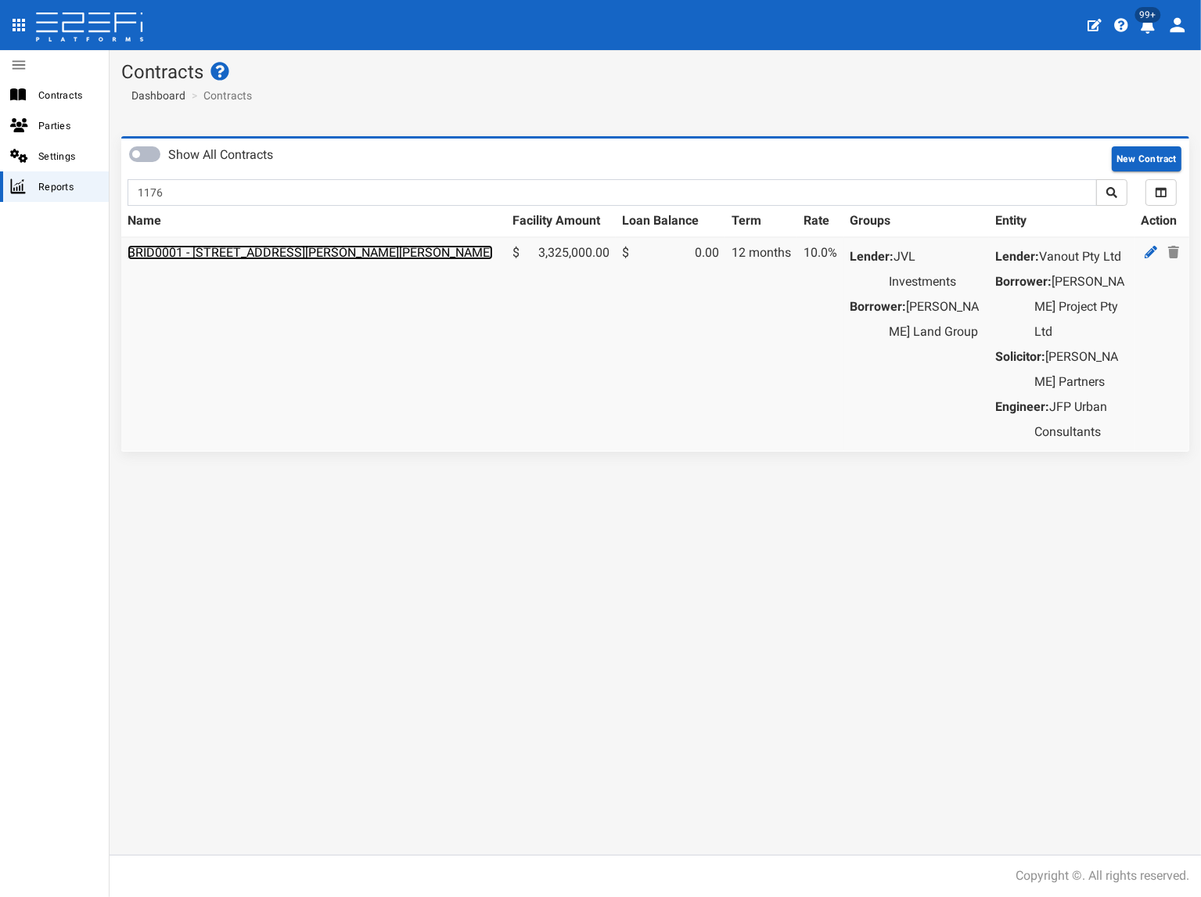
click at [275, 249] on link "BRID0001 - [STREET_ADDRESS][PERSON_NAME][PERSON_NAME]" at bounding box center [310, 252] width 365 height 15
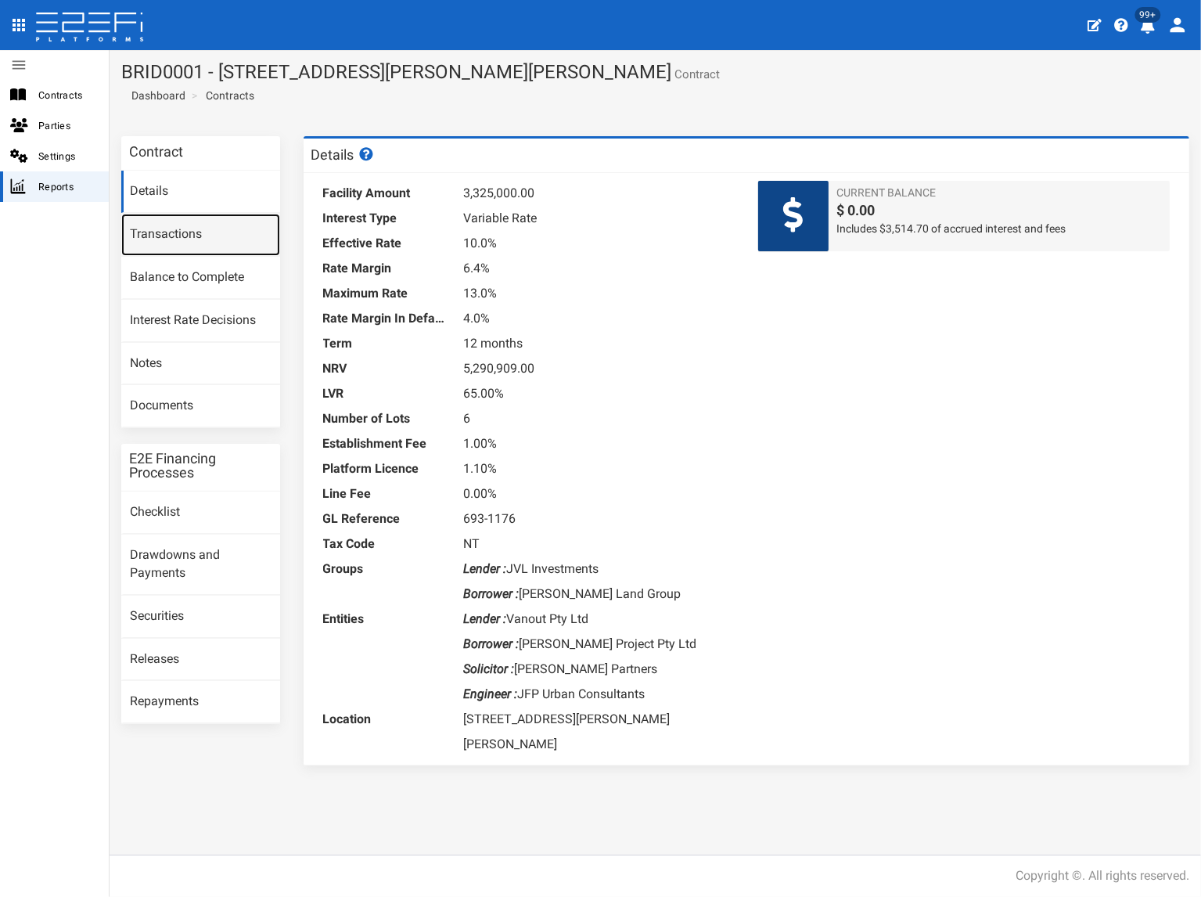
click at [210, 236] on link "Transactions" at bounding box center [200, 235] width 159 height 42
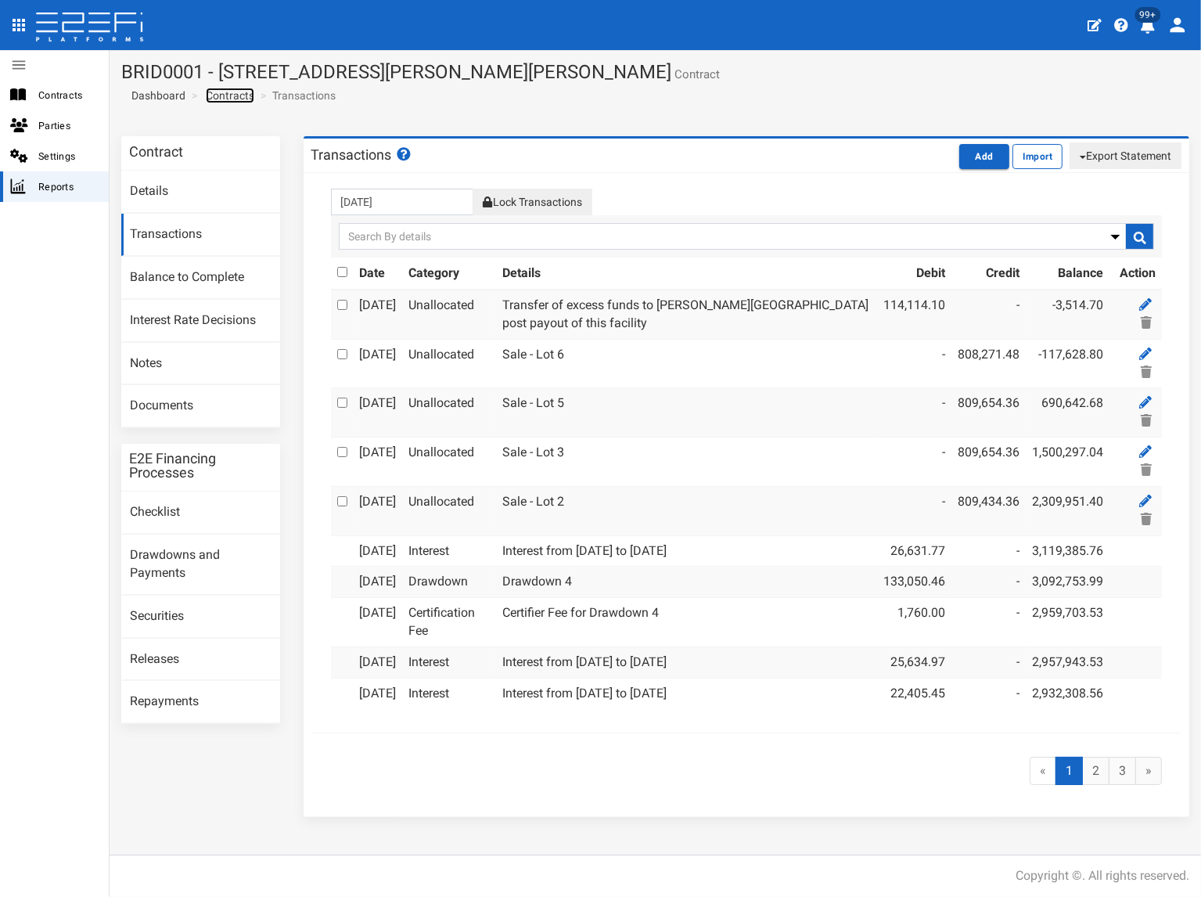
click at [247, 94] on link "Contracts" at bounding box center [230, 96] width 49 height 16
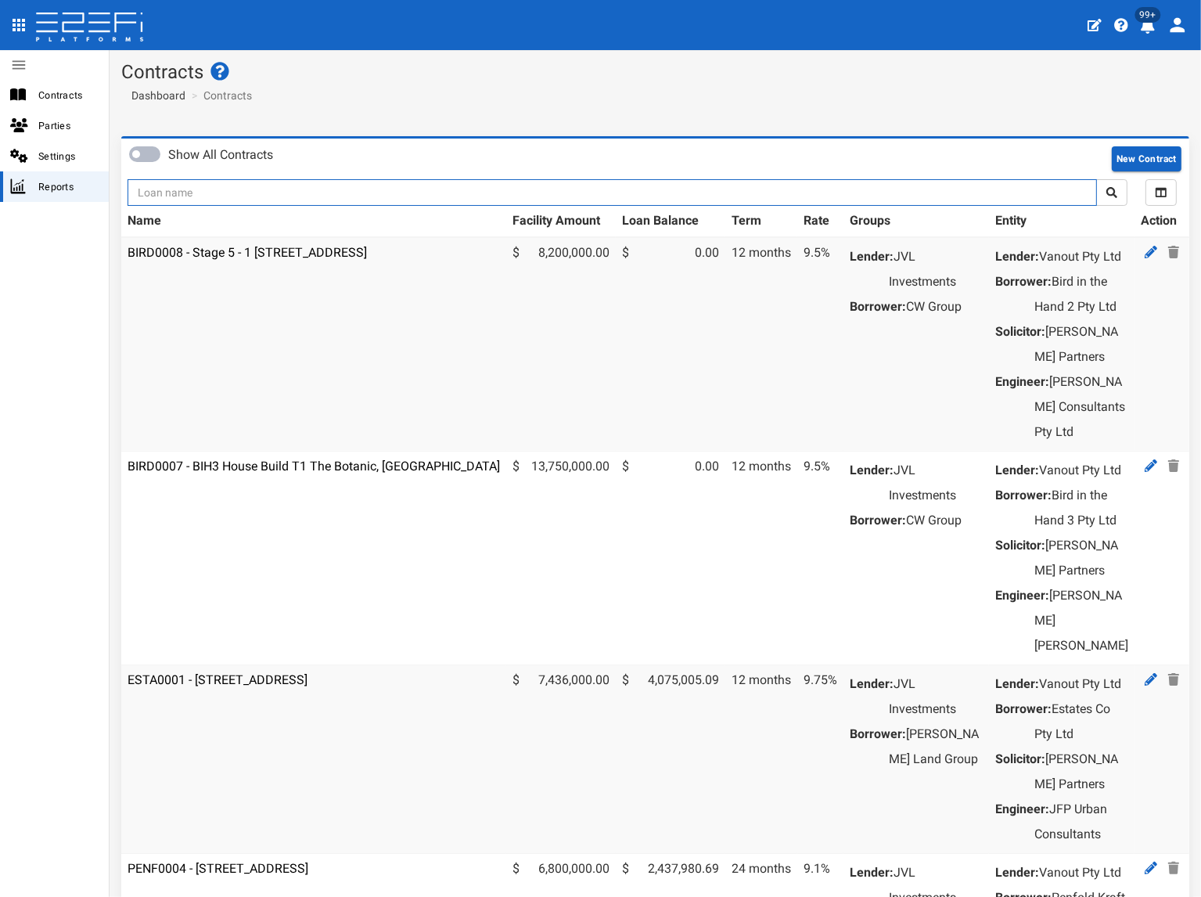
click at [236, 192] on input "text" at bounding box center [613, 192] width 970 height 27
type input "1135"
click at [1096, 179] on button "submit" at bounding box center [1111, 192] width 31 height 27
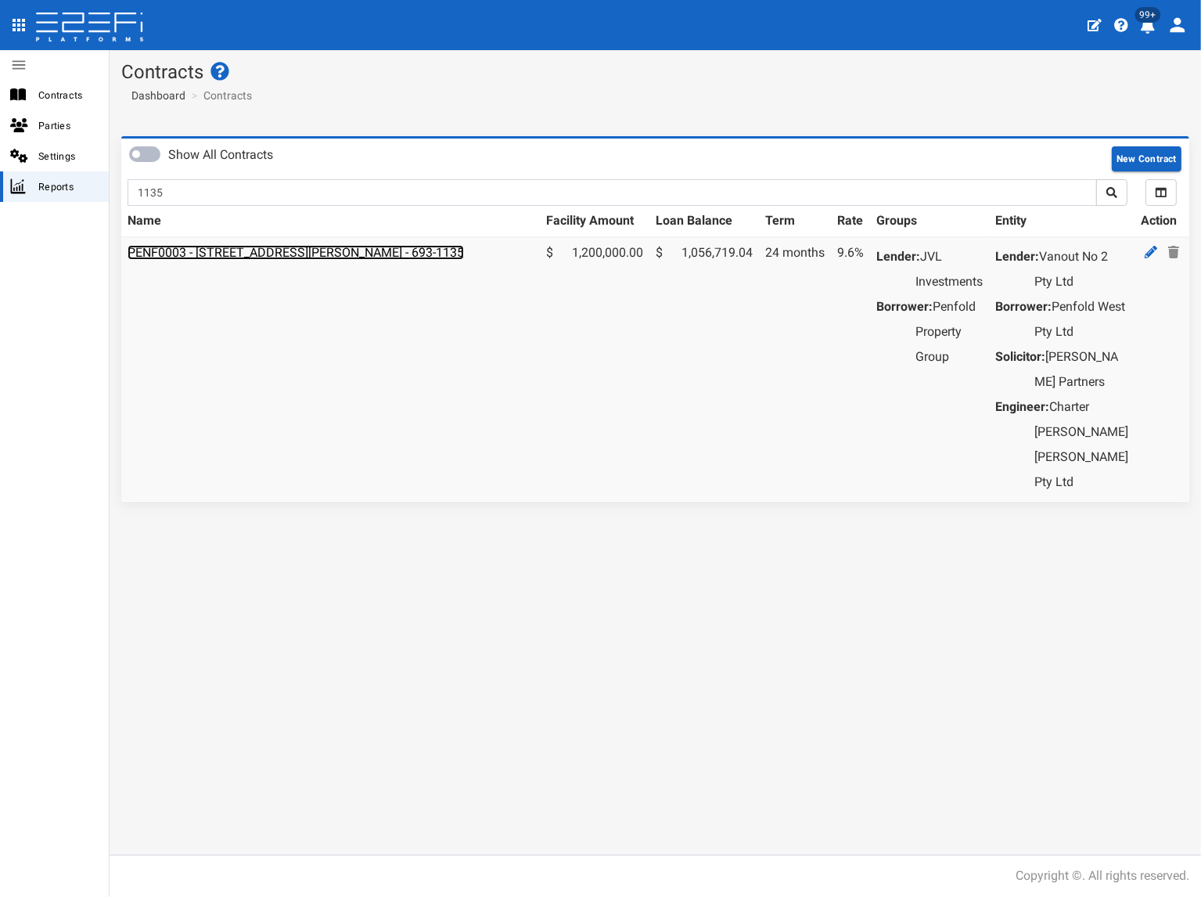
click at [237, 251] on link "PENF0003 - [STREET_ADDRESS][PERSON_NAME] - 693-1135" at bounding box center [296, 252] width 337 height 15
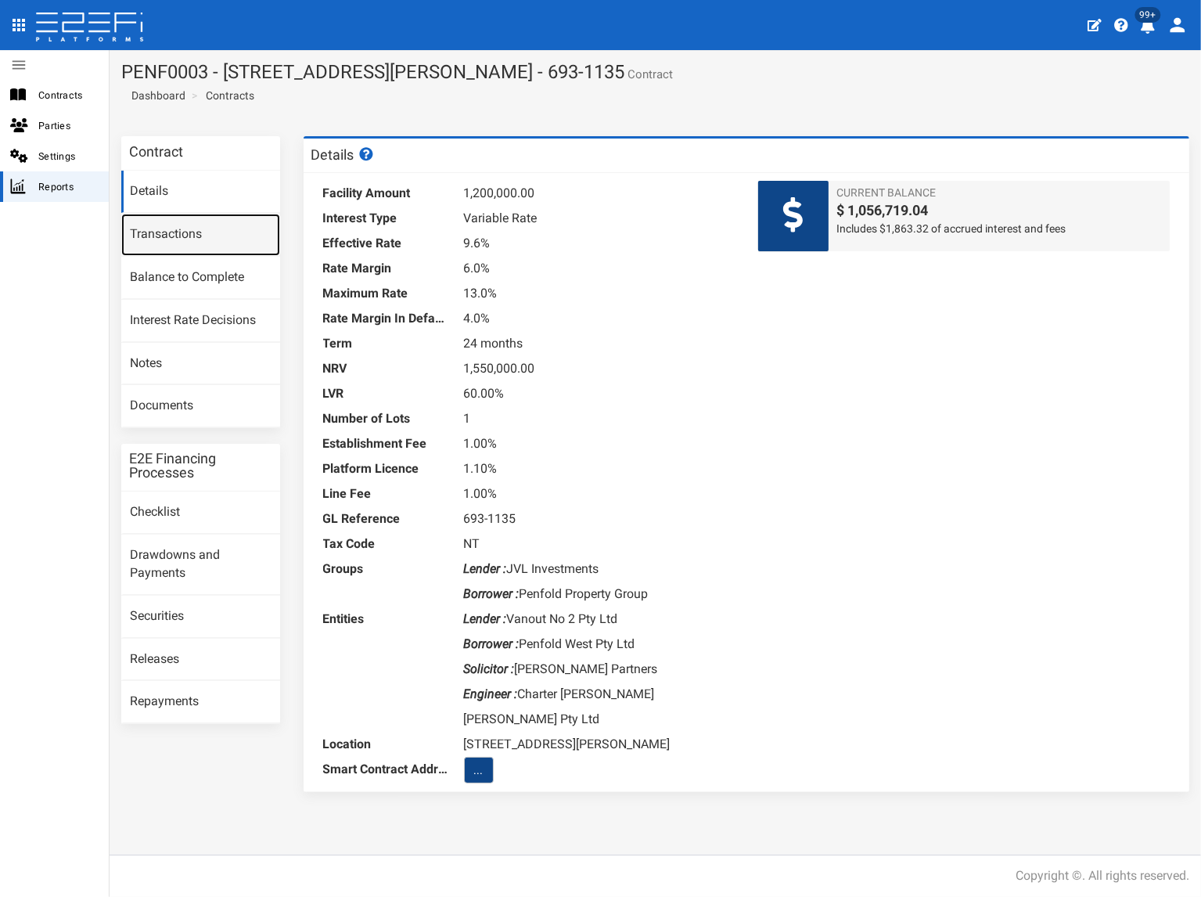
click at [232, 242] on link "Transactions" at bounding box center [200, 235] width 159 height 42
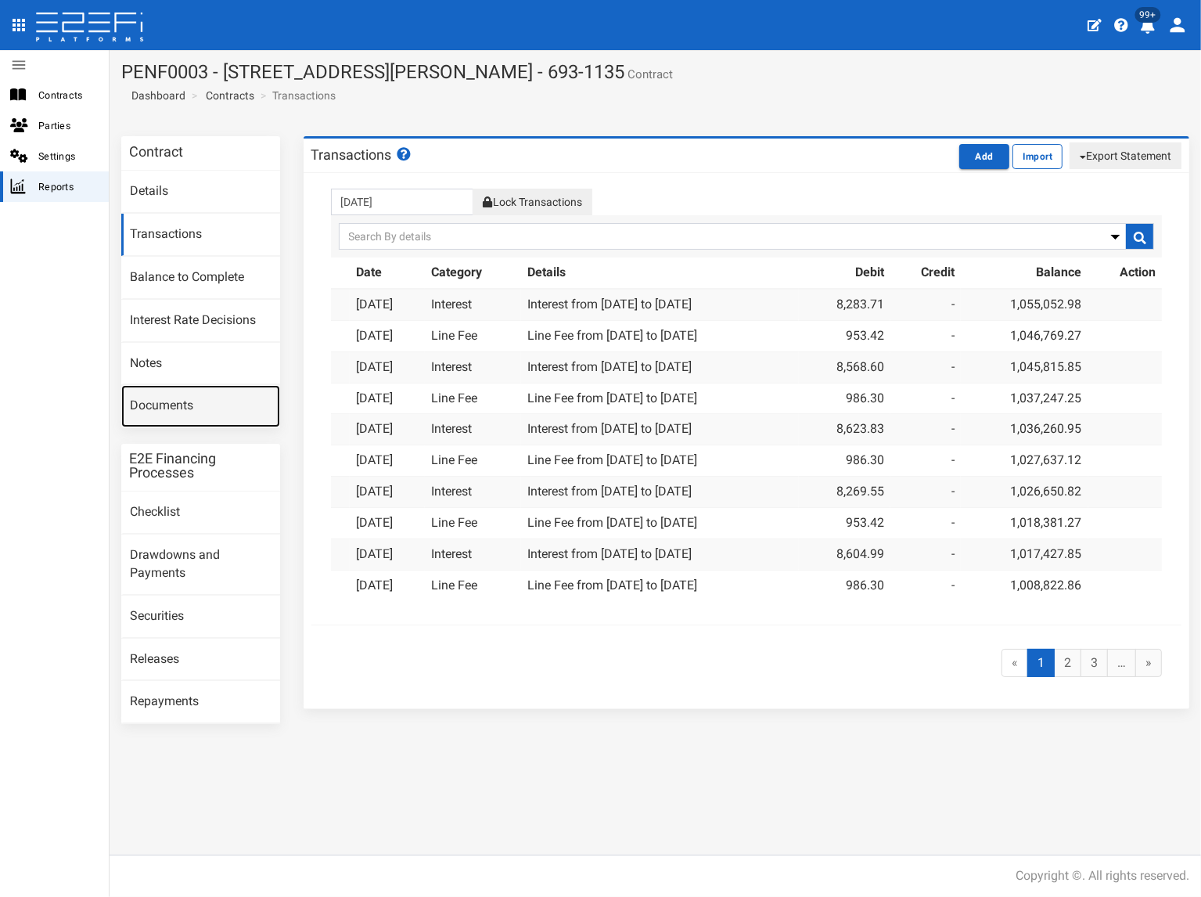
click at [184, 406] on link "Documents" at bounding box center [200, 406] width 159 height 42
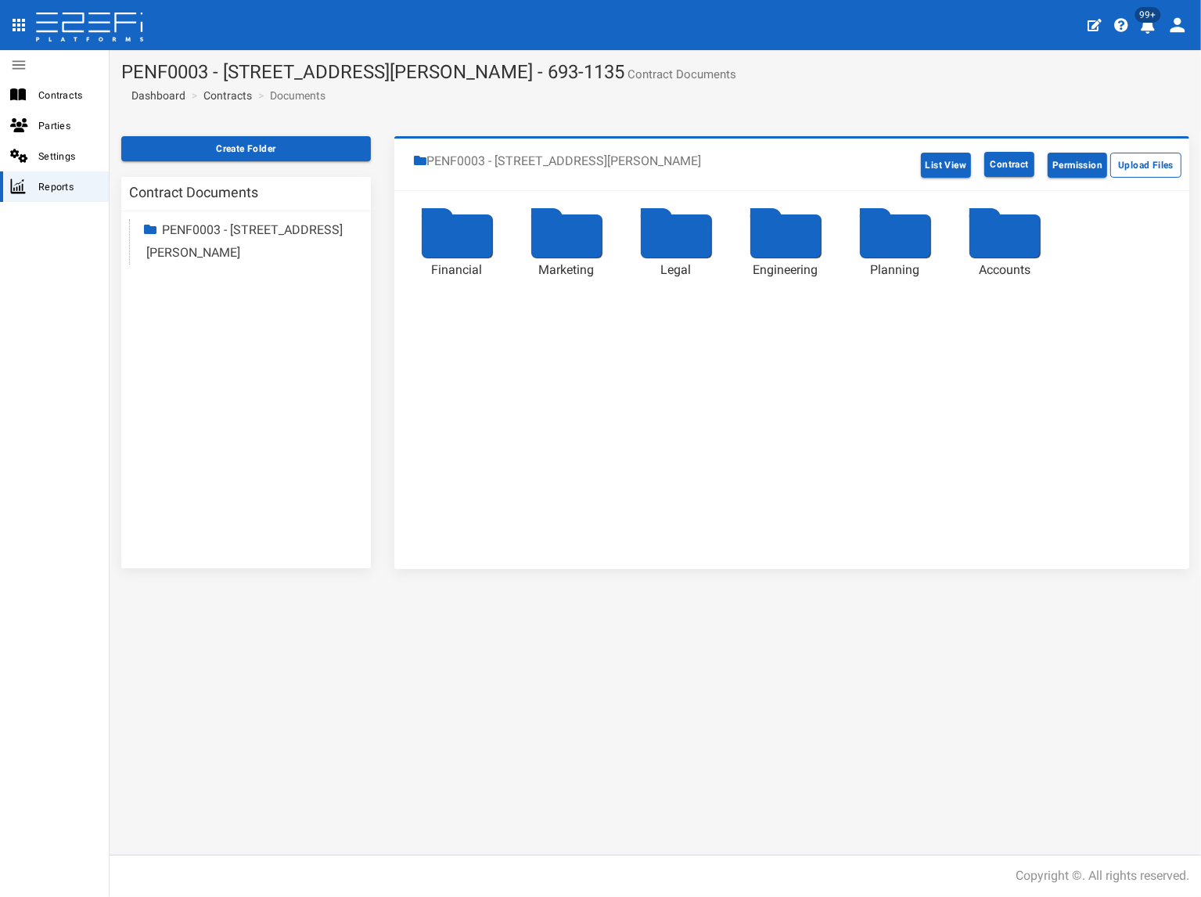
click at [207, 248] on link "PENF0003 - [STREET_ADDRESS][PERSON_NAME]" at bounding box center [244, 241] width 196 height 38
click at [204, 391] on link "Accounts" at bounding box center [202, 387] width 52 height 15
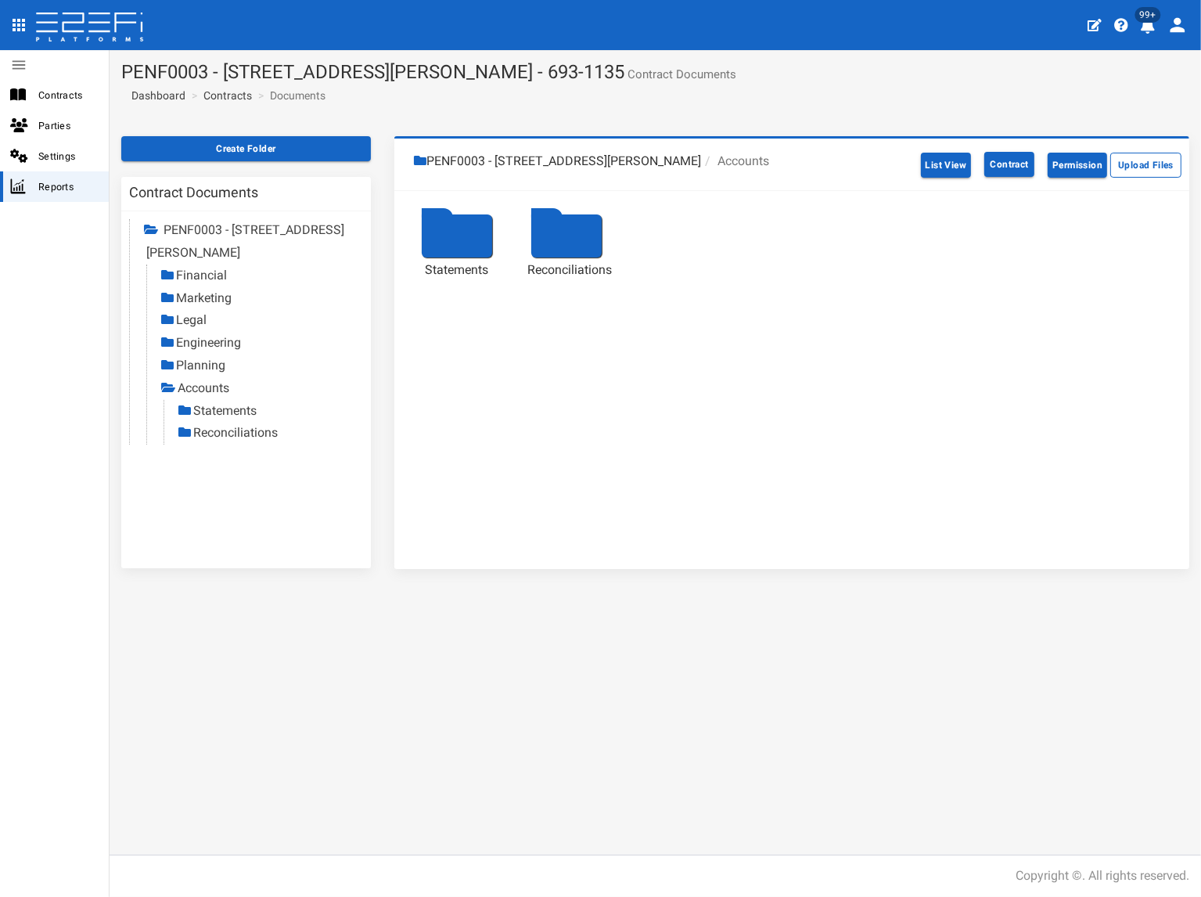
click at [214, 412] on link "Statements" at bounding box center [224, 410] width 63 height 15
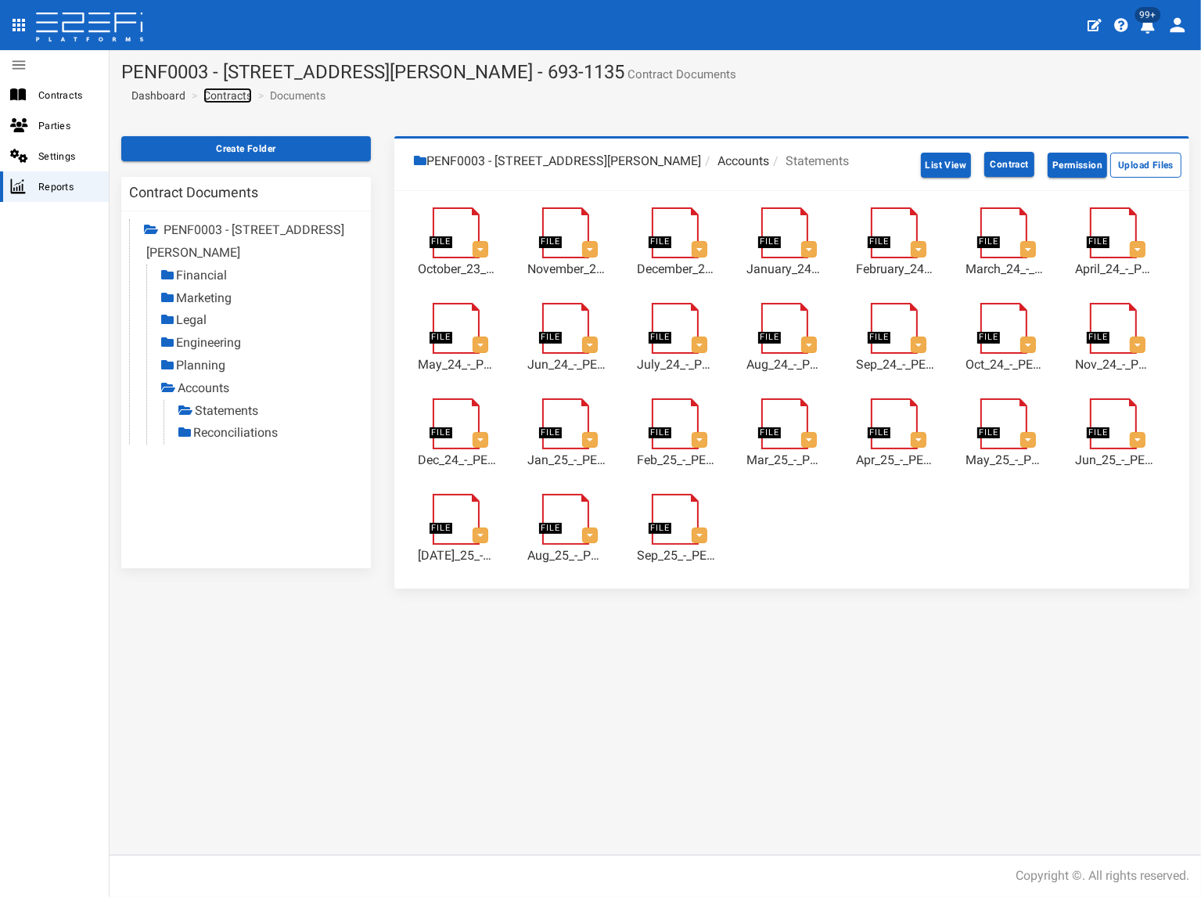
click at [249, 99] on link "Contracts" at bounding box center [227, 96] width 49 height 16
